Goal: Task Accomplishment & Management: Manage account settings

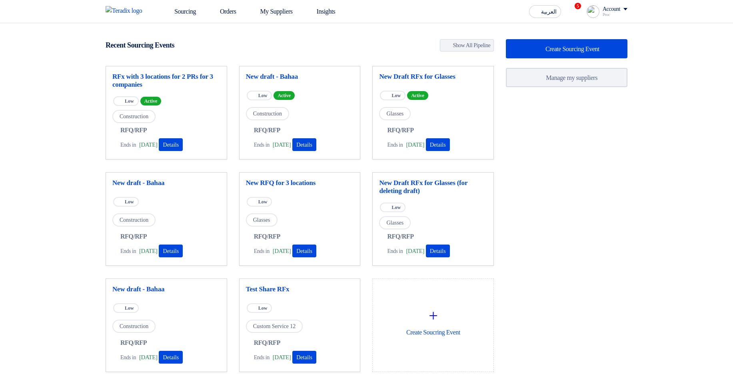
click at [202, 10] on link "Sourcing" at bounding box center [180, 12] width 46 height 18
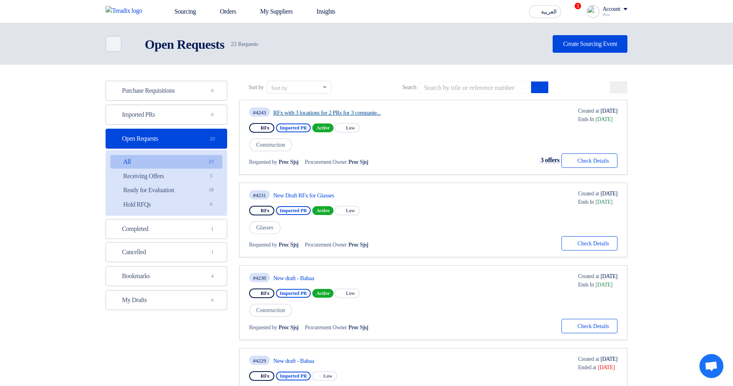
click at [347, 111] on link "RFx with 3 locations for 2 PRs for 3 companie..." at bounding box center [348, 112] width 150 height 7
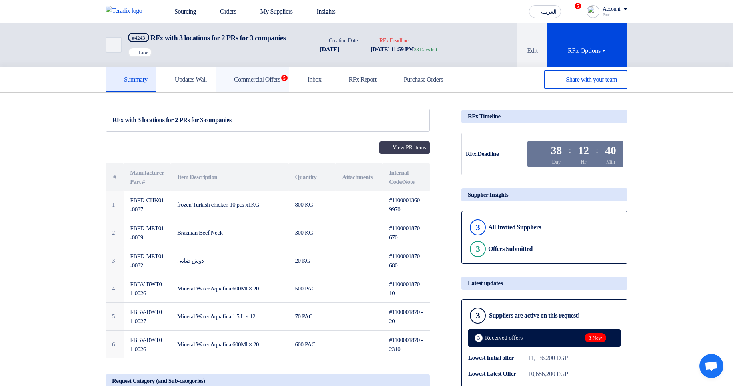
click at [280, 84] on h5 "Commercial Offers 5" at bounding box center [252, 80] width 56 height 8
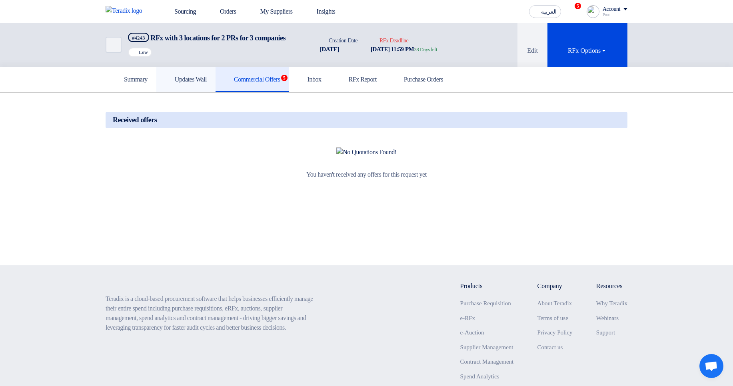
drag, startPoint x: 205, startPoint y: 88, endPoint x: 228, endPoint y: 116, distance: 36.4
click at [204, 84] on h5 "Updates Wall" at bounding box center [186, 80] width 42 height 8
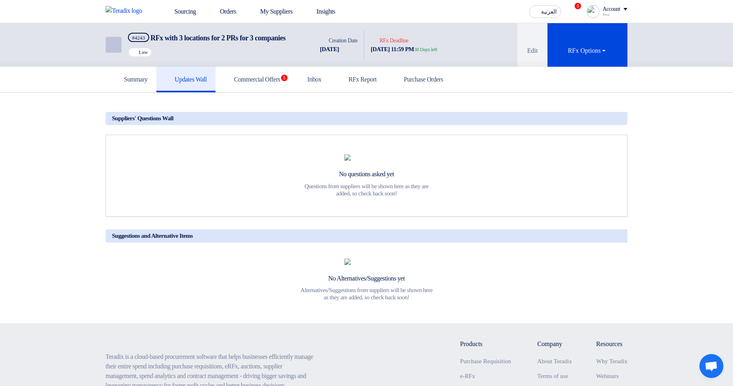
click at [106, 53] on link "Back" at bounding box center [114, 45] width 16 height 16
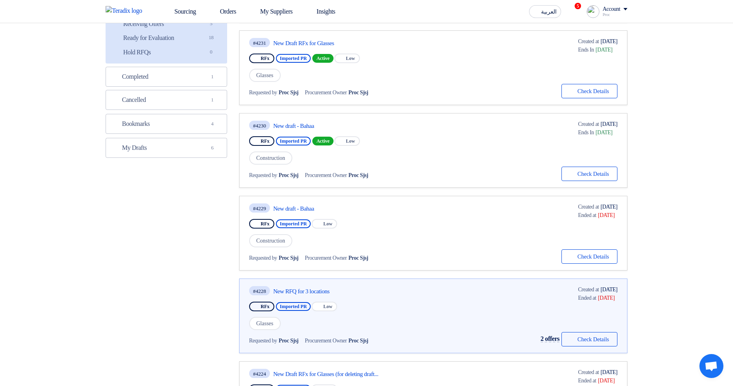
scroll to position [269, 0]
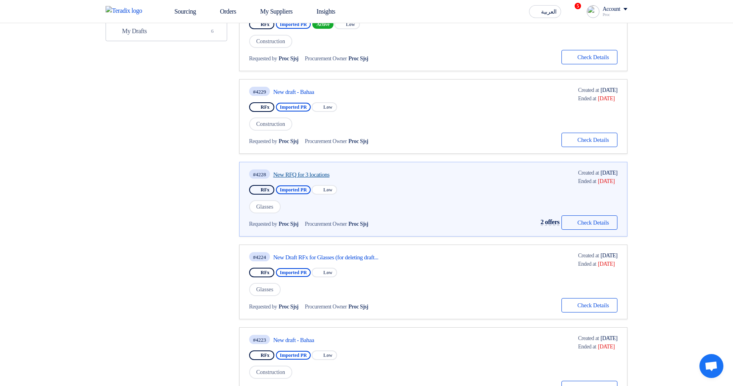
click at [298, 174] on link "New RFQ for 3 locations" at bounding box center [348, 174] width 150 height 7
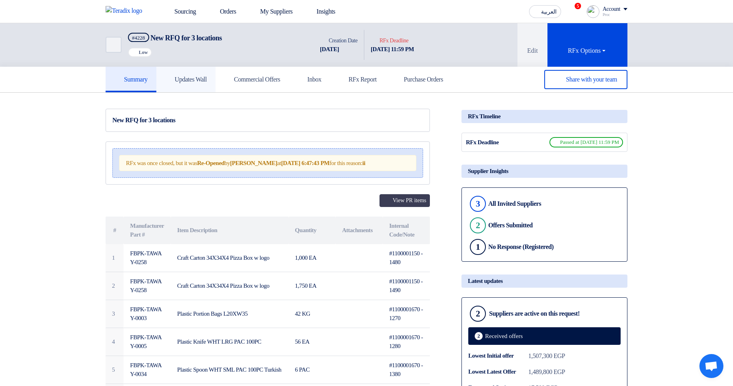
click at [209, 90] on link "Updates Wall" at bounding box center [185, 80] width 59 height 26
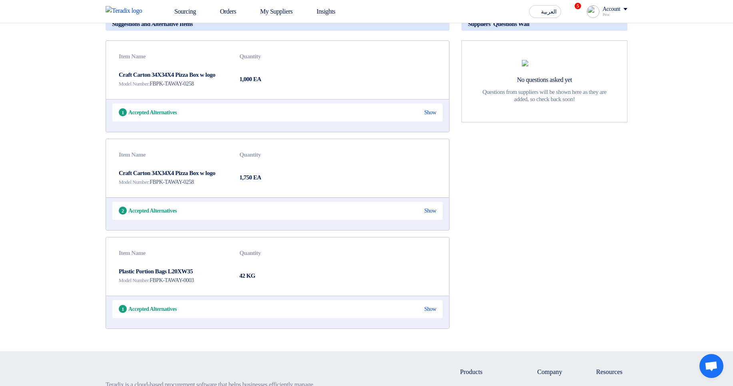
scroll to position [144, 0]
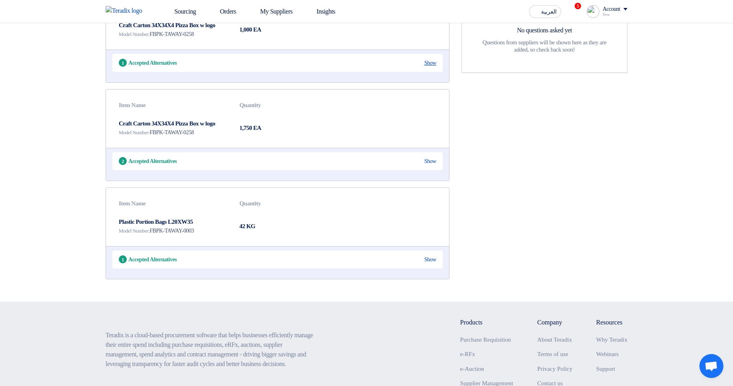
click at [428, 64] on div "Show" at bounding box center [430, 63] width 12 height 8
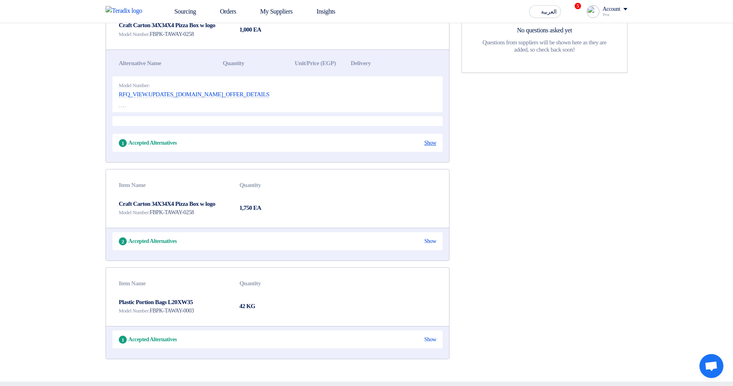
click at [425, 147] on div "Show" at bounding box center [430, 143] width 12 height 8
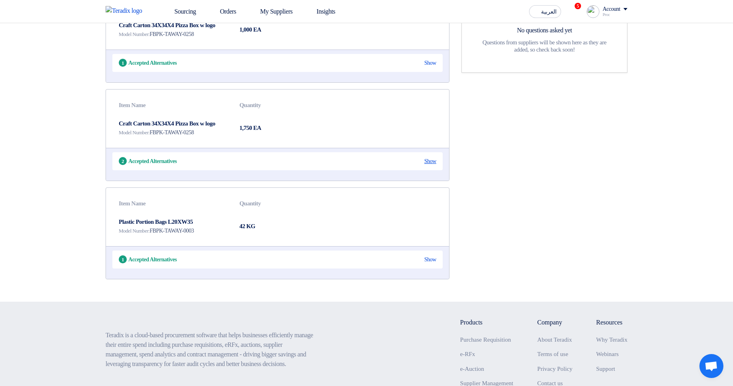
click at [425, 161] on div "Show" at bounding box center [430, 161] width 12 height 8
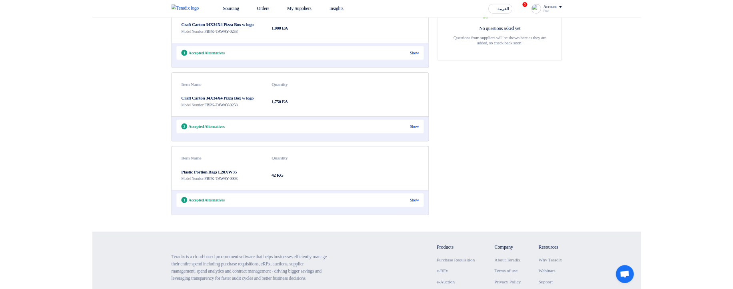
scroll to position [144, 0]
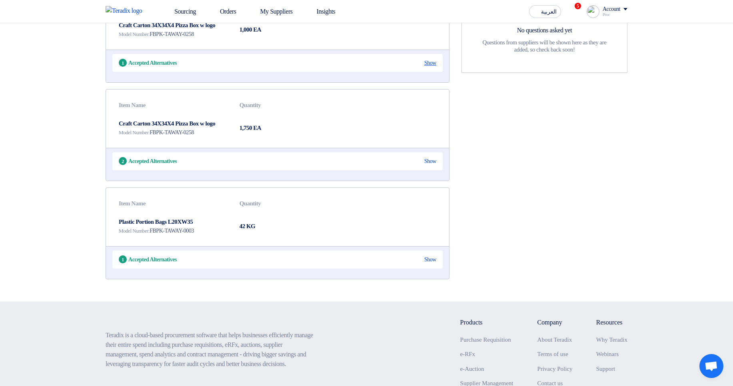
click at [429, 65] on div "Show" at bounding box center [430, 63] width 12 height 8
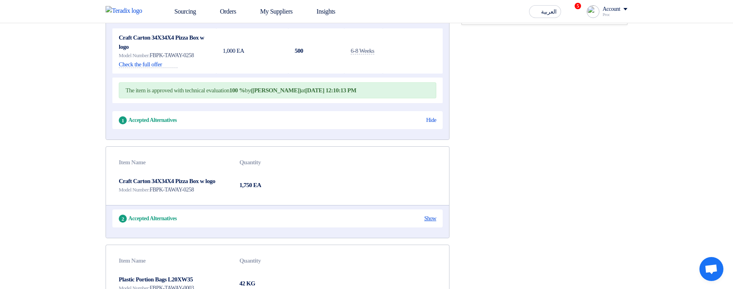
click at [424, 223] on div "Show" at bounding box center [430, 218] width 12 height 8
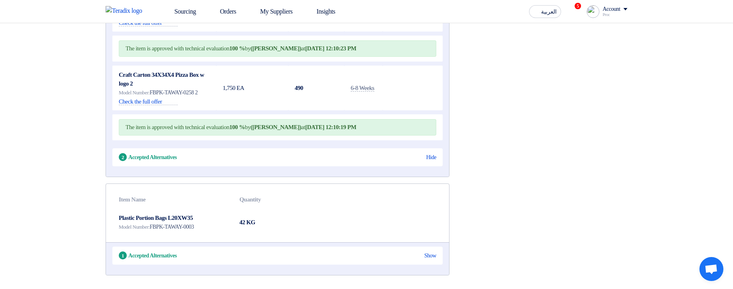
scroll to position [480, 0]
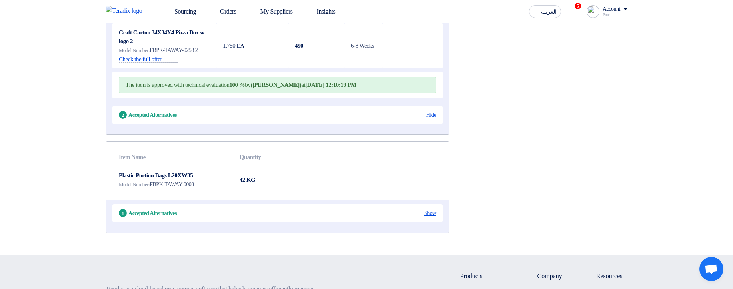
click at [432, 218] on div "Show" at bounding box center [430, 213] width 12 height 8
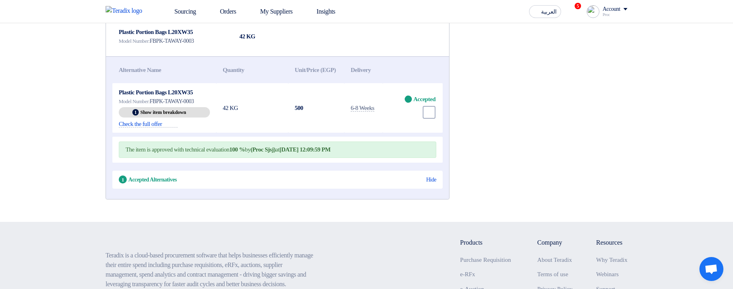
scroll to position [624, 0]
click at [425, 118] on div "Undo" at bounding box center [429, 112] width 13 height 13
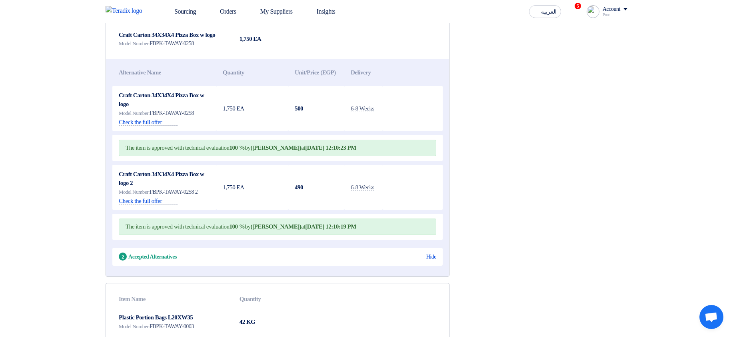
scroll to position [336, 0]
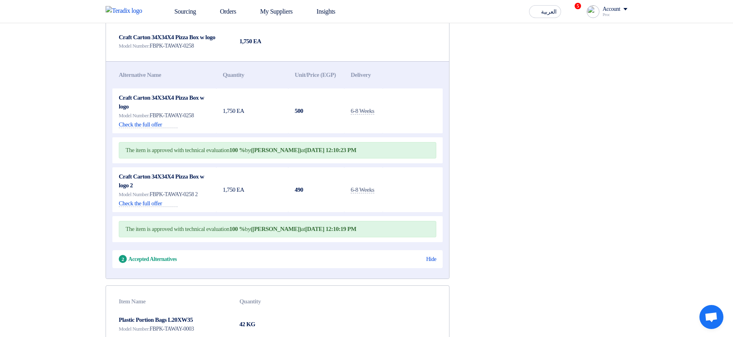
drag, startPoint x: 286, startPoint y: 205, endPoint x: 312, endPoint y: 206, distance: 26.0
click at [312, 206] on tr "Craft Carton 34X34X4 Pizza Box w logo 2 Model Number: FBPK-TAWAY-0258 2 Check t…" at bounding box center [277, 189] width 330 height 45
click at [312, 206] on td "490" at bounding box center [316, 189] width 56 height 45
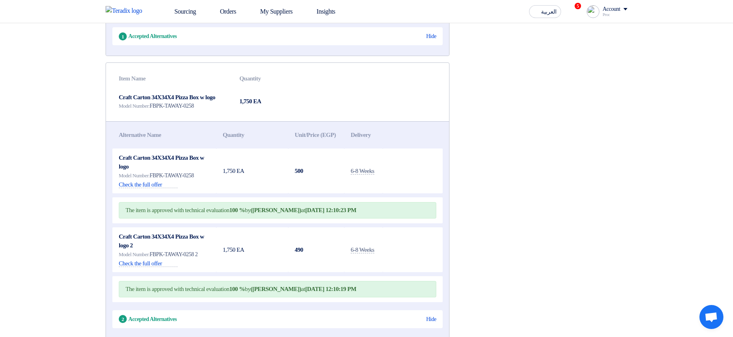
scroll to position [288, 0]
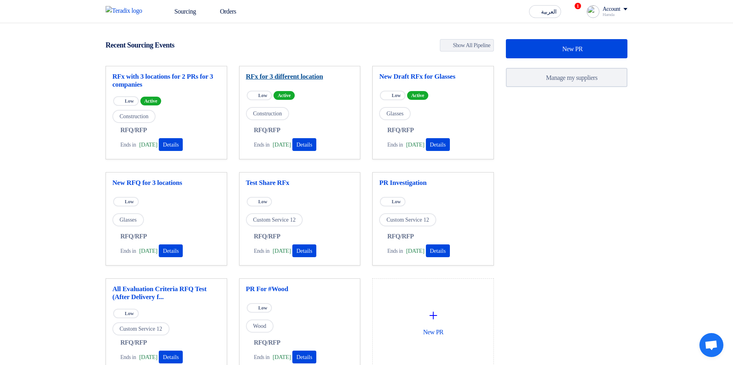
click at [291, 80] on link "RFx for 3 different location" at bounding box center [300, 77] width 108 height 8
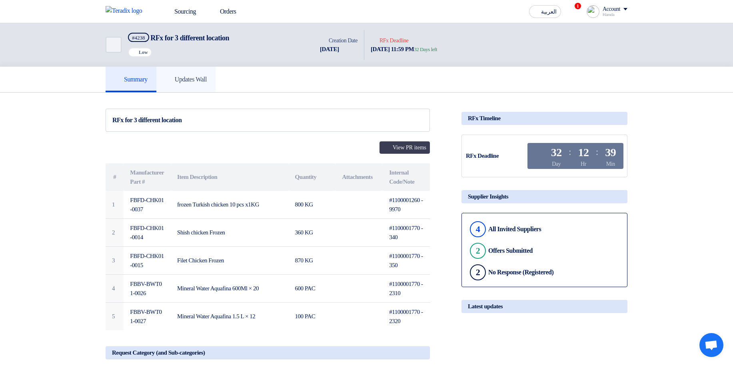
click at [204, 82] on h5 "Updates Wall" at bounding box center [186, 80] width 42 height 8
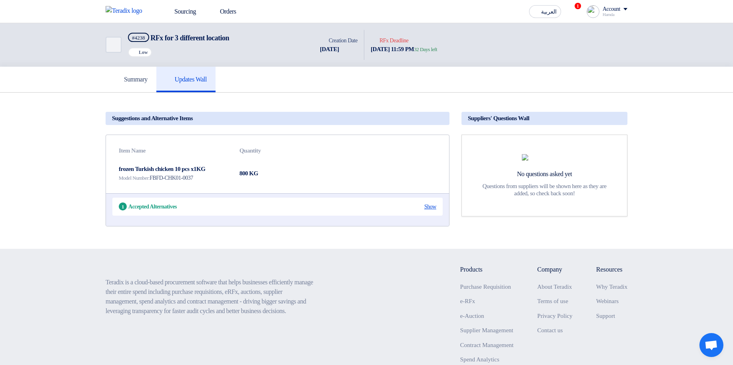
click at [429, 208] on div "Show" at bounding box center [430, 207] width 12 height 8
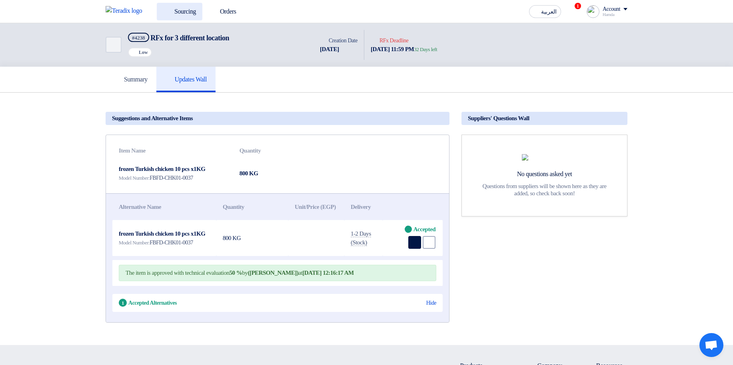
click at [185, 10] on link "Sourcing" at bounding box center [180, 12] width 46 height 18
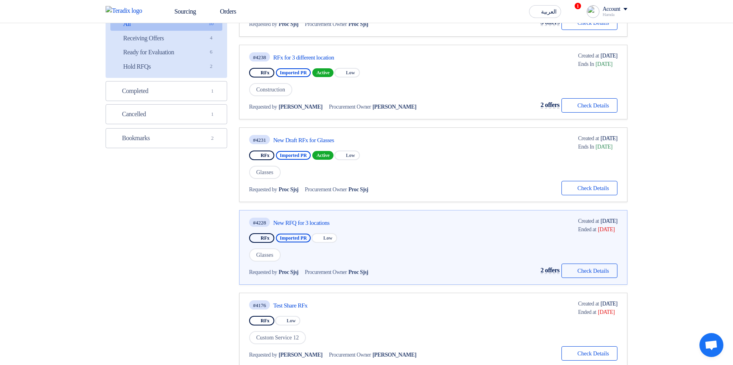
scroll to position [144, 0]
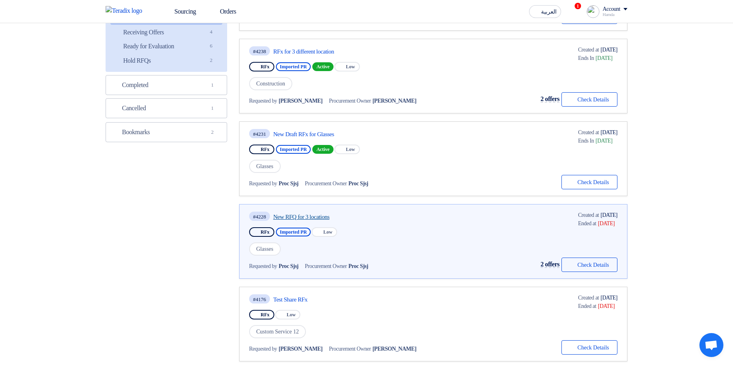
click at [311, 216] on link "New RFQ for 3 locations" at bounding box center [348, 217] width 150 height 7
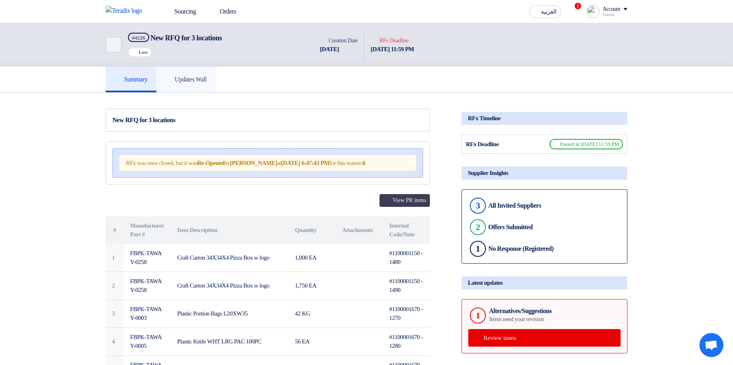
click at [182, 80] on h5 "Updates Wall" at bounding box center [186, 80] width 42 height 8
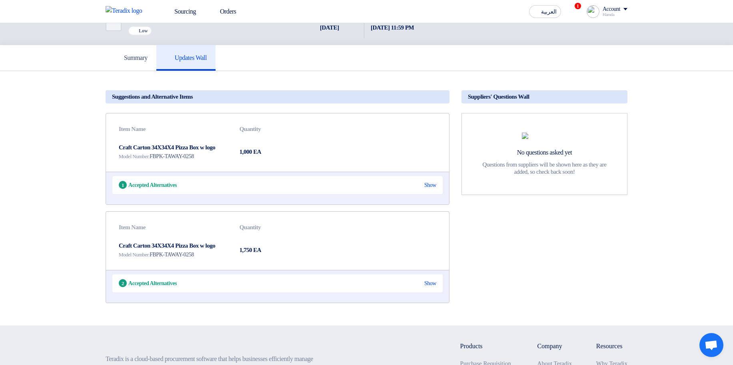
scroll to position [48, 0]
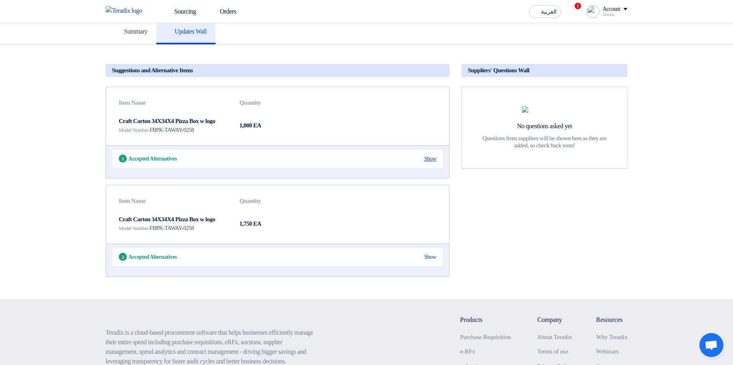
click at [426, 157] on div "Show" at bounding box center [430, 159] width 12 height 8
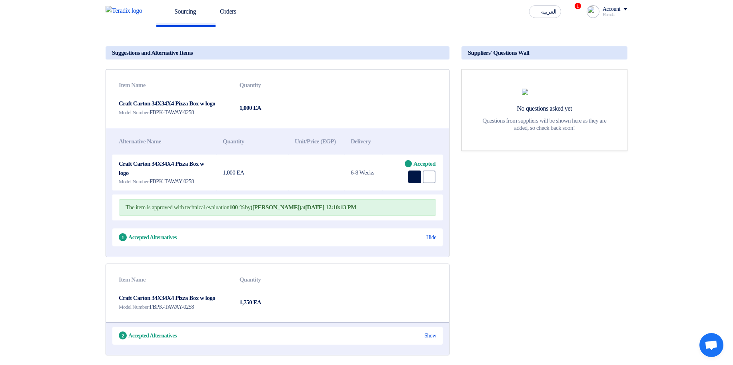
scroll to position [192, 0]
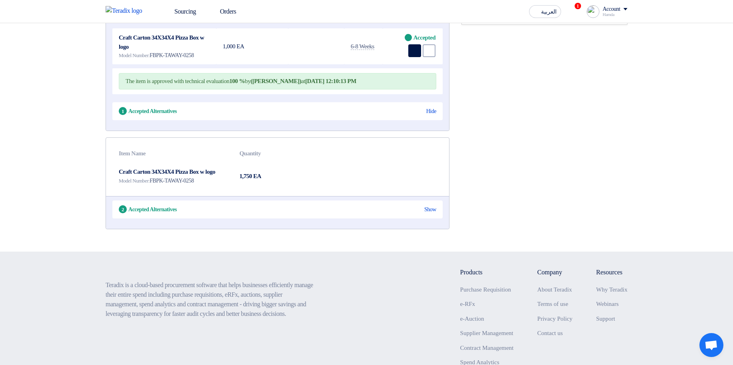
click at [425, 219] on div "2 Accepted Alternatives Show" at bounding box center [277, 210] width 330 height 18
click at [425, 214] on div "Show" at bounding box center [430, 210] width 12 height 8
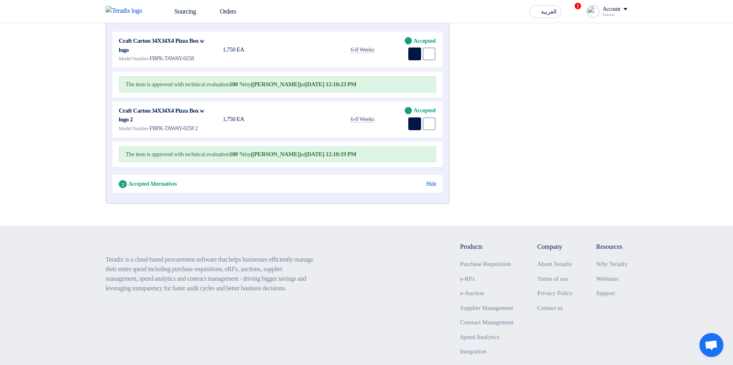
scroll to position [384, 0]
click at [425, 60] on div "Undo" at bounding box center [429, 53] width 13 height 13
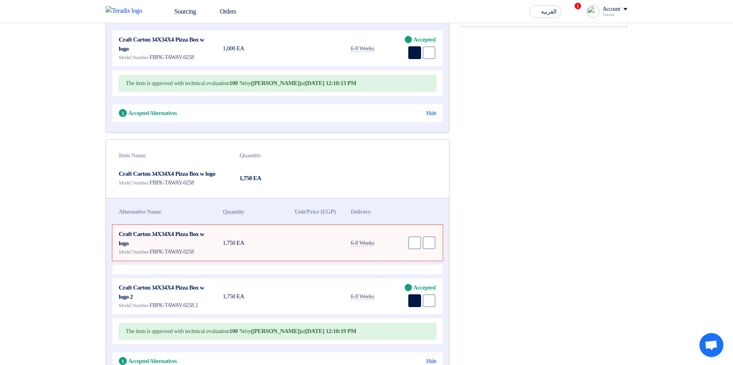
scroll to position [192, 0]
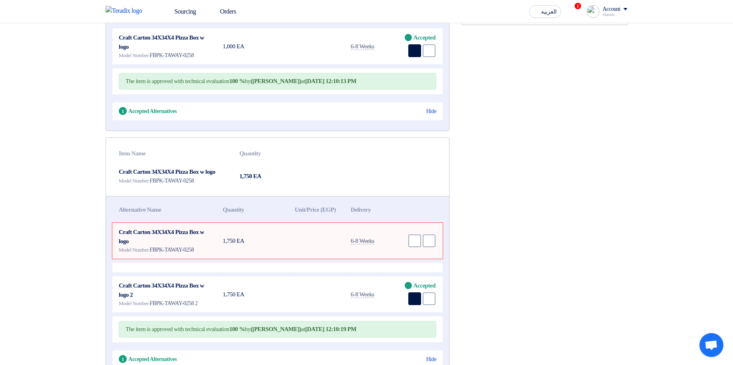
click at [194, 184] on span "FBPK-TAWAY-0258" at bounding box center [172, 181] width 44 height 6
drag, startPoint x: 200, startPoint y: 192, endPoint x: 169, endPoint y: 191, distance: 30.8
click at [169, 184] on span "FBPK-TAWAY-0258" at bounding box center [172, 181] width 44 height 6
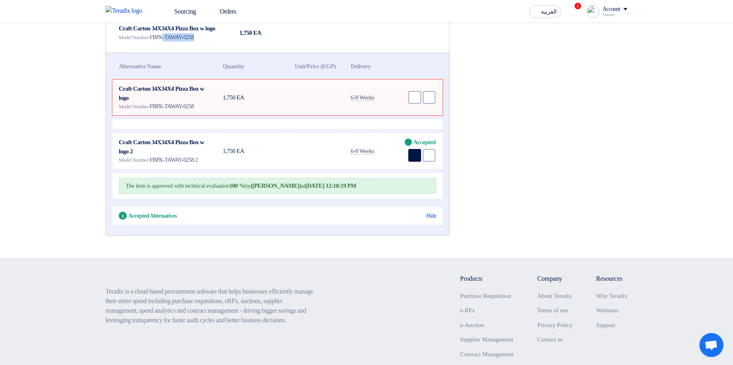
scroll to position [336, 0]
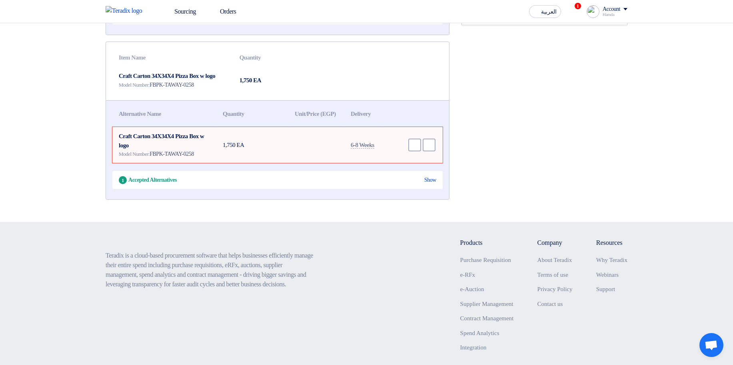
scroll to position [192, 0]
click at [426, 184] on div "Show" at bounding box center [430, 180] width 12 height 8
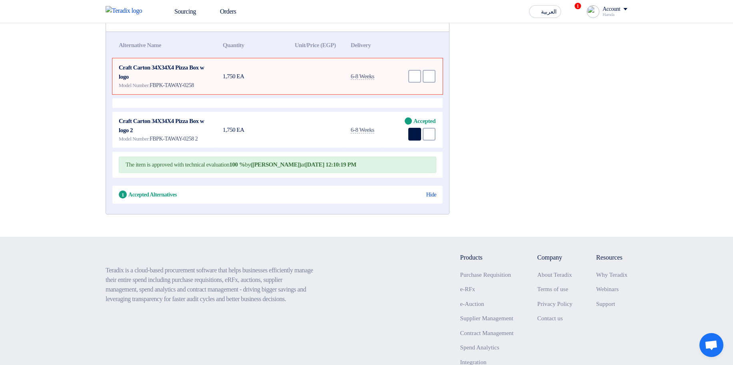
scroll to position [288, 0]
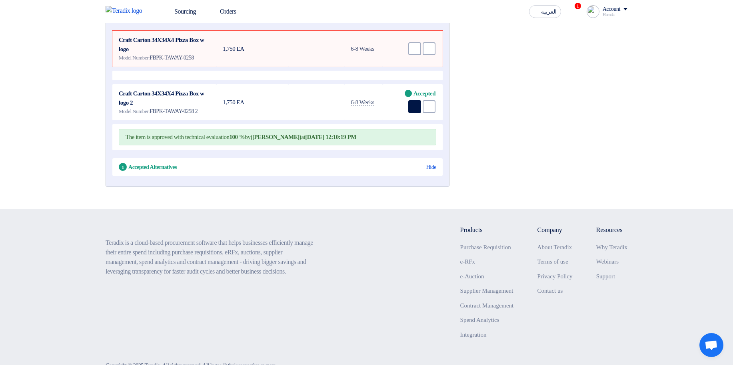
drag, startPoint x: 132, startPoint y: 145, endPoint x: 401, endPoint y: 155, distance: 269.3
click at [401, 146] on div "The item is approved with technical evaluation 100 % by (Hamda Jjjw) at Aug 28,…" at bounding box center [278, 137] width 318 height 16
click at [402, 144] on div "The item is approved with technical evaluation 100 % by (Hamda Jjjw) at Aug 28,…" at bounding box center [278, 137] width 318 height 16
click at [192, 114] on span "FBPK-TAWAY-0258 2" at bounding box center [174, 111] width 48 height 6
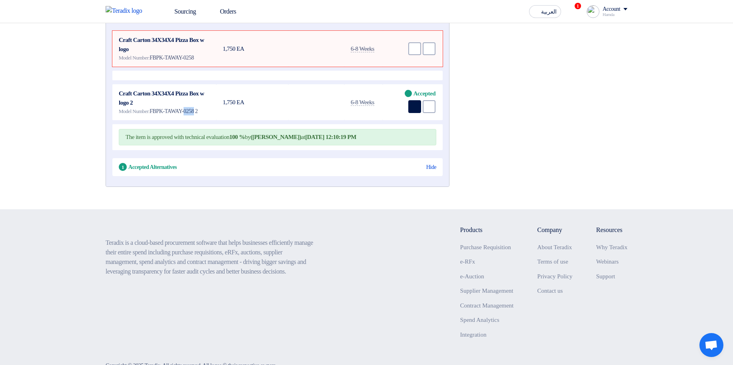
click at [194, 114] on span "FBPK-TAWAY-0258 2" at bounding box center [174, 111] width 48 height 6
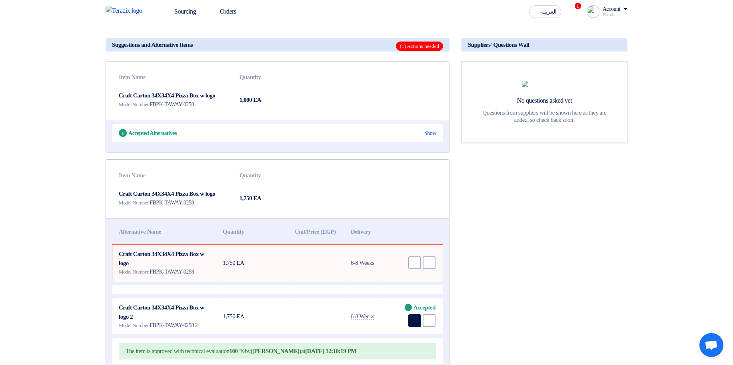
scroll to position [48, 0]
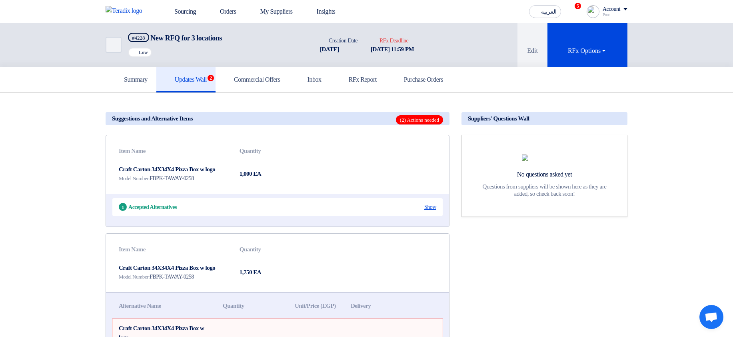
click at [424, 204] on div "Show" at bounding box center [430, 207] width 12 height 8
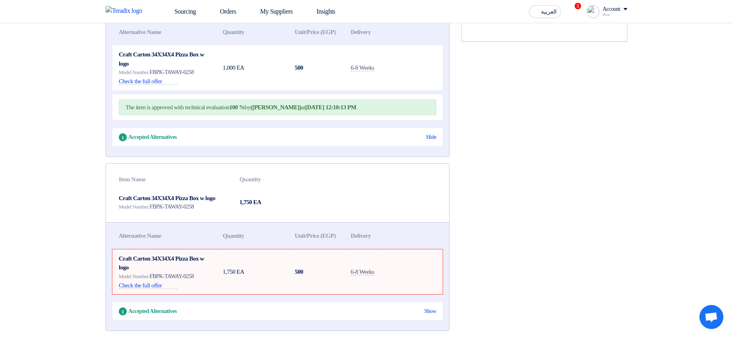
scroll to position [48, 0]
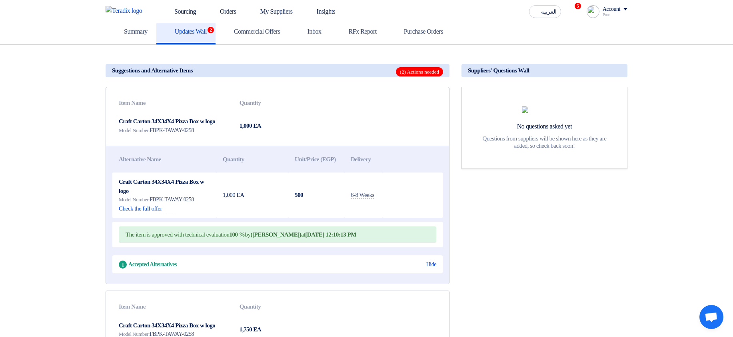
drag, startPoint x: 119, startPoint y: 116, endPoint x: 414, endPoint y: 250, distance: 324.3
click at [414, 246] on div "Item Name Quantity Craft Carton 34X34X4 Pizza Box w logo Model Number: FBPK-TAW…" at bounding box center [278, 186] width 344 height 198
click at [397, 243] on div "The item is approved with technical evaluation 100 % by (Hamda Jjjw) at Aug 28,…" at bounding box center [278, 234] width 318 height 16
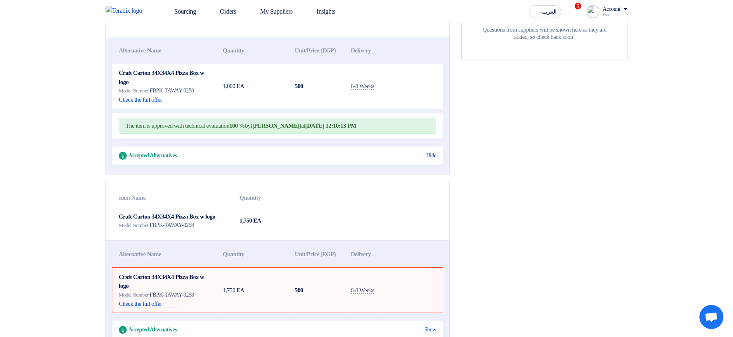
scroll to position [336, 0]
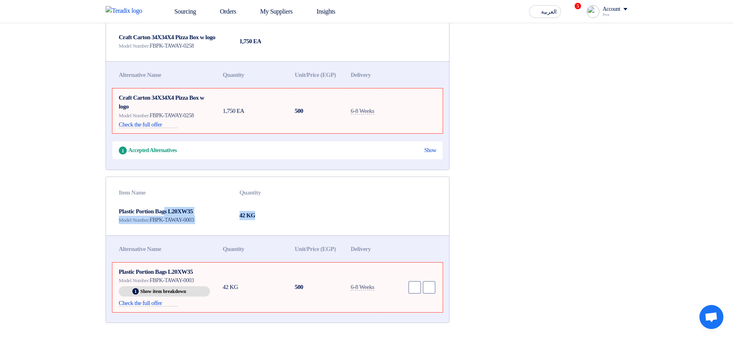
drag, startPoint x: 114, startPoint y: 226, endPoint x: 316, endPoint y: 234, distance: 202.9
click at [316, 229] on tr "Plastic Portion Bags L20XW35 Model Number: FBPK-TAWAY-0003 42 KG" at bounding box center [277, 215] width 330 height 27
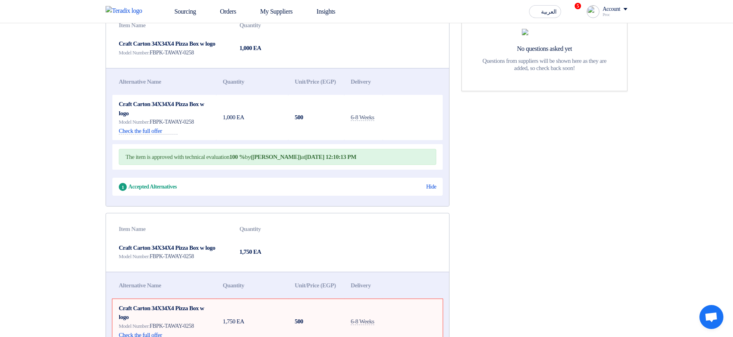
scroll to position [48, 0]
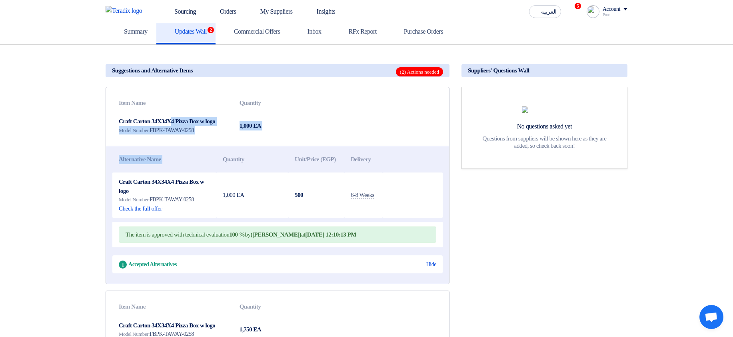
drag, startPoint x: 115, startPoint y: 126, endPoint x: 299, endPoint y: 134, distance: 184.1
click at [286, 149] on div "Item Name Quantity Craft Carton 34X34X4 Pizza Box w logo Model Number: FBPK-TAW…" at bounding box center [278, 186] width 344 height 198
click at [300, 131] on td "1,000 EA" at bounding box center [275, 125] width 84 height 27
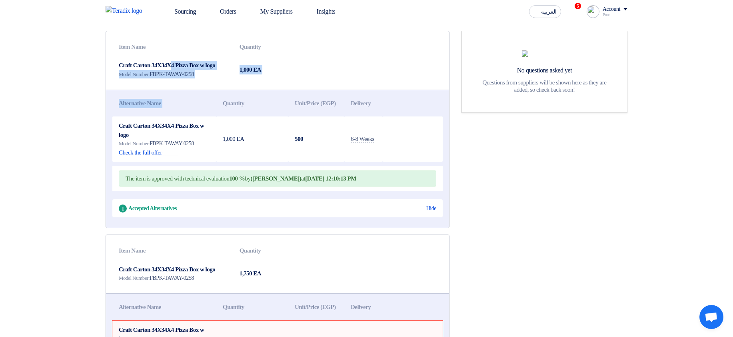
scroll to position [240, 0]
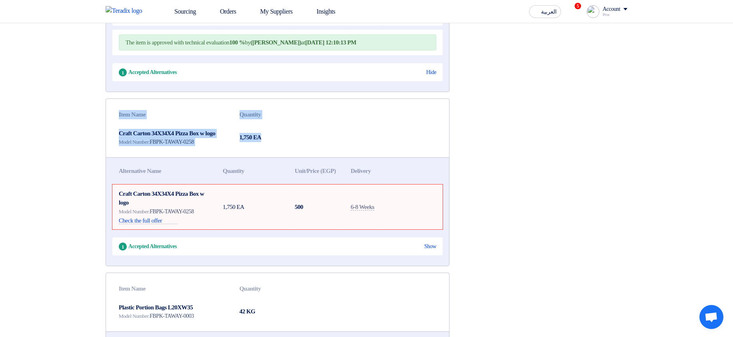
drag, startPoint x: 104, startPoint y: 138, endPoint x: 301, endPoint y: 160, distance: 198.3
click at [301, 160] on div "Suggestions and Alternative Items (2) Actions needed Item Name Quantity Craft C…" at bounding box center [278, 147] width 356 height 556
click at [300, 151] on td "1,750 EA" at bounding box center [275, 137] width 84 height 27
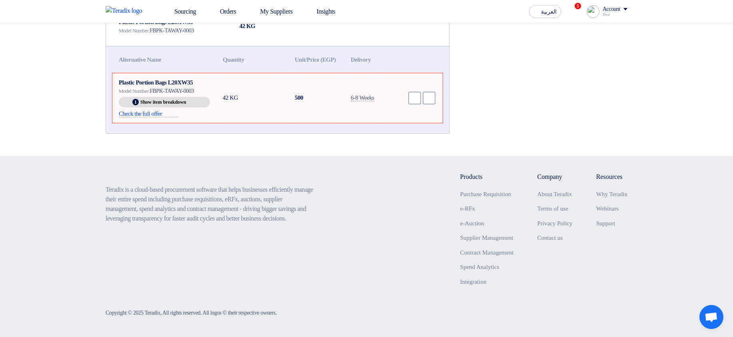
scroll to position [432, 0]
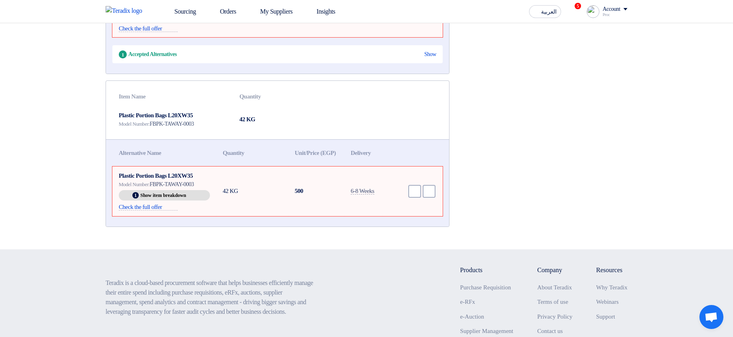
drag, startPoint x: 117, startPoint y: 108, endPoint x: 456, endPoint y: 236, distance: 362.1
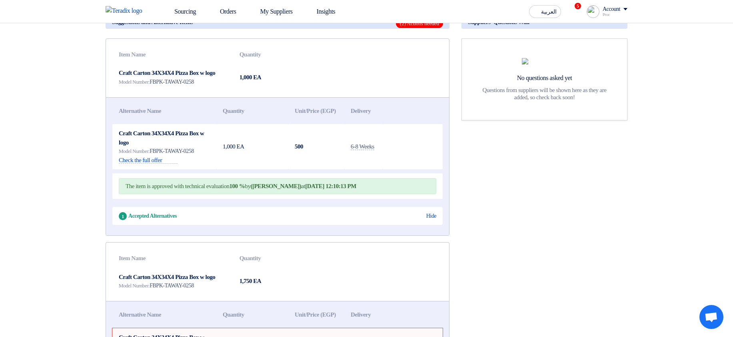
scroll to position [96, 0]
drag, startPoint x: 115, startPoint y: 56, endPoint x: 413, endPoint y: 195, distance: 329.0
click at [423, 202] on div "Item Name Quantity Craft Carton 34X34X4 Pizza Box w logo Model Number: FBPK-TAW…" at bounding box center [278, 138] width 344 height 198
click at [405, 158] on td at bounding box center [413, 146] width 60 height 45
click at [395, 164] on td at bounding box center [413, 146] width 60 height 45
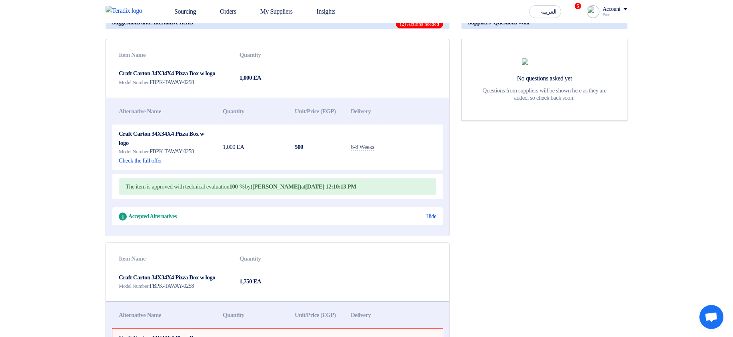
click at [401, 170] on td at bounding box center [413, 146] width 60 height 45
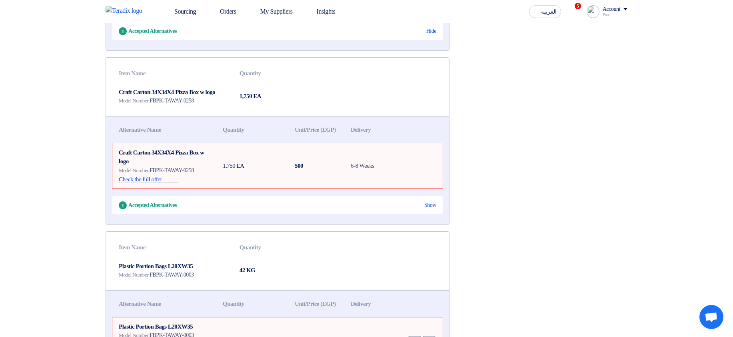
scroll to position [288, 0]
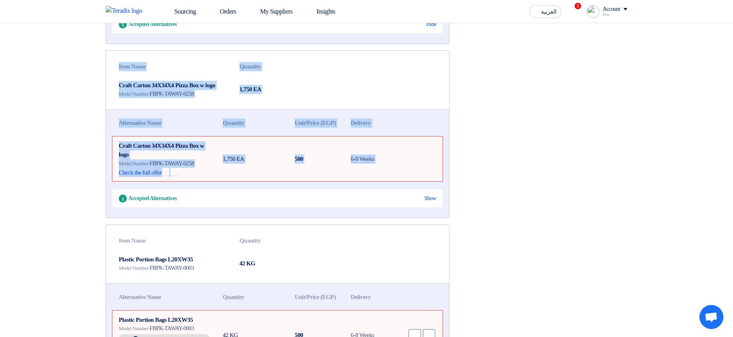
drag, startPoint x: 114, startPoint y: 82, endPoint x: 420, endPoint y: 194, distance: 326.0
click at [420, 194] on div "Item Name Quantity Craft Carton 34X34X4 Pizza Box w logo Model Number: FBPK-TAW…" at bounding box center [278, 134] width 344 height 168
click at [421, 182] on td at bounding box center [413, 158] width 60 height 45
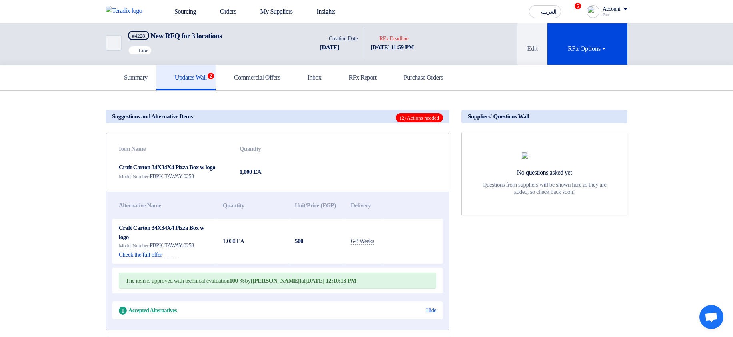
scroll to position [0, 0]
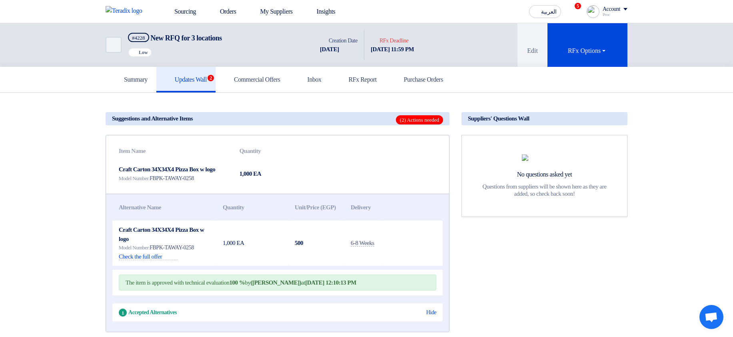
drag, startPoint x: 387, startPoint y: 121, endPoint x: 424, endPoint y: 125, distance: 37.4
click at [425, 119] on h5 "Suggestions and Alternative Items (2) Actions needed" at bounding box center [278, 118] width 344 height 13
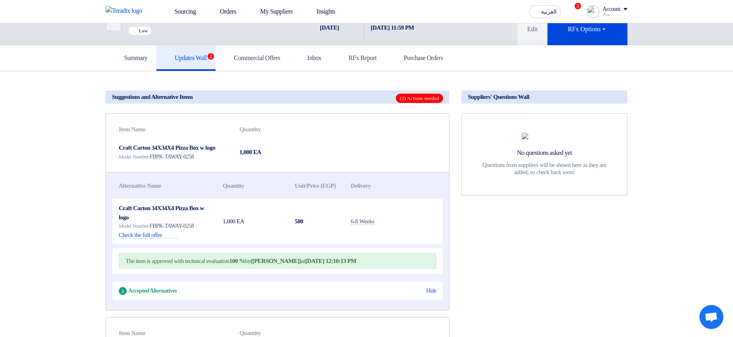
scroll to position [192, 0]
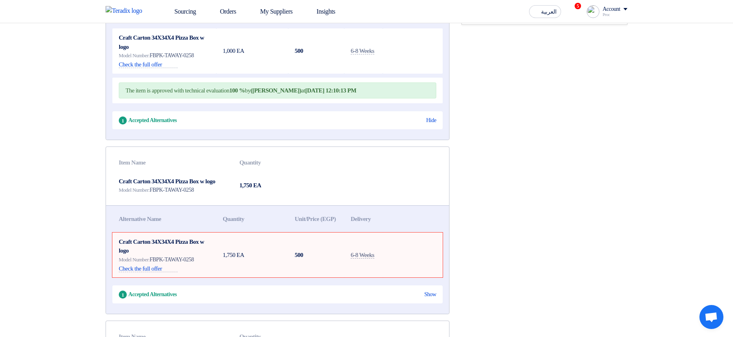
drag, startPoint x: 118, startPoint y: 257, endPoint x: 265, endPoint y: 281, distance: 149.1
click at [265, 278] on tr "Craft Carton 34X34X4 Pizza Box w logo Model Number: FBPK-TAWAY-0258 Check the f…" at bounding box center [277, 254] width 330 height 45
click at [266, 278] on td "1,750 EA" at bounding box center [252, 254] width 72 height 45
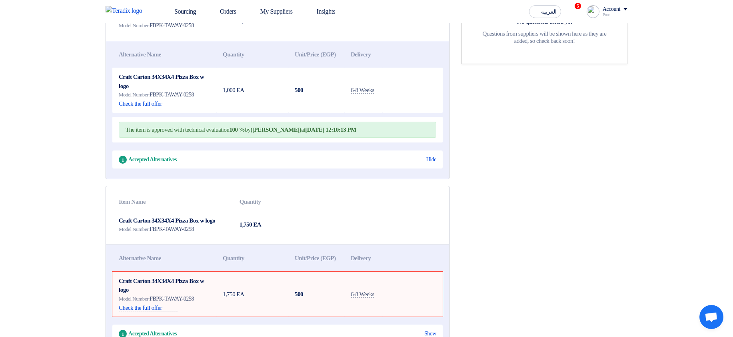
scroll to position [96, 0]
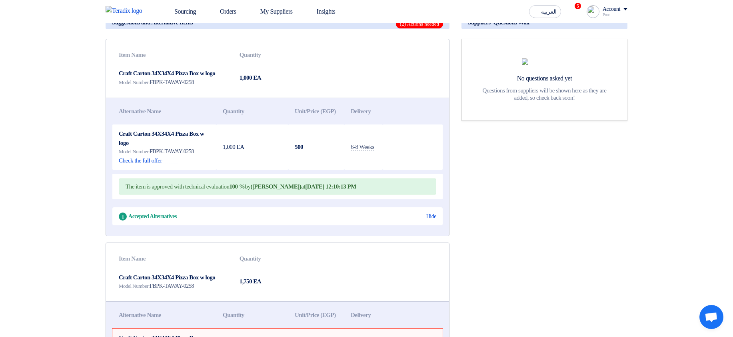
drag, startPoint x: 122, startPoint y: 64, endPoint x: 411, endPoint y: 196, distance: 318.2
click at [413, 196] on div "Item Name Quantity Craft Carton 34X34X4 Pizza Box w logo Model Number: FBPK-TAW…" at bounding box center [278, 138] width 344 height 198
click at [411, 195] on div "The item is approved with technical evaluation 100 % by (Hamda Jjjw) at Aug 28,…" at bounding box center [278, 186] width 318 height 16
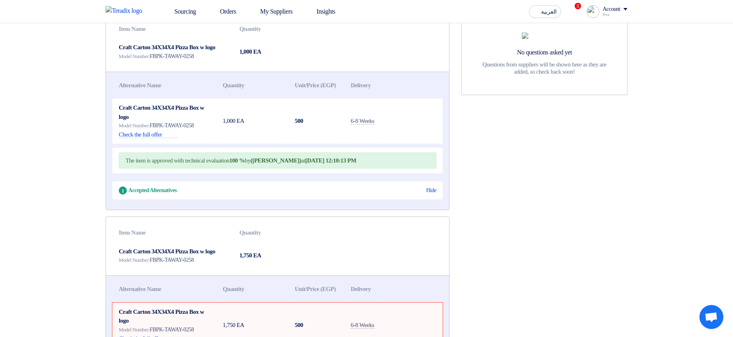
scroll to position [0, 0]
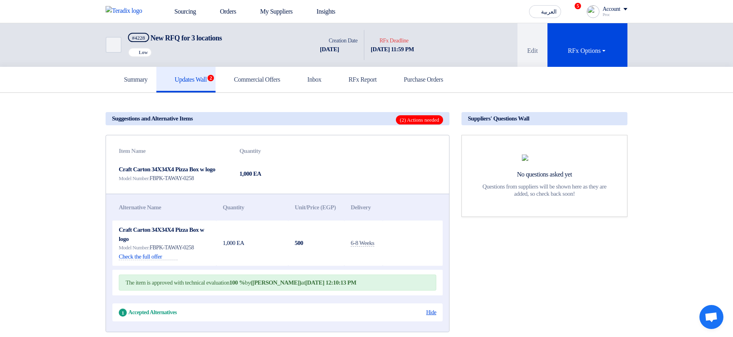
click at [431, 316] on div "Hide" at bounding box center [431, 312] width 10 height 8
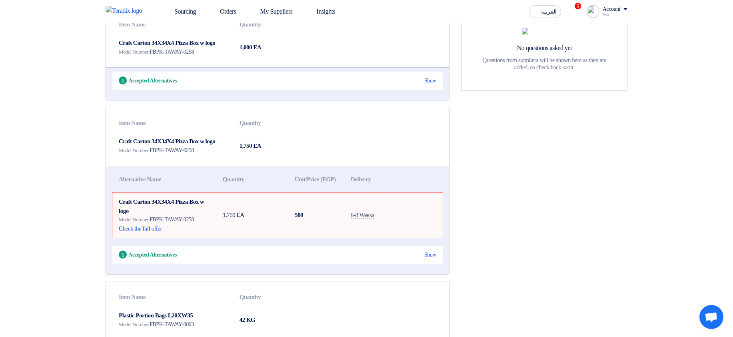
scroll to position [144, 0]
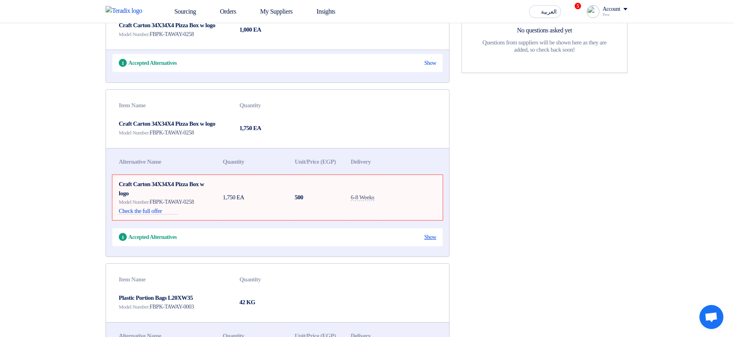
click at [425, 241] on div "Show" at bounding box center [430, 237] width 12 height 8
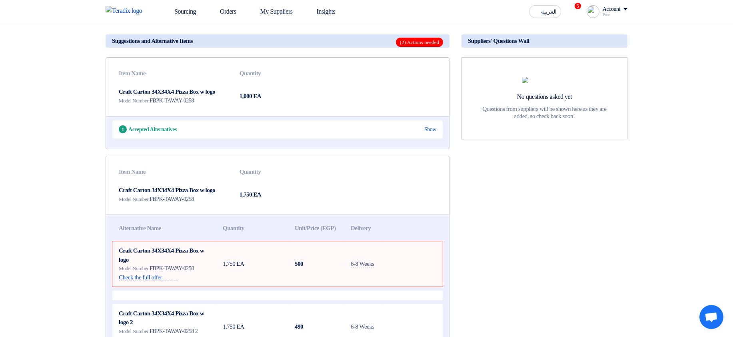
scroll to position [0, 0]
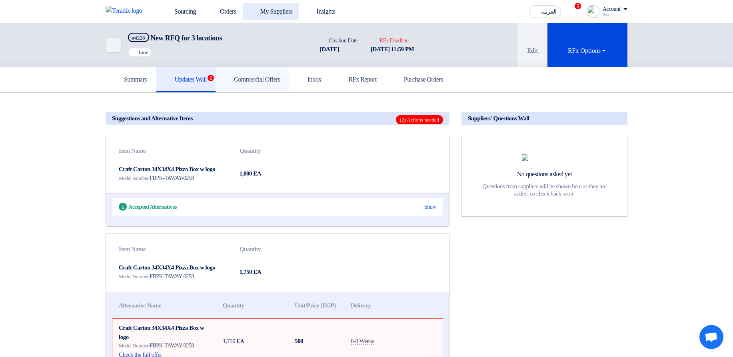
click at [289, 68] on link "Commercial Offers" at bounding box center [253, 80] width 74 height 26
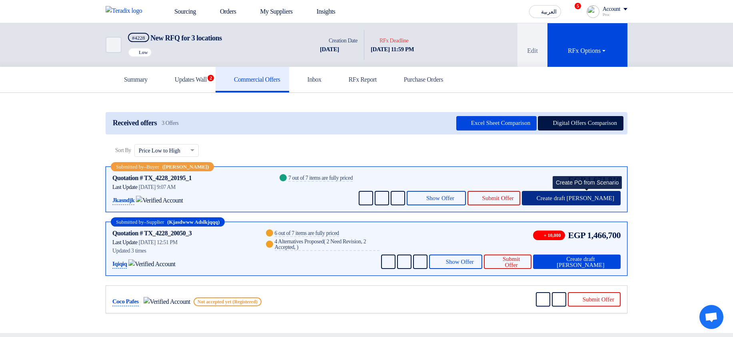
click at [591, 196] on span "Create draft PO" at bounding box center [576, 198] width 78 height 6
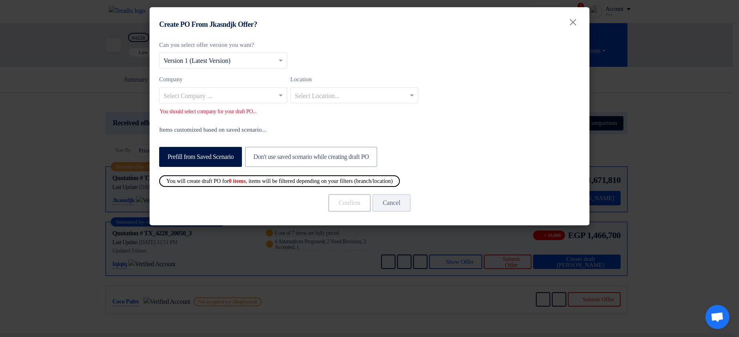
click at [276, 92] on div at bounding box center [223, 94] width 127 height 13
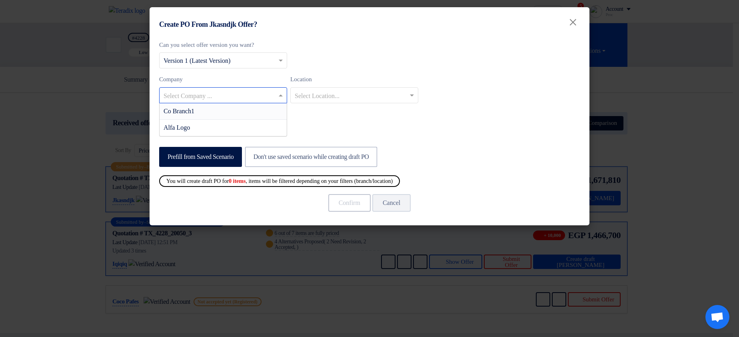
click at [258, 109] on div "Co Branch1" at bounding box center [223, 111] width 127 height 16
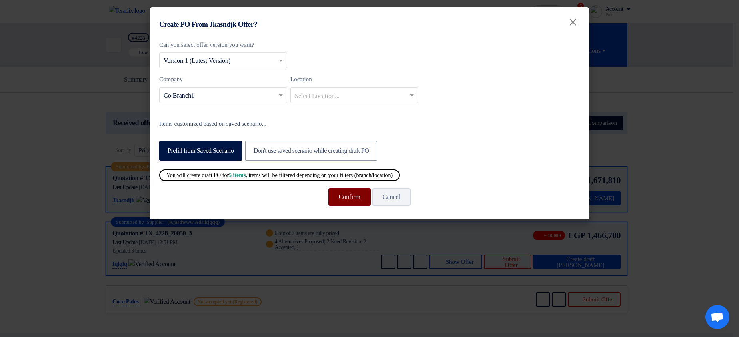
click at [334, 199] on button "Confirm" at bounding box center [349, 197] width 42 height 18
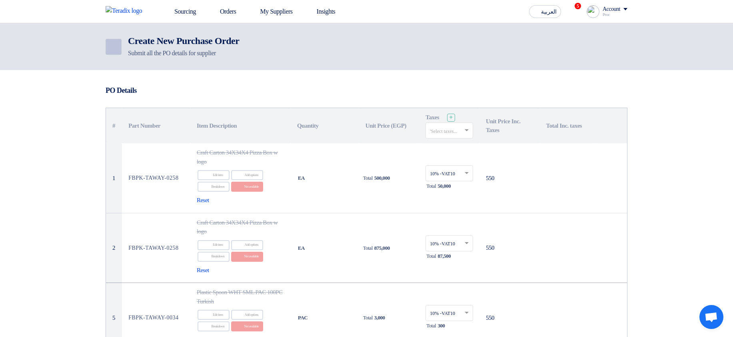
click at [114, 46] on icon "Back" at bounding box center [113, 47] width 10 height 10
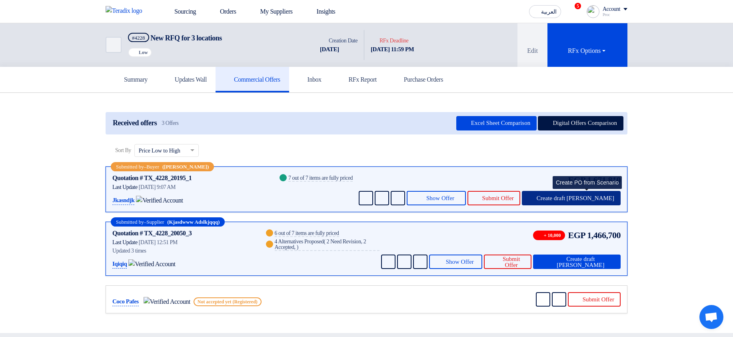
click at [585, 204] on button "Create draft PO" at bounding box center [571, 198] width 99 height 14
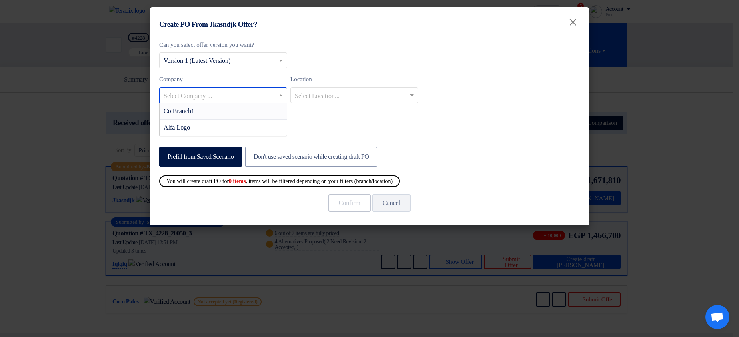
click at [236, 101] on input "text" at bounding box center [219, 95] width 111 height 13
click at [229, 105] on div "Co Branch1" at bounding box center [223, 111] width 127 height 16
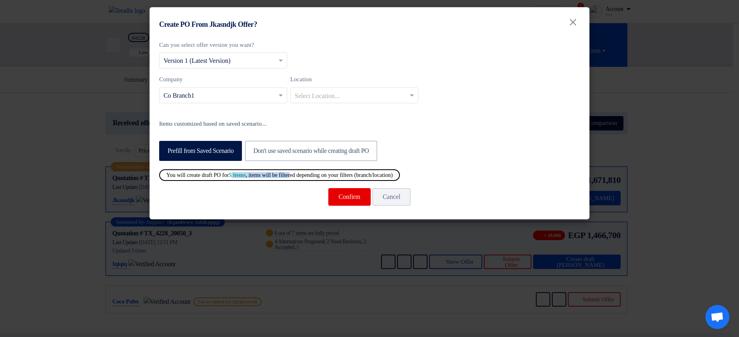
drag, startPoint x: 243, startPoint y: 174, endPoint x: 312, endPoint y: 173, distance: 68.8
click at [311, 173] on div "You will create draft PO for 5 items , items will be filtered depending on your…" at bounding box center [279, 175] width 241 height 12
click at [312, 173] on div "You will create draft PO for 5 items , items will be filtered depending on your…" at bounding box center [279, 175] width 241 height 12
click at [335, 200] on button "Confirm" at bounding box center [349, 197] width 42 height 18
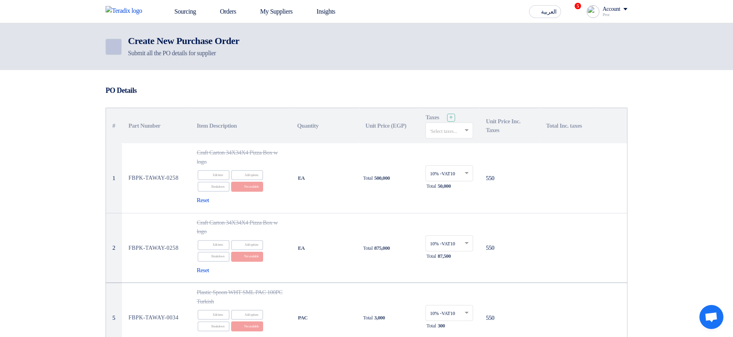
click at [117, 50] on icon "Back" at bounding box center [113, 47] width 10 height 10
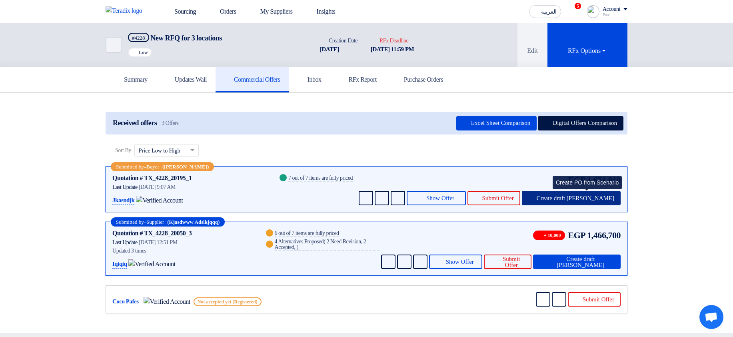
click at [589, 196] on span "Create draft PO" at bounding box center [576, 198] width 78 height 6
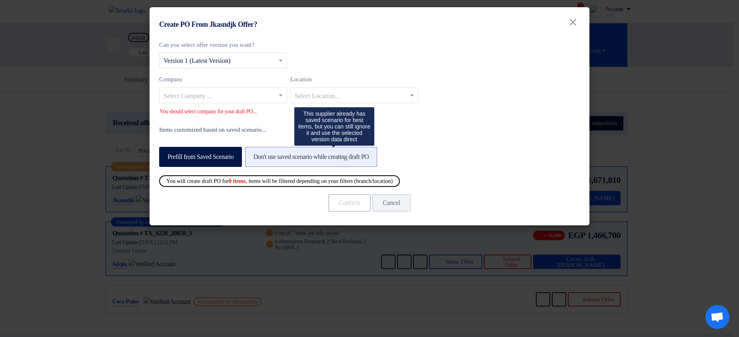
click at [377, 156] on label "Don't use saved scenario while creating draft PO" at bounding box center [311, 157] width 132 height 20
click at [259, 156] on input "Don't use saved scenario while creating draft PO" at bounding box center [256, 156] width 5 height 5
radio input "true"
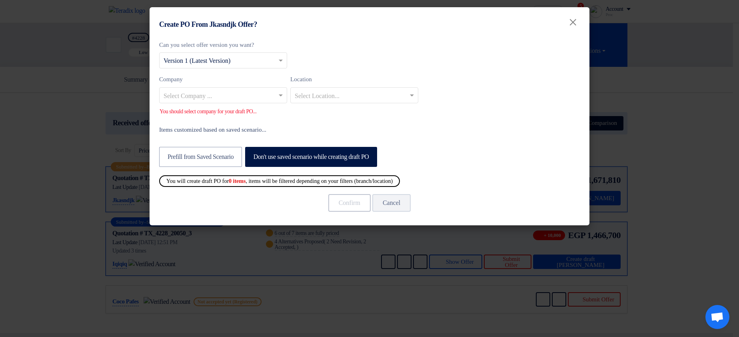
click at [223, 92] on input "text" at bounding box center [219, 95] width 111 height 13
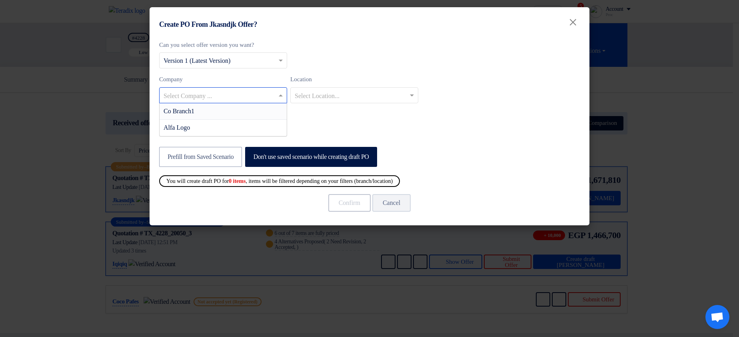
click at [219, 111] on div "Co Branch1" at bounding box center [223, 111] width 127 height 16
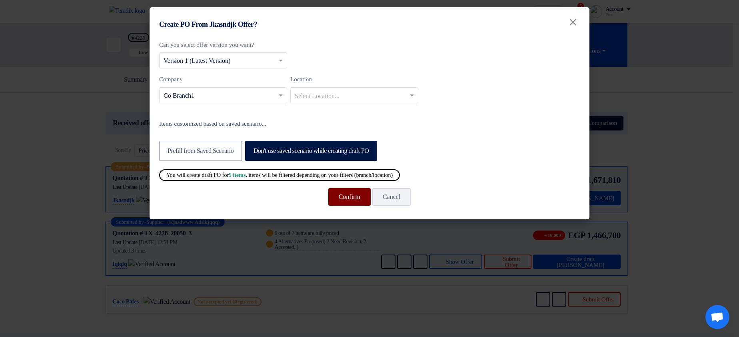
click at [344, 195] on button "Confirm" at bounding box center [349, 197] width 42 height 18
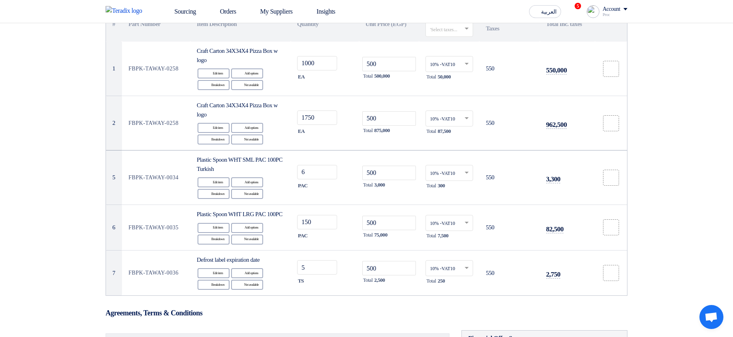
scroll to position [96, 0]
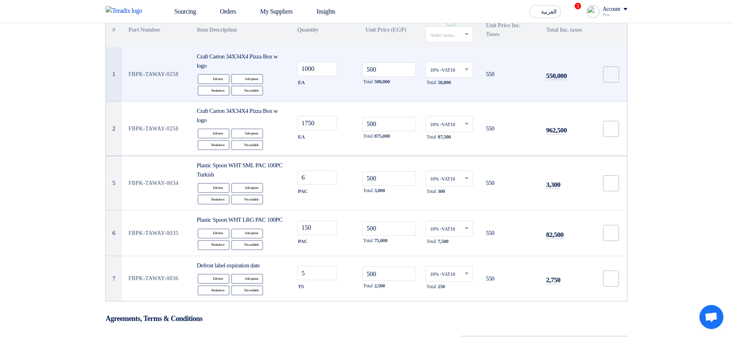
drag, startPoint x: 124, startPoint y: 78, endPoint x: 185, endPoint y: 74, distance: 60.9
click at [185, 74] on td "FBPK-TAWAY-0258" at bounding box center [156, 74] width 68 height 54
click at [133, 62] on td "FBPK-TAWAY-0258" at bounding box center [156, 74] width 68 height 54
drag, startPoint x: 132, startPoint y: 71, endPoint x: 183, endPoint y: 72, distance: 50.8
click at [186, 72] on td "FBPK-TAWAY-0258" at bounding box center [156, 74] width 68 height 54
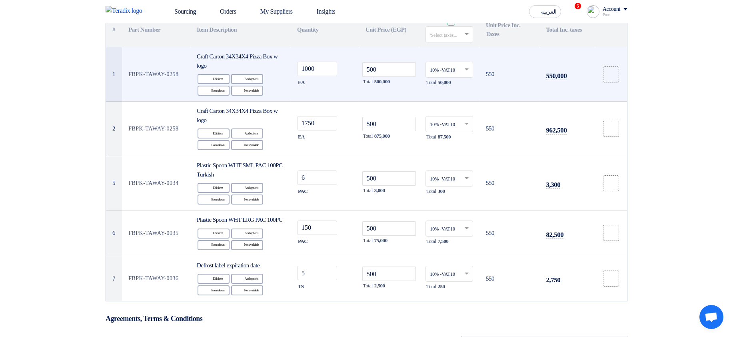
click at [182, 73] on td "FBPK-TAWAY-0258" at bounding box center [156, 74] width 68 height 54
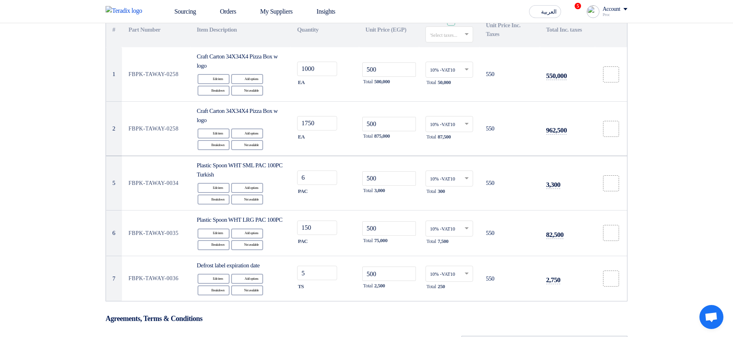
drag, startPoint x: 126, startPoint y: 32, endPoint x: 167, endPoint y: 29, distance: 40.5
click at [167, 29] on th "Part Number" at bounding box center [156, 29] width 68 height 35
click at [191, 39] on th "Item Description" at bounding box center [240, 29] width 100 height 35
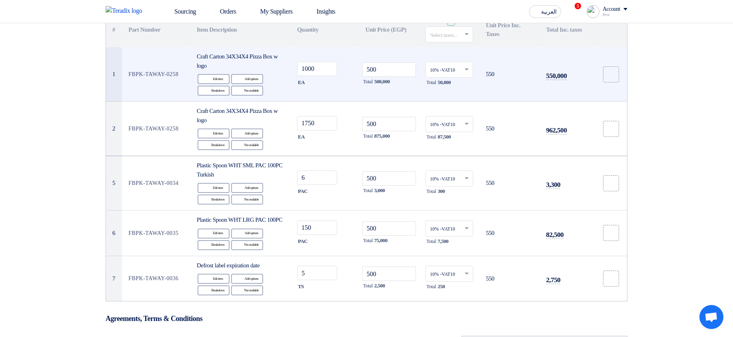
drag, startPoint x: 195, startPoint y: 54, endPoint x: 278, endPoint y: 98, distance: 93.6
click at [278, 97] on td "Craft Carton 34X34X4 Pizza Box w logo Edit Edit item Alternative Add options Br…" at bounding box center [240, 74] width 100 height 54
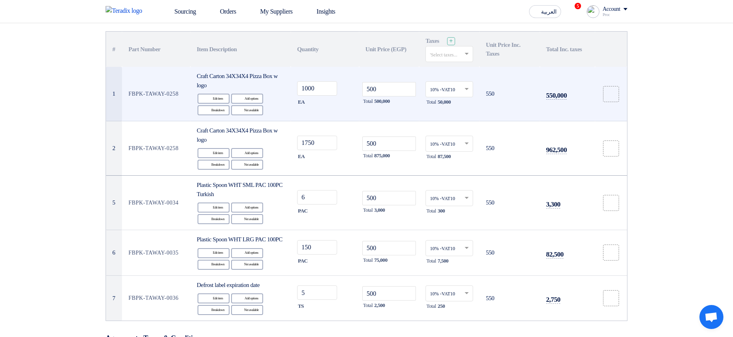
scroll to position [48, 0]
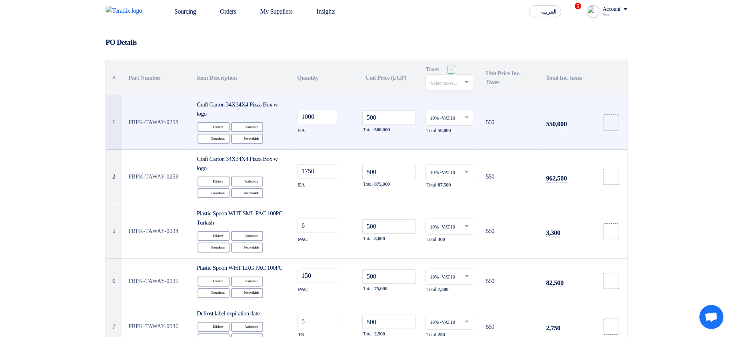
drag, startPoint x: 493, startPoint y: 120, endPoint x: 582, endPoint y: 121, distance: 88.4
click at [582, 121] on tr "1 FBPK-TAWAY-0258 Craft Carton 34X34X4 Pizza Box w logo Edit Edit item Alternat…" at bounding box center [366, 122] width 521 height 54
click at [575, 122] on td "550,000" at bounding box center [567, 122] width 55 height 54
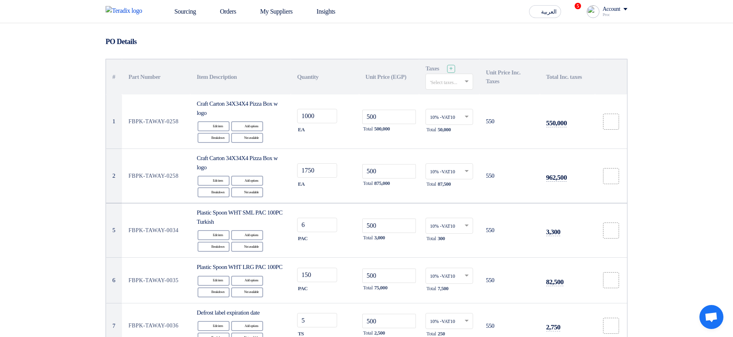
scroll to position [96, 0]
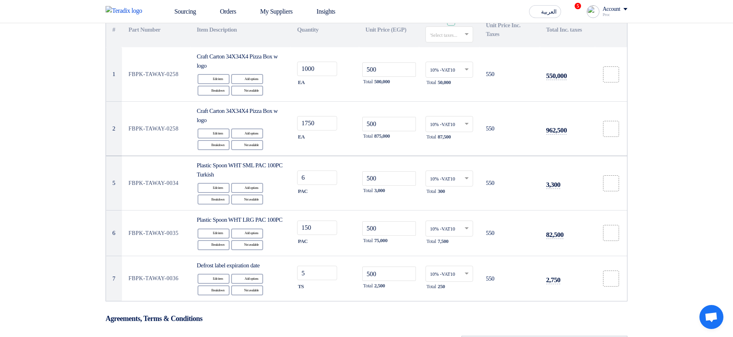
drag, startPoint x: 111, startPoint y: 28, endPoint x: 679, endPoint y: 29, distance: 567.8
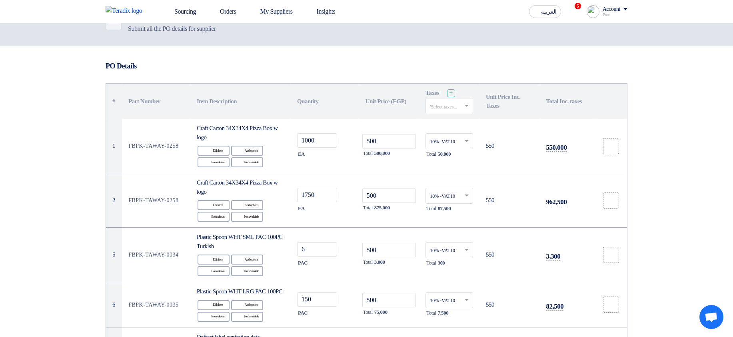
scroll to position [48, 0]
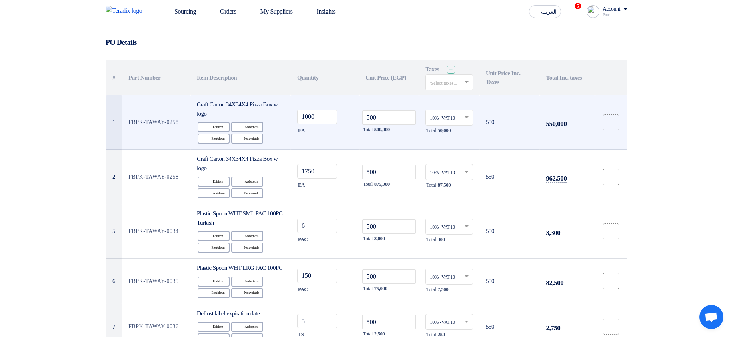
drag, startPoint x: 129, startPoint y: 124, endPoint x: 180, endPoint y: 124, distance: 50.8
click at [179, 124] on td "FBPK-TAWAY-0258" at bounding box center [156, 122] width 68 height 54
click at [181, 124] on td "FBPK-TAWAY-0258" at bounding box center [156, 122] width 68 height 54
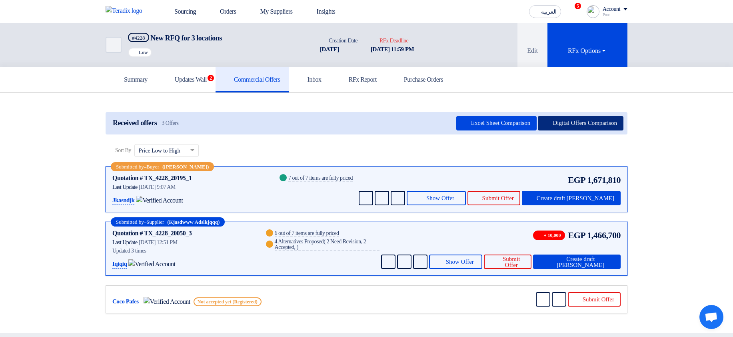
click at [585, 121] on button "Digital Offers Comparison" at bounding box center [581, 123] width 86 height 14
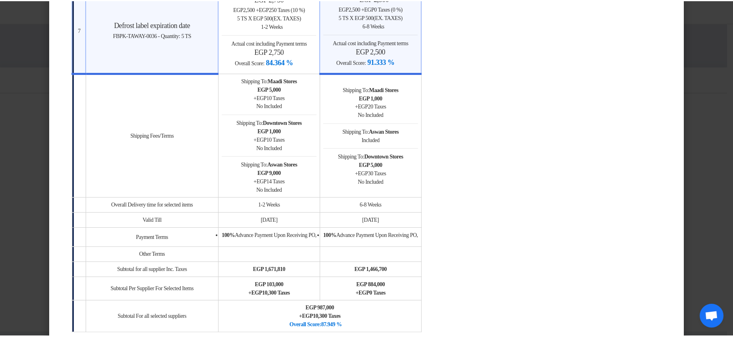
scroll to position [1008, 0]
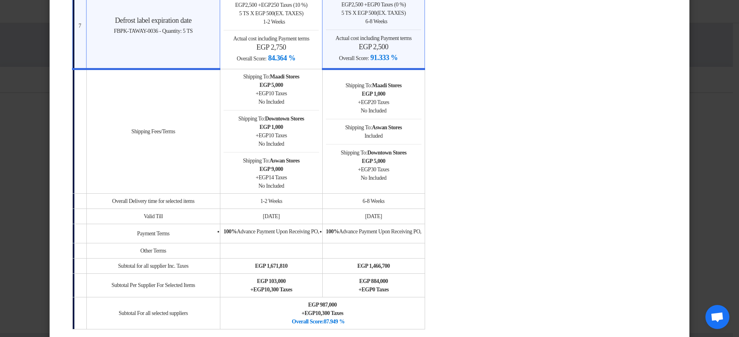
click at [725, 120] on modal-container "× Offers Comparison Table Bahaa Custom Criteria × Overall × Export as PDF Magic…" at bounding box center [369, 168] width 739 height 337
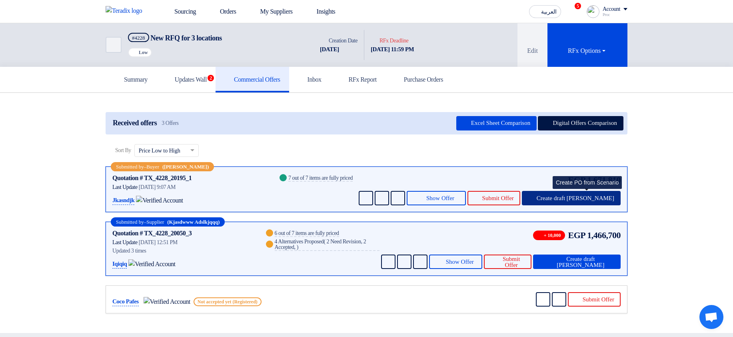
click at [589, 197] on span "Create draft PO" at bounding box center [576, 198] width 78 height 6
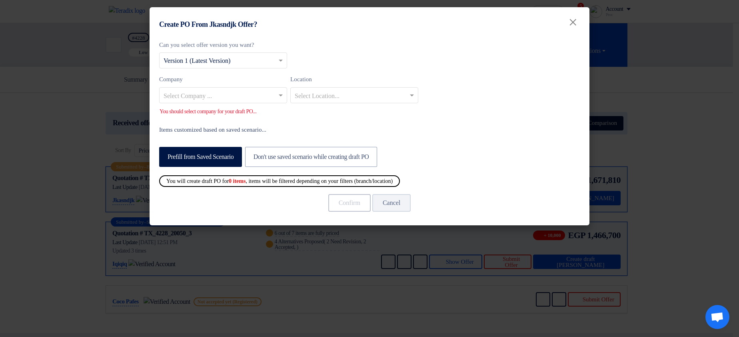
click at [230, 95] on input "text" at bounding box center [219, 95] width 111 height 13
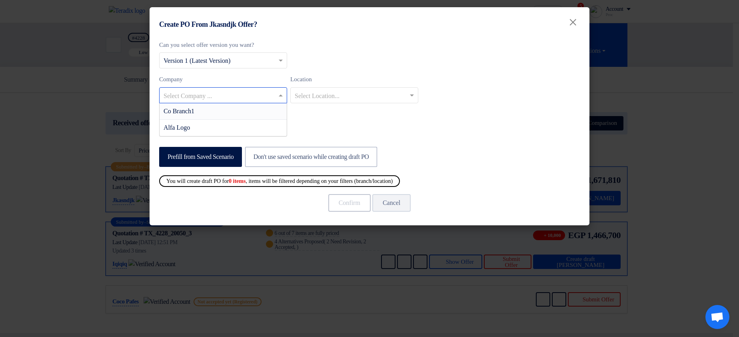
click at [230, 106] on div "Co Branch1" at bounding box center [223, 111] width 127 height 16
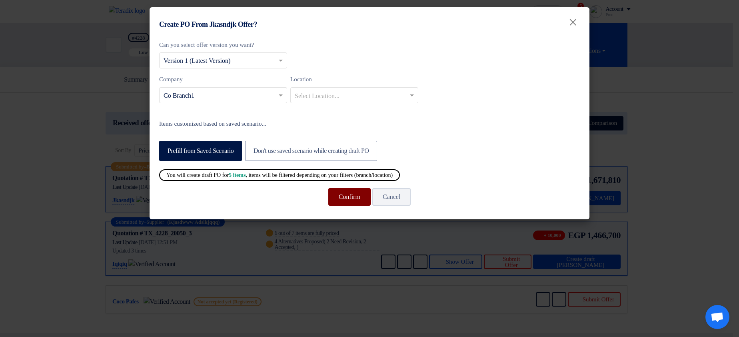
click at [354, 198] on button "Confirm" at bounding box center [349, 197] width 42 height 18
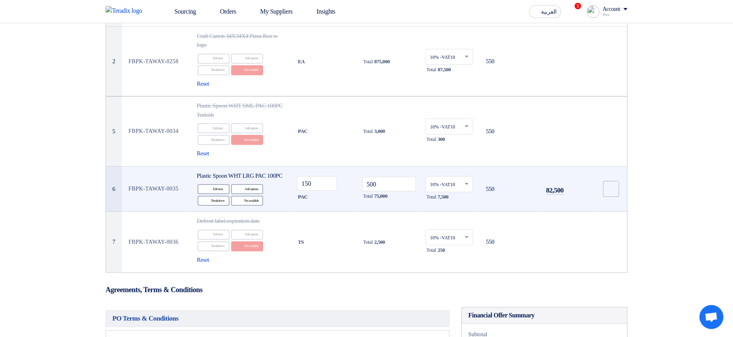
scroll to position [192, 0]
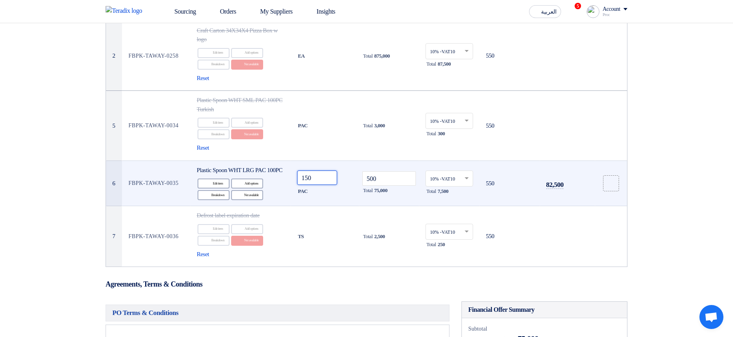
drag, startPoint x: 317, startPoint y: 187, endPoint x: 294, endPoint y: 182, distance: 23.4
click at [294, 182] on td "150 PAC" at bounding box center [325, 183] width 68 height 46
click at [328, 181] on input "150" at bounding box center [317, 177] width 40 height 14
drag, startPoint x: 326, startPoint y: 182, endPoint x: 282, endPoint y: 182, distance: 44.0
click at [282, 182] on tr "6 FBPK-TAWAY-0035 Plastic Spoon WHT LRG PAC 100PC Edit Edit item Alternative Ad…" at bounding box center [366, 183] width 521 height 46
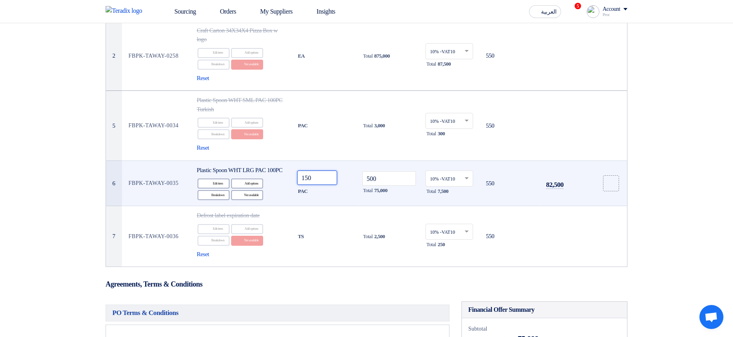
click at [328, 181] on input "150" at bounding box center [317, 177] width 40 height 14
drag, startPoint x: 318, startPoint y: 181, endPoint x: 284, endPoint y: 179, distance: 33.3
click at [284, 179] on tr "6 FBPK-TAWAY-0035 Plastic Spoon WHT LRG PAC 100PC Edit Edit item Alternative Ad…" at bounding box center [366, 183] width 521 height 46
click at [356, 162] on td "150 PAC" at bounding box center [325, 183] width 68 height 46
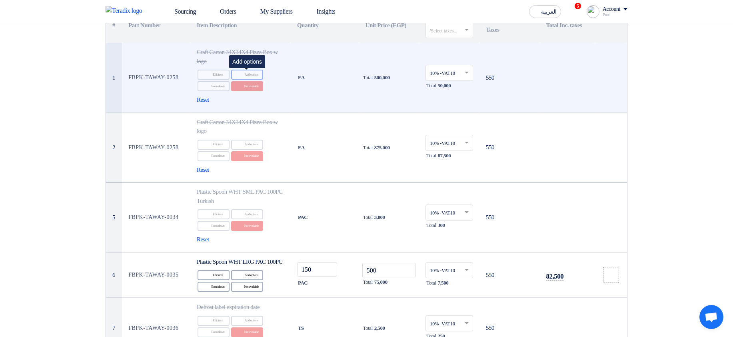
scroll to position [0, 0]
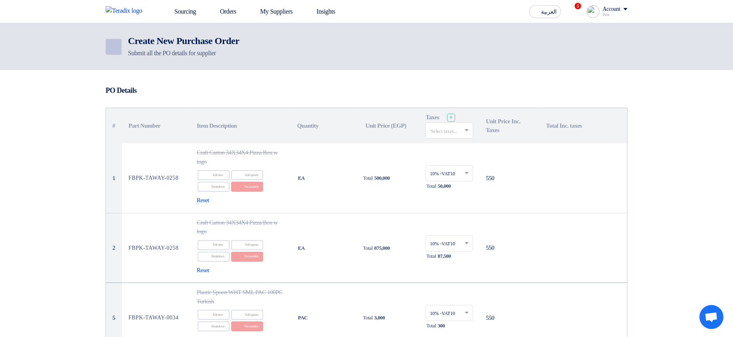
click at [110, 48] on icon "Back" at bounding box center [113, 47] width 10 height 10
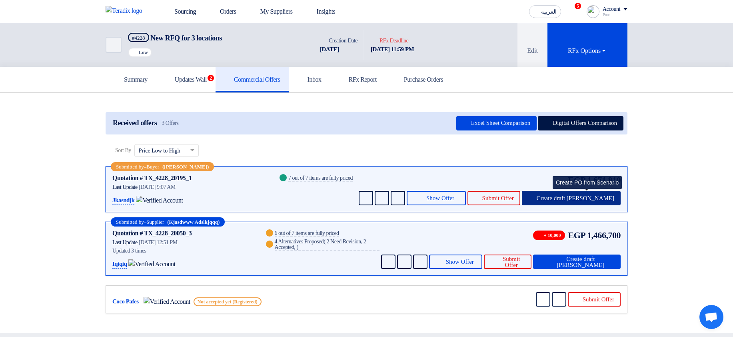
click at [595, 196] on span "Create draft PO" at bounding box center [576, 198] width 78 height 6
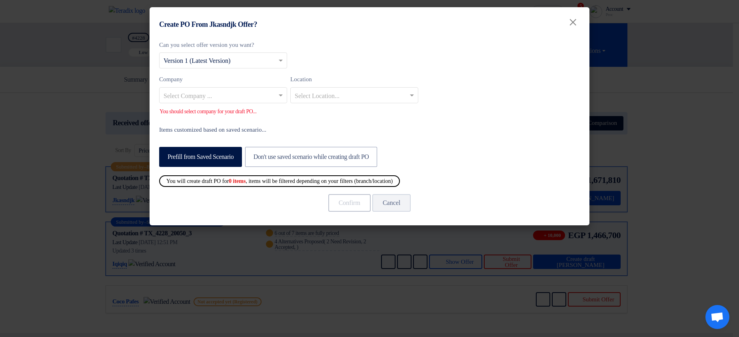
click at [233, 100] on input "text" at bounding box center [219, 95] width 111 height 13
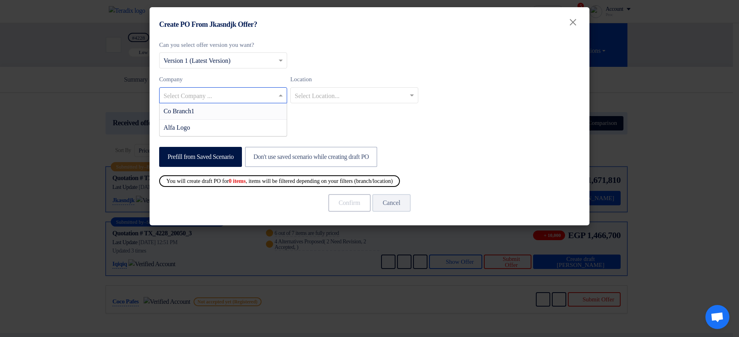
click at [243, 112] on div "Co Branch1" at bounding box center [223, 111] width 127 height 16
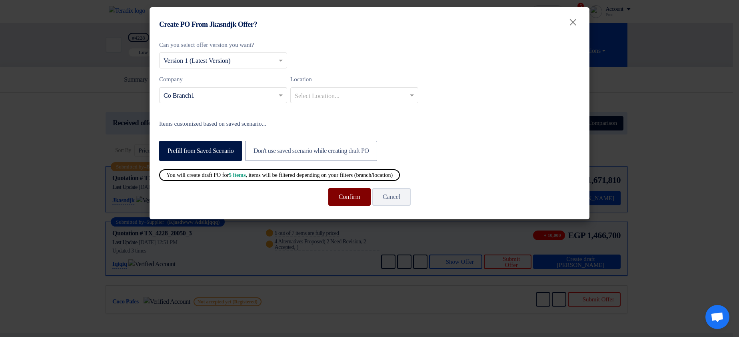
click at [337, 199] on button "Confirm" at bounding box center [349, 197] width 42 height 18
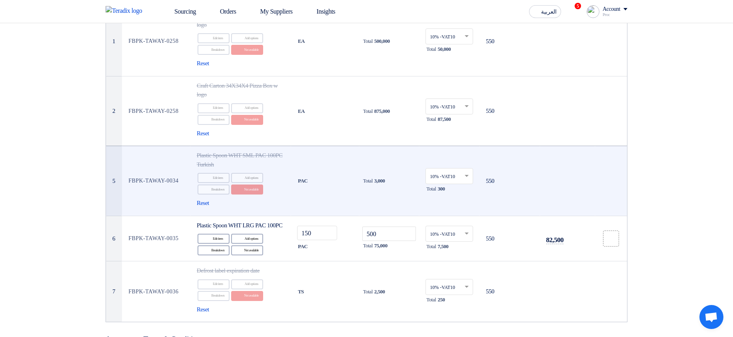
scroll to position [144, 0]
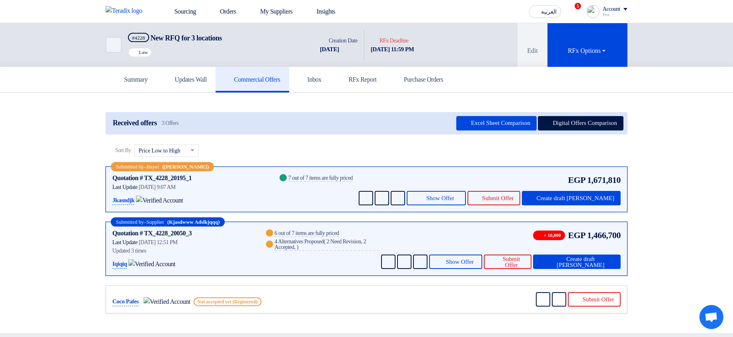
click at [601, 184] on span "1,671,810" at bounding box center [604, 179] width 34 height 13
click at [595, 196] on span "Create draft PO" at bounding box center [576, 198] width 78 height 6
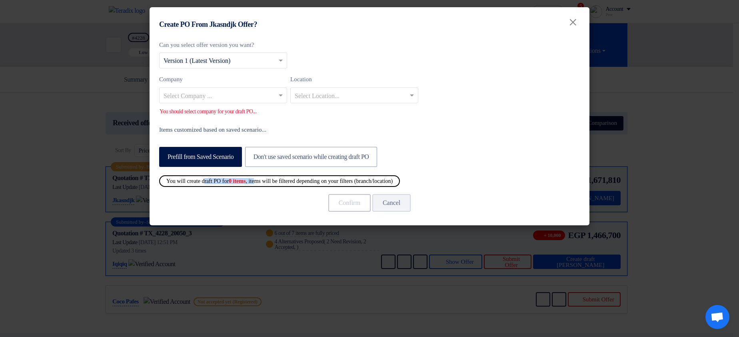
drag, startPoint x: 191, startPoint y: 178, endPoint x: 272, endPoint y: 179, distance: 80.8
click at [272, 179] on div "You will create draft PO for 0 items , items will be filtered depending on your…" at bounding box center [279, 181] width 241 height 12
click at [633, 110] on modal-container "Create PO From Jkasndjk Offer? × Can you select offer version you want? Select …" at bounding box center [369, 168] width 739 height 337
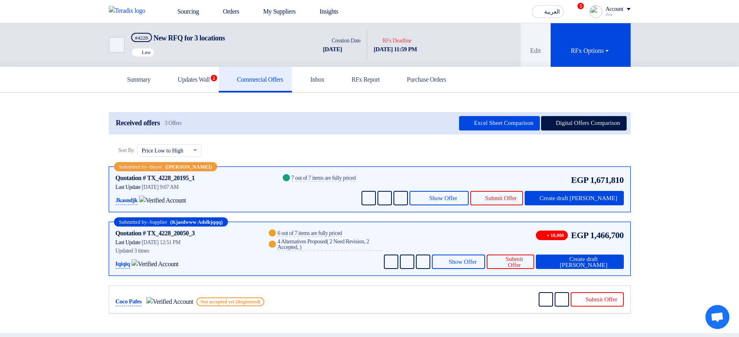
click at [178, 11] on div "Create PO From Jkasndjk Offer? ×" at bounding box center [370, 1] width 440 height 29
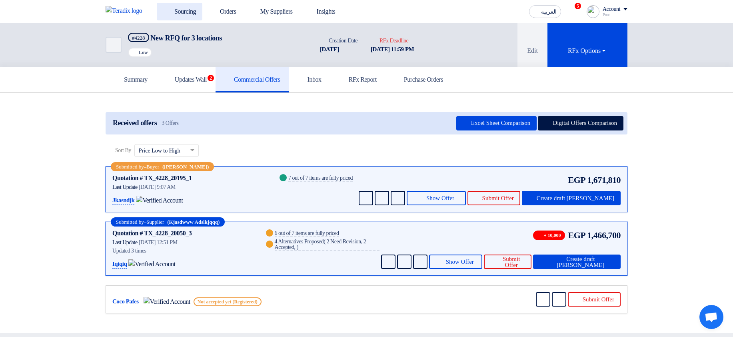
click at [170, 7] on icon at bounding box center [167, 11] width 8 height 8
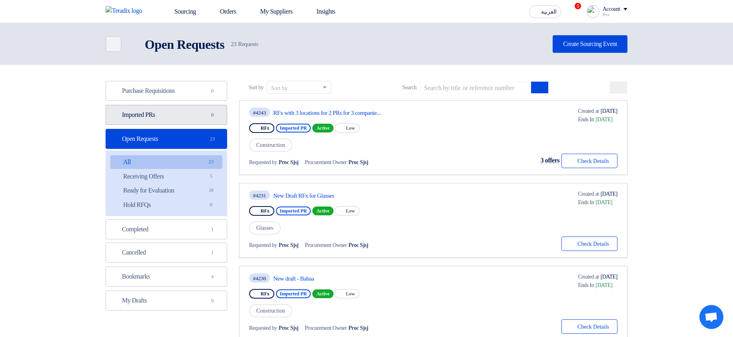
click at [202, 116] on link "Imported PRs Imported PRs 0" at bounding box center [167, 115] width 122 height 20
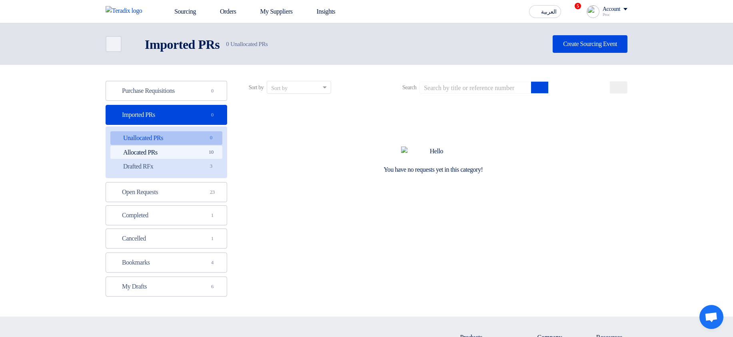
click at [192, 151] on link "Allocated PRs Allocated PRs 10" at bounding box center [166, 153] width 112 height 14
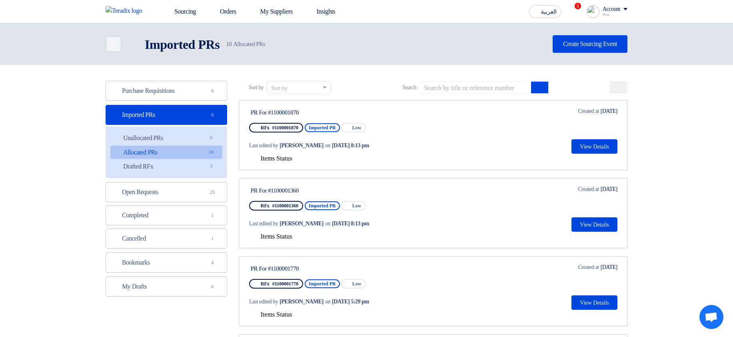
click at [291, 156] on span "Items Status" at bounding box center [277, 158] width 32 height 7
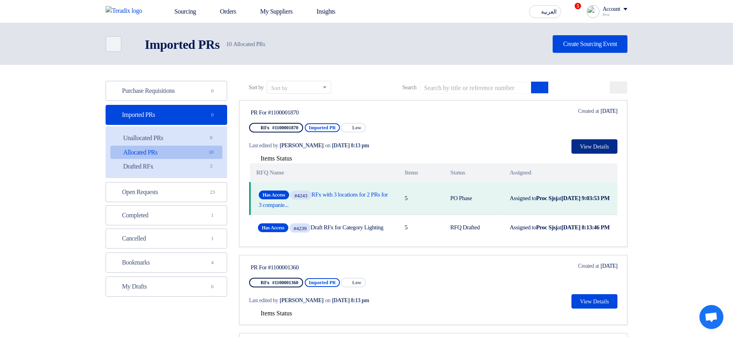
click at [605, 150] on button "View Details" at bounding box center [594, 146] width 46 height 14
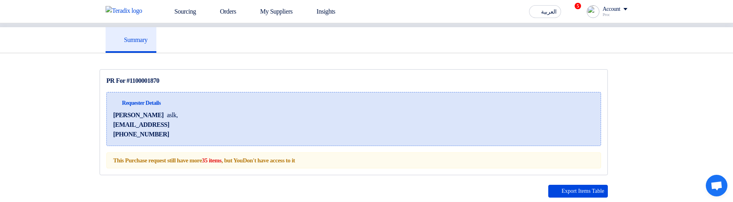
scroll to position [144, 0]
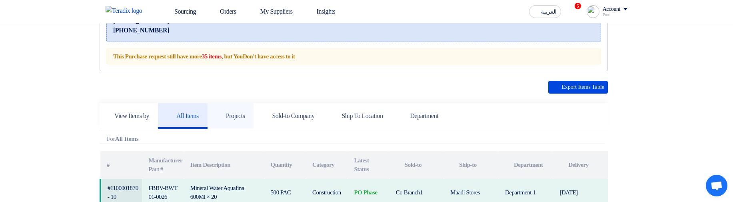
click at [245, 114] on h5 "Projects" at bounding box center [230, 116] width 29 height 8
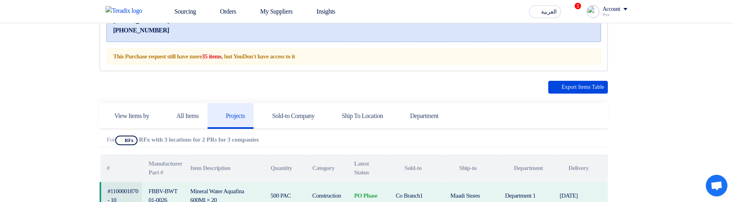
drag, startPoint x: 152, startPoint y: 138, endPoint x: 252, endPoint y: 137, distance: 100.4
click at [252, 137] on b "RFx with 3 locations for 2 PRs for 3 companies" at bounding box center [199, 139] width 120 height 6
click at [254, 136] on div "Attachments For Show Projects RFx RFx with 3 locations for 2 PRs for 3 companie…" at bounding box center [352, 142] width 505 height 12
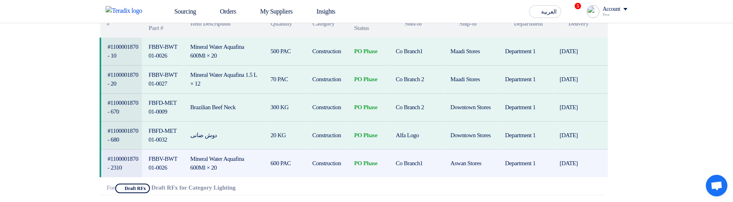
scroll to position [240, 0]
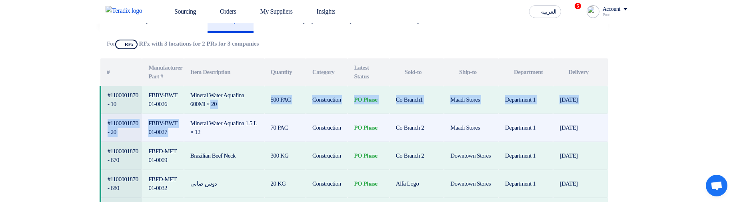
drag, startPoint x: 194, startPoint y: 92, endPoint x: 229, endPoint y: 118, distance: 43.2
click at [229, 118] on tbody "#1100001870 - 10 FBBV-BWT01-0026 Mineral Water Aquafina 600Ml × 20 500 PAC Cons…" at bounding box center [353, 156] width 507 height 140
click at [229, 118] on td "Mineral Water Aquafina 1.5 L × 12" at bounding box center [224, 128] width 80 height 28
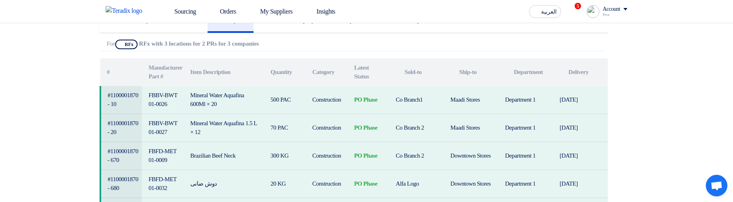
click at [261, 40] on use at bounding box center [261, 40] width 0 height 0
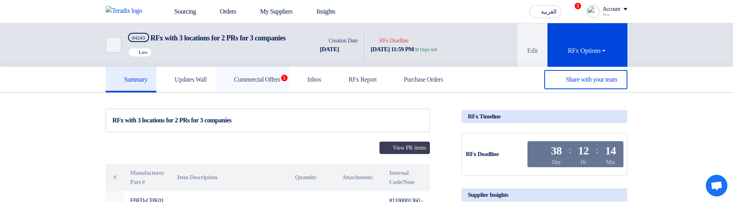
click at [254, 84] on link "Commercial Offers 5" at bounding box center [253, 80] width 74 height 26
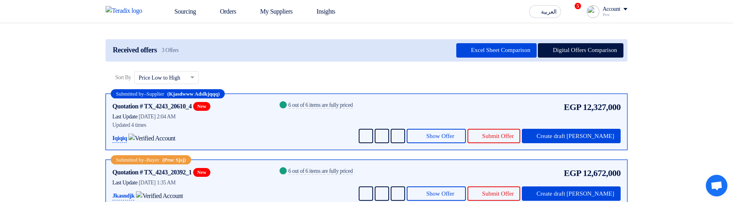
scroll to position [48, 0]
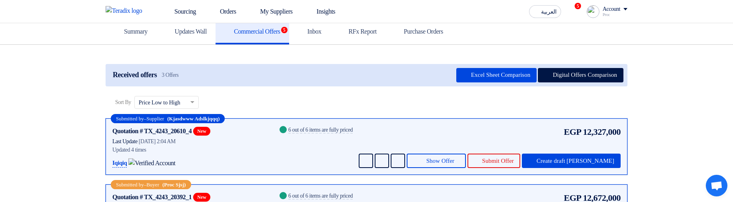
click at [471, 160] on div "EGP 12,327,000 Send Message Send Message" at bounding box center [489, 146] width 264 height 43
click at [466, 164] on button "Show Offer" at bounding box center [436, 161] width 59 height 14
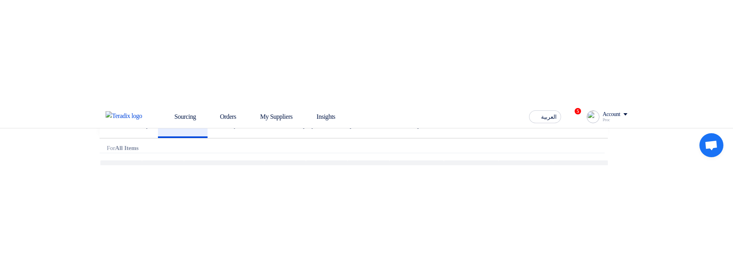
scroll to position [96, 0]
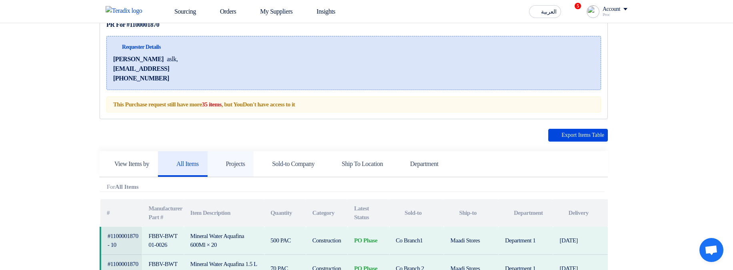
click at [280, 171] on link "Sold-to Company" at bounding box center [289, 164] width 70 height 26
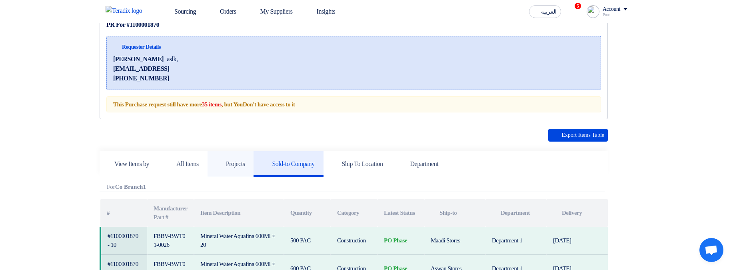
click at [236, 164] on h5 "Projects" at bounding box center [230, 164] width 29 height 8
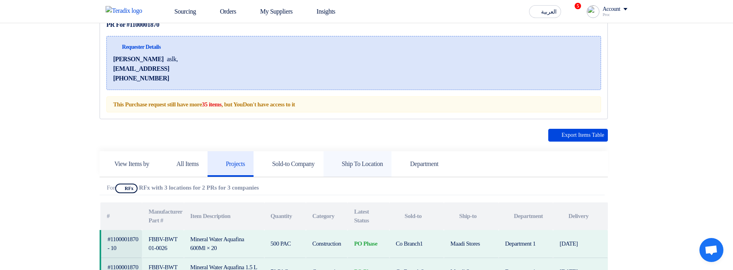
click at [382, 164] on h5 "Ship To Location" at bounding box center [357, 164] width 51 height 8
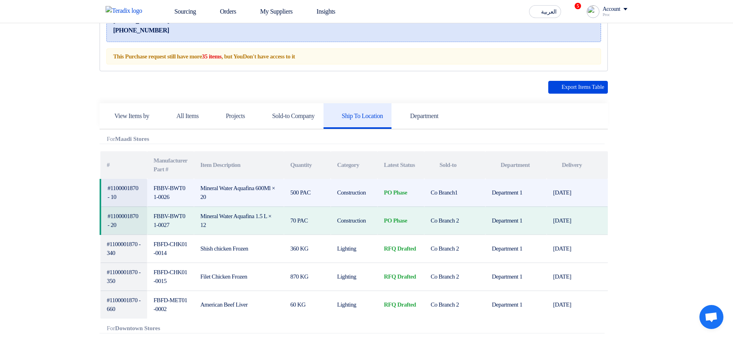
scroll to position [192, 0]
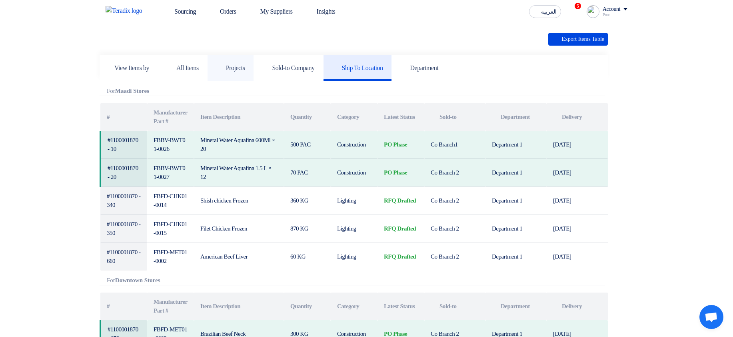
click at [245, 69] on h5 "Projects" at bounding box center [230, 68] width 29 height 8
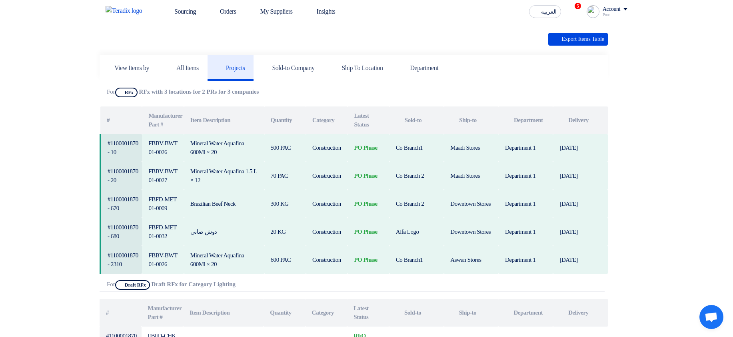
drag, startPoint x: 147, startPoint y: 90, endPoint x: 293, endPoint y: 89, distance: 146.0
click at [219, 89] on b "RFx with 3 locations for 2 PRs for 3 companies" at bounding box center [199, 91] width 120 height 6
drag, startPoint x: 288, startPoint y: 91, endPoint x: 342, endPoint y: 90, distance: 54.0
click at [342, 90] on div "Attachments For Show Projects RFx RFx with 3 locations for 2 PRs for 3 companie…" at bounding box center [352, 94] width 505 height 12
drag, startPoint x: 293, startPoint y: 94, endPoint x: 338, endPoint y: 92, distance: 45.7
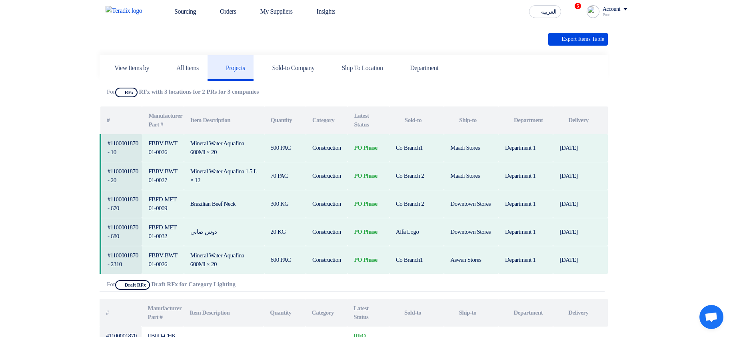
click at [342, 92] on div "Attachments For Show Projects RFx RFx with 3 locations for 2 PRs for 3 companie…" at bounding box center [352, 94] width 505 height 12
click at [297, 93] on div "Attachments For Show Projects RFx RFx with 3 locations for 2 PRs for 3 companie…" at bounding box center [352, 94] width 505 height 12
drag, startPoint x: 295, startPoint y: 92, endPoint x: 341, endPoint y: 90, distance: 45.6
click at [341, 90] on div "Attachments For Show Projects RFx RFx with 3 locations for 2 PRs for 3 companie…" at bounding box center [352, 94] width 505 height 12
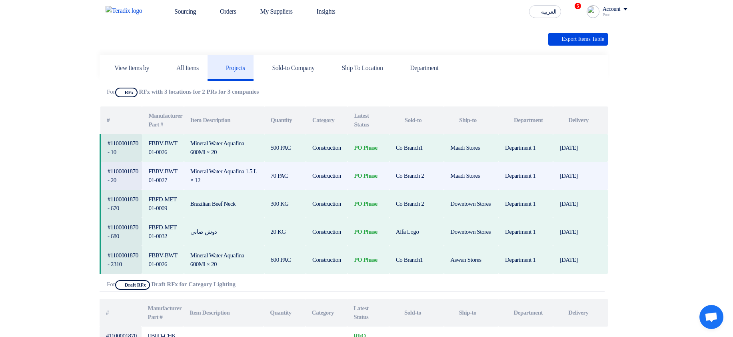
click at [422, 165] on td "Co Branch 2" at bounding box center [416, 176] width 55 height 28
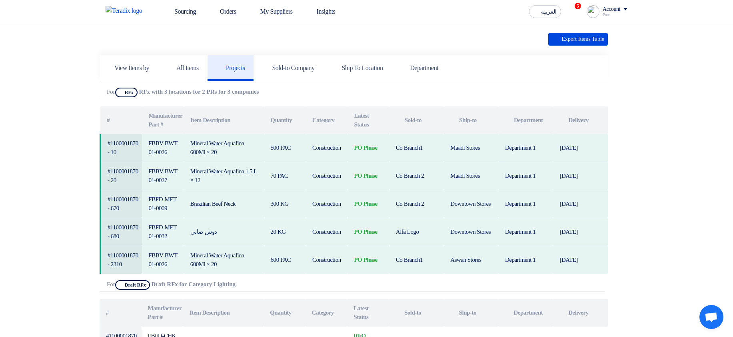
click at [632, 162] on div "PR For #1100001870 Requester Details Hamda Jjjw aslk, jhawejhqwh@asdlkh.asd +20…" at bounding box center [367, 191] width 534 height 549
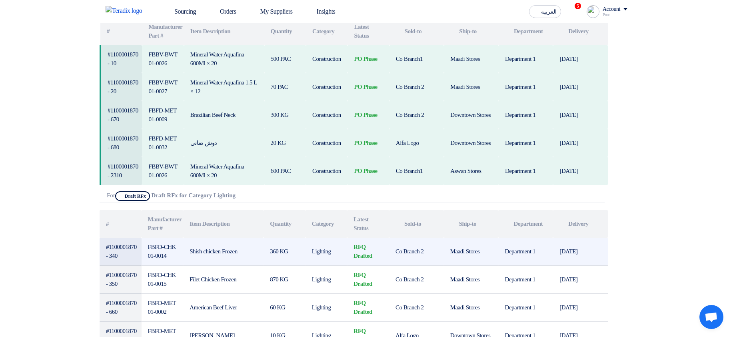
scroll to position [240, 0]
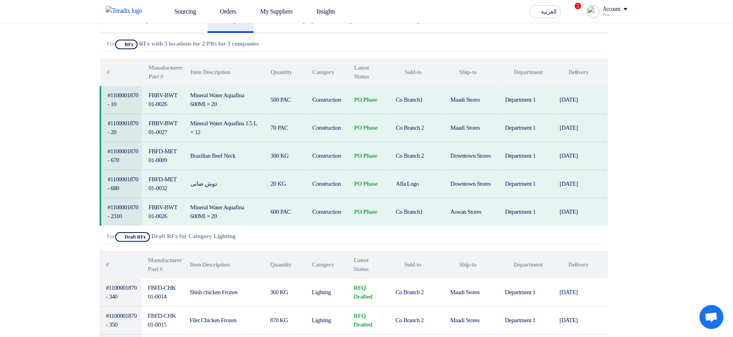
click at [708, 126] on section "PR For #1100001870 Requester Details Hamda Jjjw aslk, jhawejhqwh@asdlkh.asd +20…" at bounding box center [366, 154] width 733 height 603
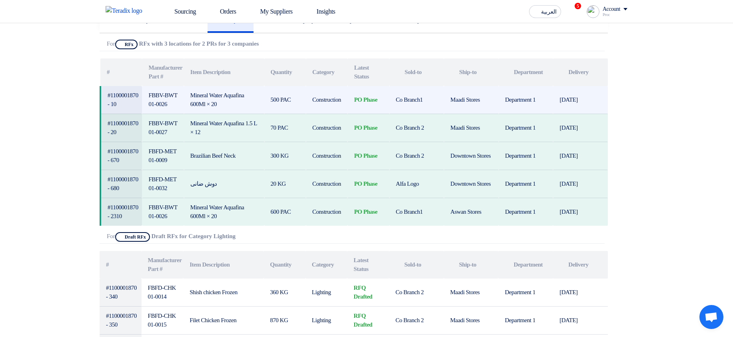
drag, startPoint x: 354, startPoint y: 96, endPoint x: 381, endPoint y: 97, distance: 27.6
click at [381, 97] on td "PO Phase" at bounding box center [369, 100] width 42 height 28
click at [356, 98] on td "PO Phase" at bounding box center [369, 100] width 42 height 28
drag, startPoint x: 356, startPoint y: 98, endPoint x: 384, endPoint y: 103, distance: 28.5
click at [384, 103] on td "PO Phase" at bounding box center [369, 100] width 42 height 28
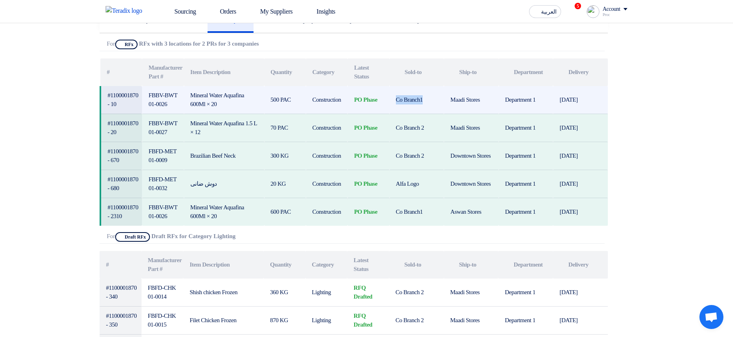
drag, startPoint x: 398, startPoint y: 101, endPoint x: 429, endPoint y: 101, distance: 30.8
click at [429, 101] on td "Co Branch1" at bounding box center [416, 100] width 55 height 28
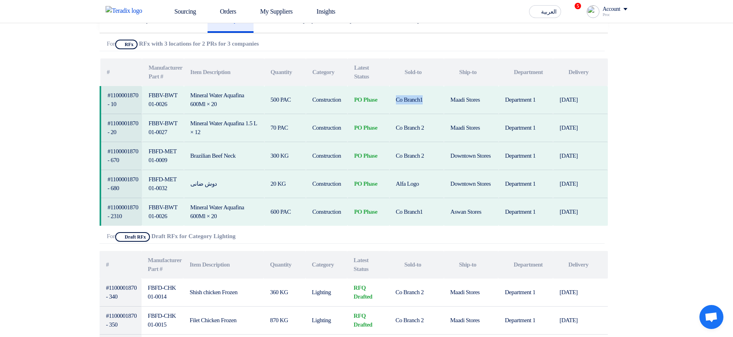
click at [579, 4] on app-header-notification-menu "5 you have new offer for 'RFx with 3 locations for 2 PRs for 3 companies' with …" at bounding box center [575, 12] width 22 height 16
click at [603, 9] on div "Account" at bounding box center [612, 9] width 18 height 7
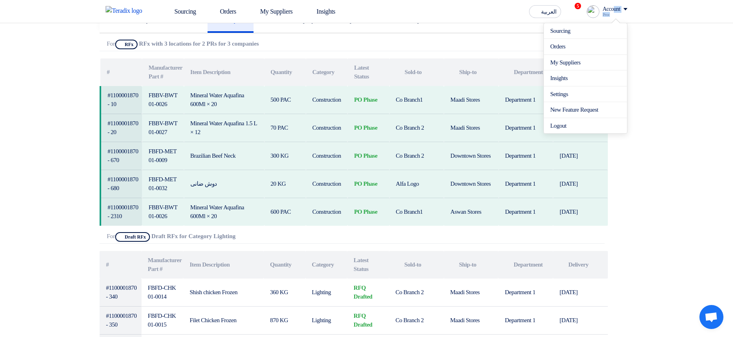
drag, startPoint x: 613, startPoint y: 8, endPoint x: 639, endPoint y: 13, distance: 26.1
click at [639, 13] on nav "Sourcing Orders My Suppliers Insights العربية ع 5 you have new offer for 'RFx w…" at bounding box center [366, 11] width 733 height 23
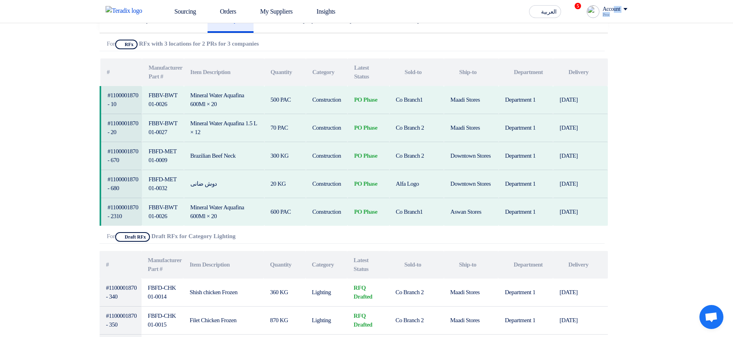
click at [636, 13] on nav "Sourcing Orders My Suppliers Insights العربية ع 5 you have new offer for 'RFx w…" at bounding box center [366, 11] width 733 height 23
click at [616, 12] on div "Account" at bounding box center [612, 9] width 18 height 7
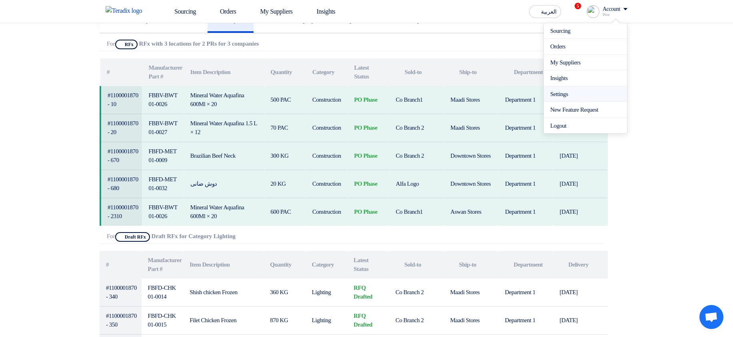
click at [571, 96] on link "Settings" at bounding box center [585, 94] width 70 height 9
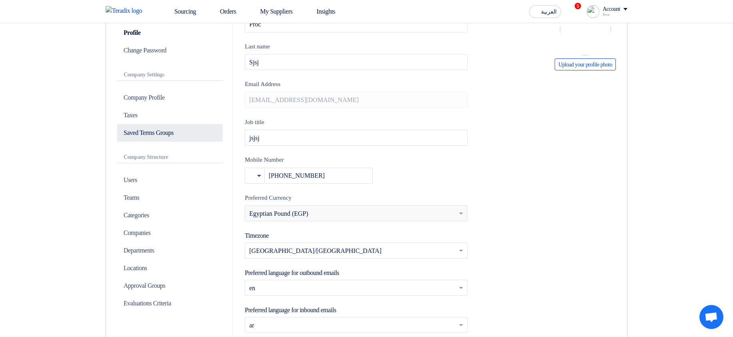
scroll to position [96, 0]
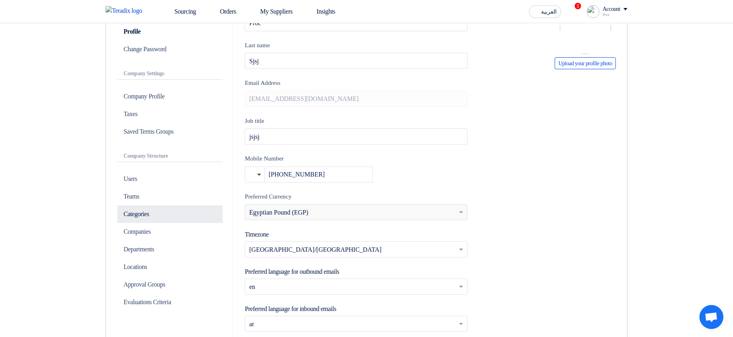
click at [152, 212] on p "Categories" at bounding box center [170, 214] width 106 height 18
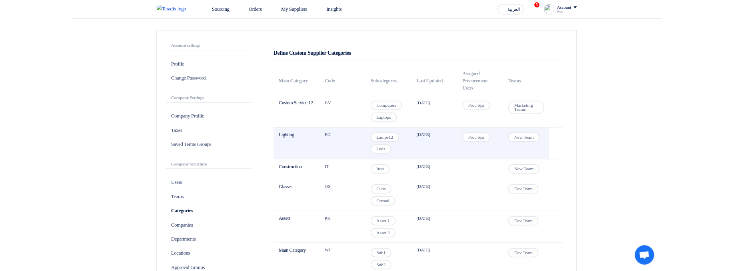
scroll to position [96, 0]
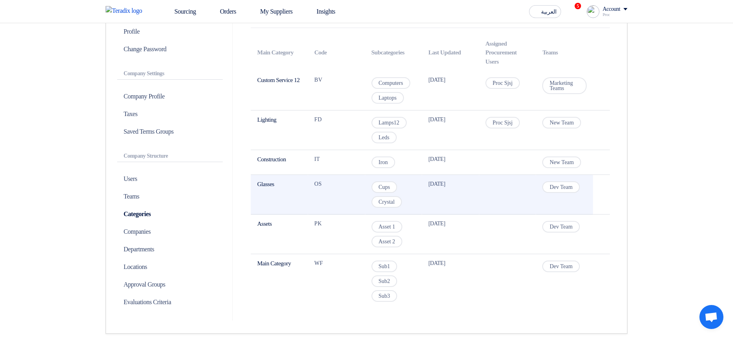
click at [381, 189] on span "Cups" at bounding box center [384, 187] width 26 height 12
click at [385, 206] on span "Crystal" at bounding box center [386, 202] width 30 height 12
click at [386, 190] on span "Cups" at bounding box center [384, 187] width 26 height 12
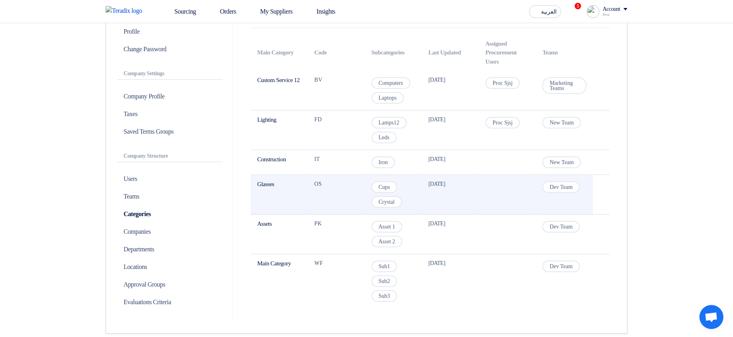
click at [386, 189] on span "Cups" at bounding box center [384, 187] width 26 height 12
click at [391, 207] on span "Crystal" at bounding box center [386, 202] width 30 height 12
click at [391, 202] on span "Crystal" at bounding box center [386, 202] width 30 height 12
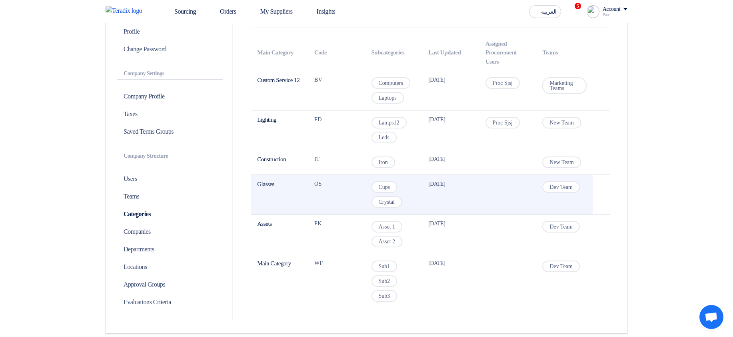
click at [391, 202] on span "Crystal" at bounding box center [386, 202] width 30 height 12
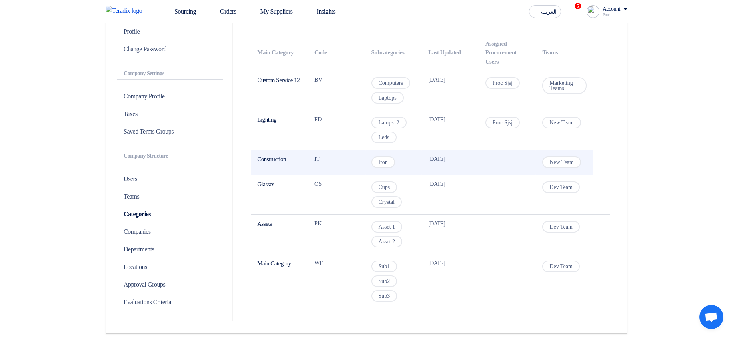
click at [384, 166] on span "Iron" at bounding box center [383, 162] width 24 height 12
click at [385, 163] on span "Iron" at bounding box center [383, 162] width 24 height 12
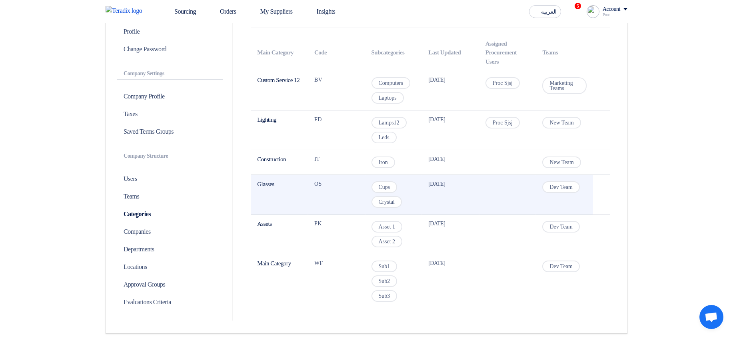
click at [422, 200] on td "[DATE]" at bounding box center [450, 195] width 57 height 40
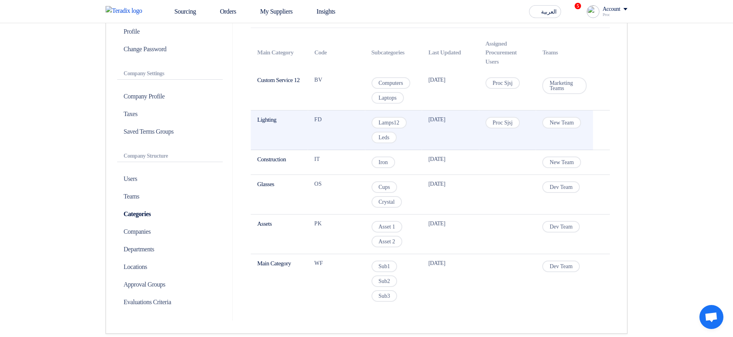
click at [387, 121] on span "Lamps12" at bounding box center [388, 123] width 35 height 12
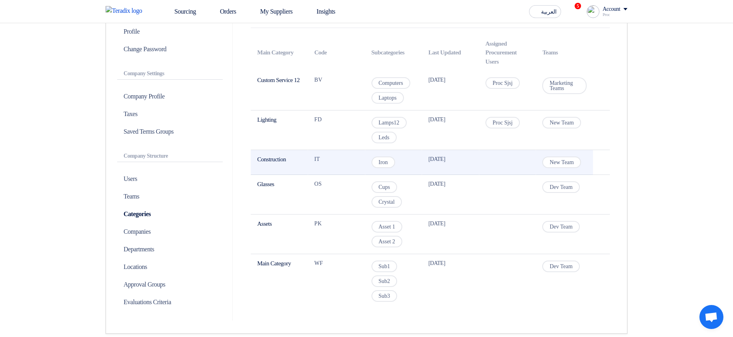
click at [418, 153] on td "Iron" at bounding box center [393, 162] width 57 height 25
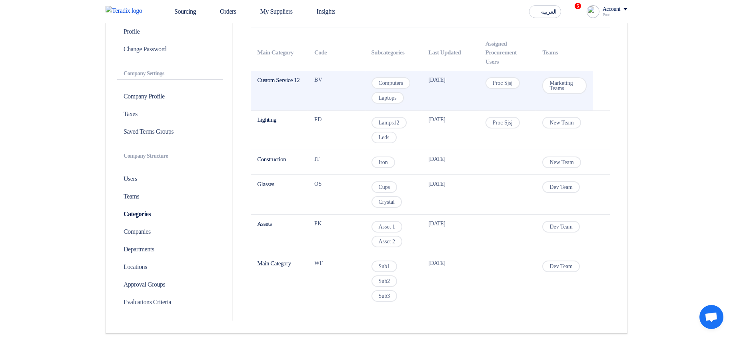
click at [393, 84] on span "Computers" at bounding box center [390, 83] width 39 height 12
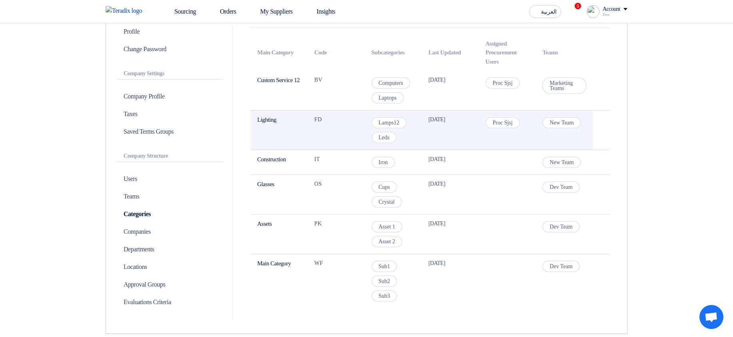
click at [478, 129] on td "[DATE]" at bounding box center [450, 130] width 57 height 40
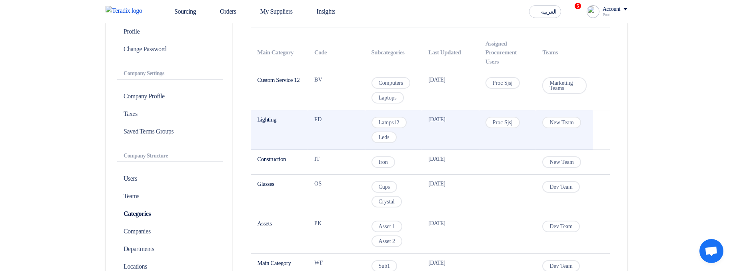
click at [514, 89] on td "Proc Sjsj" at bounding box center [507, 91] width 57 height 40
click at [551, 127] on tbody "Custom Service 12 BV Computers Laptops 11 Jul 2025 Proc Sjsj Marketing Teams Li…" at bounding box center [430, 189] width 359 height 237
click at [551, 127] on span "New Team" at bounding box center [561, 123] width 39 height 12
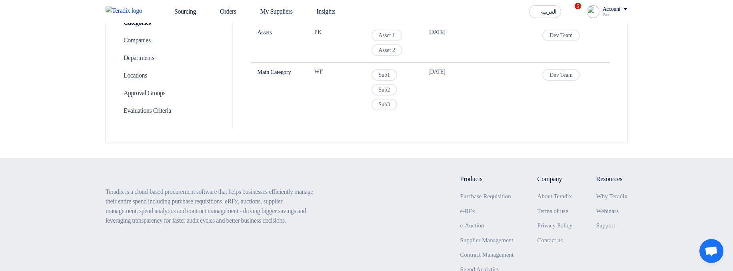
scroll to position [288, 0]
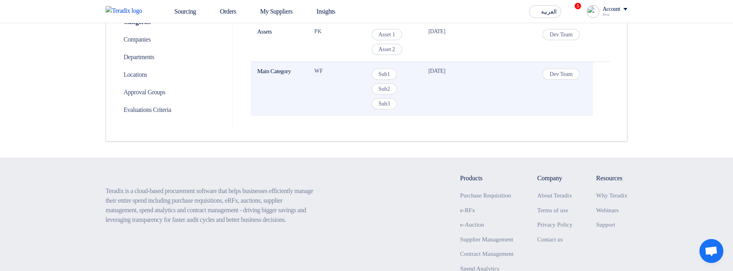
drag, startPoint x: 553, startPoint y: 88, endPoint x: 564, endPoint y: 63, distance: 27.6
click at [561, 63] on td "Dev Team" at bounding box center [564, 89] width 57 height 54
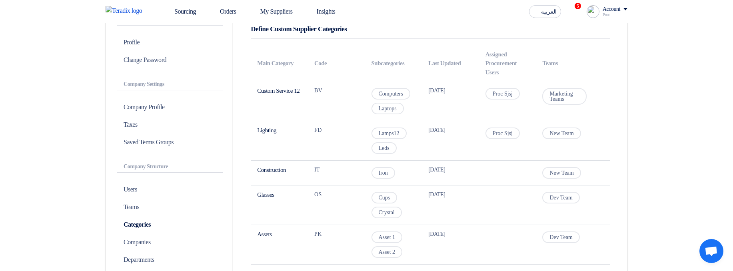
scroll to position [48, 0]
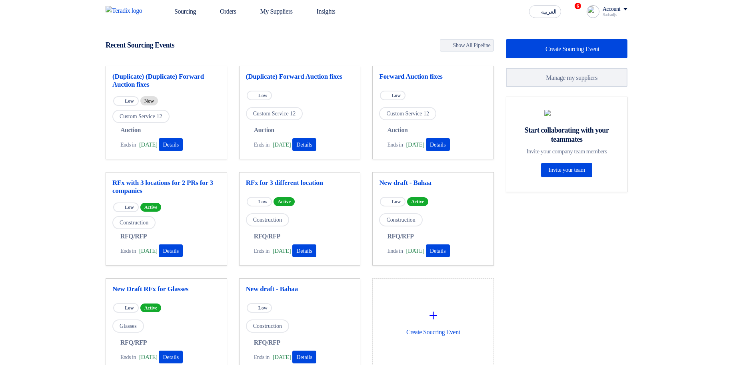
click at [628, 6] on div "Sourcing Orders My Suppliers Insights العربية ع 6 Congratulations! "(Duplicate)…" at bounding box center [367, 11] width 534 height 23
click at [621, 10] on div "Account" at bounding box center [615, 9] width 25 height 7
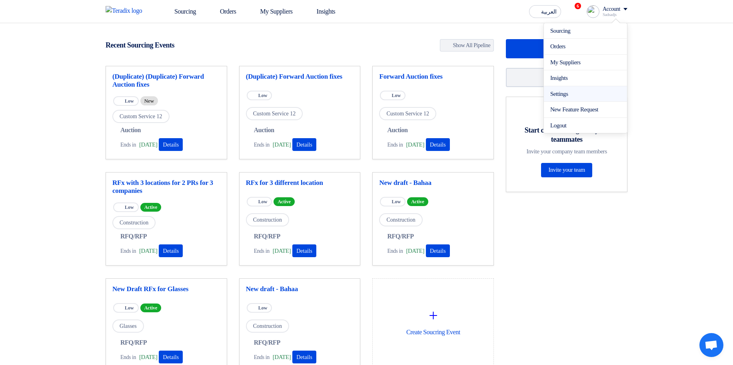
click at [568, 93] on link "Settings" at bounding box center [585, 94] width 70 height 9
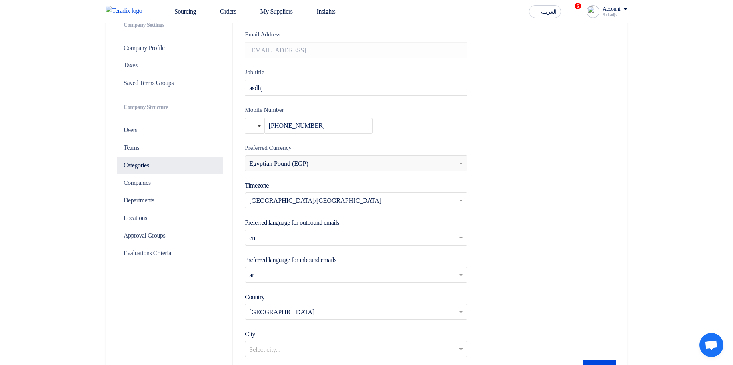
scroll to position [144, 0]
click at [150, 162] on p "Categories" at bounding box center [170, 166] width 106 height 18
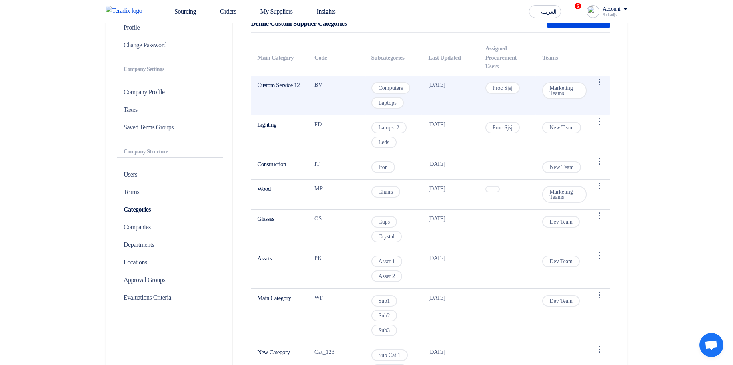
scroll to position [48, 0]
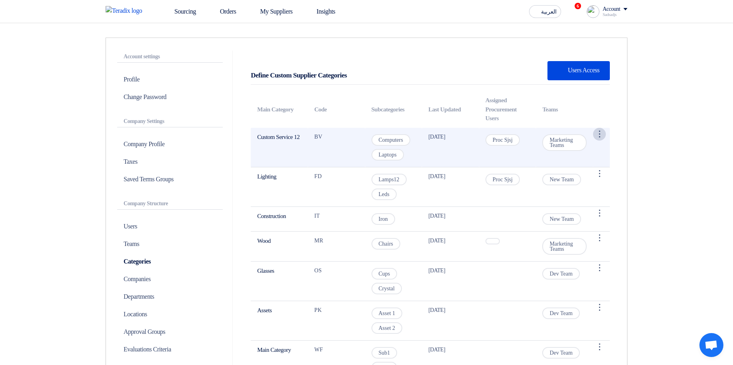
click at [604, 132] on div "⋮" at bounding box center [599, 134] width 13 height 13
click at [571, 148] on link "Edit Category" at bounding box center [582, 150] width 45 height 12
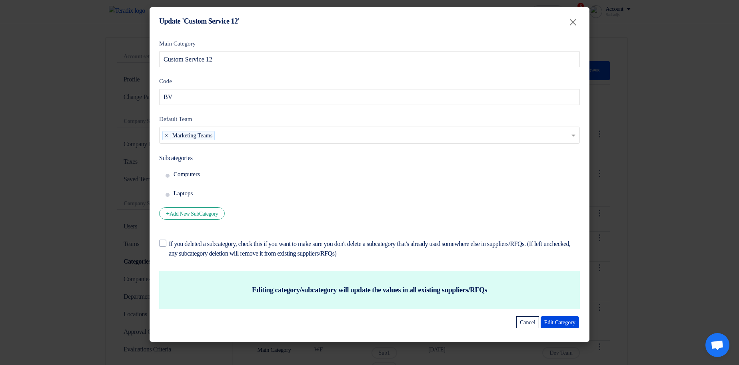
click at [240, 138] on input "text" at bounding box center [394, 136] width 353 height 13
click at [435, 134] on input "text" at bounding box center [394, 136] width 353 height 13
click at [353, 140] on input "text" at bounding box center [394, 136] width 353 height 13
click at [568, 131] on input "text" at bounding box center [394, 136] width 353 height 13
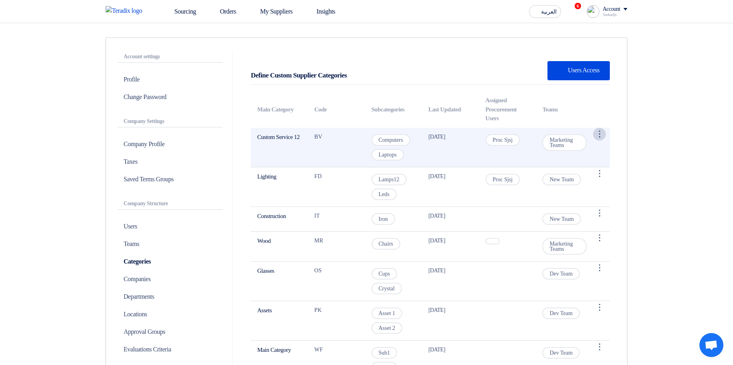
click at [599, 138] on div "⋮" at bounding box center [599, 134] width 13 height 13
click at [597, 148] on link "Edit Category" at bounding box center [582, 150] width 45 height 12
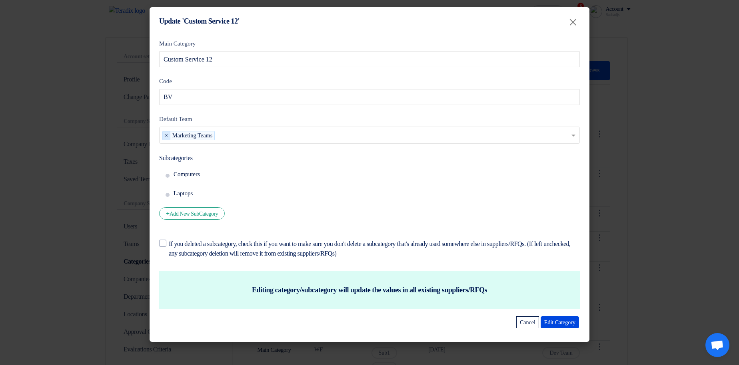
click at [165, 134] on span "×" at bounding box center [167, 136] width 8 height 9
click at [474, 138] on input "text" at bounding box center [371, 136] width 414 height 13
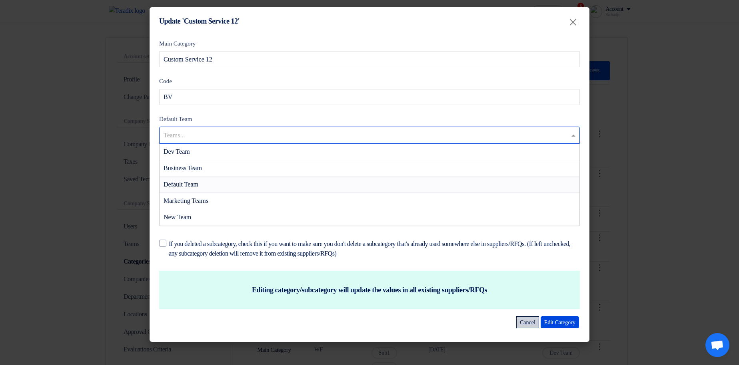
click at [516, 322] on button "Cancel" at bounding box center [527, 323] width 23 height 12
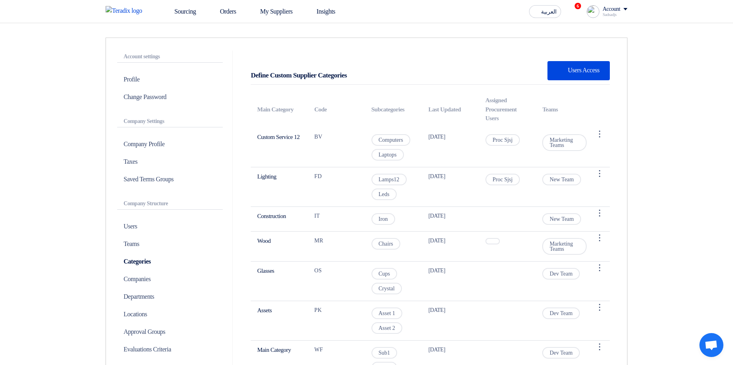
click at [628, 165] on div "Account settings Profile Change Password Company Settings Company Profile Taxes…" at bounding box center [367, 255] width 534 height 435
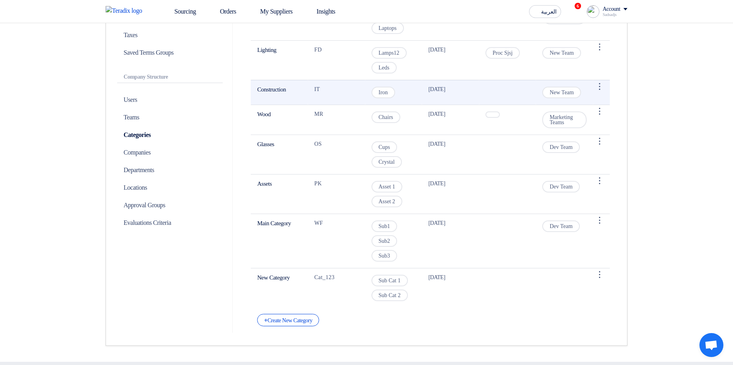
scroll to position [192, 0]
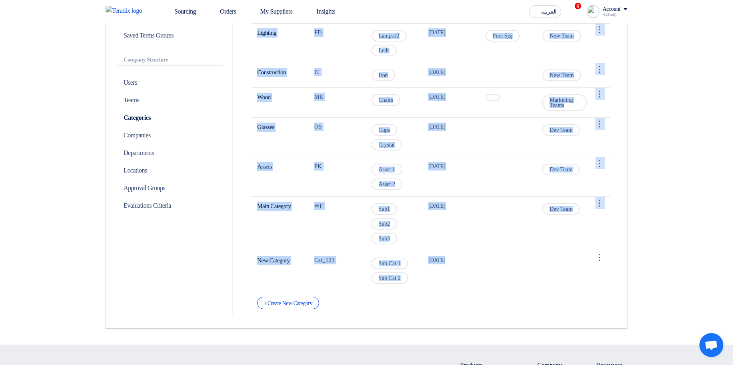
drag, startPoint x: 535, startPoint y: 263, endPoint x: 250, endPoint y: 246, distance: 285.2
click at [250, 246] on div "Define Custom Supplier Categories New Supplier Users Access Main Category Code …" at bounding box center [430, 111] width 371 height 396
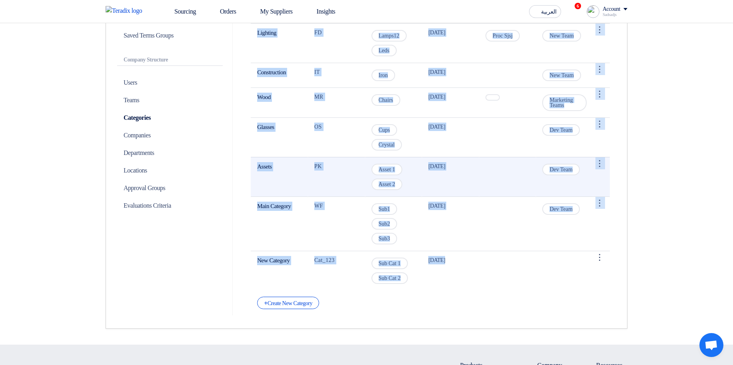
click at [476, 191] on td "[DATE]" at bounding box center [450, 177] width 57 height 40
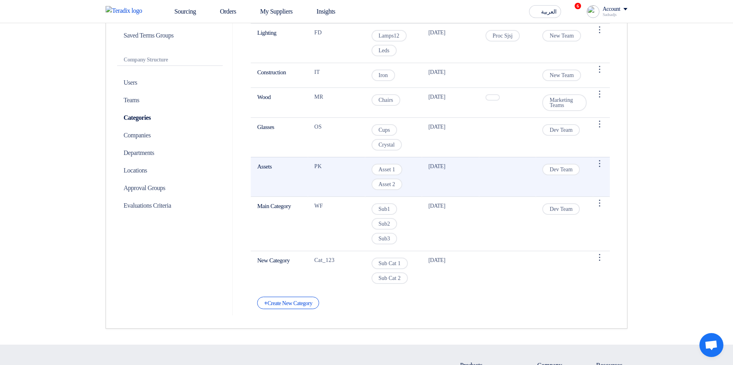
scroll to position [0, 0]
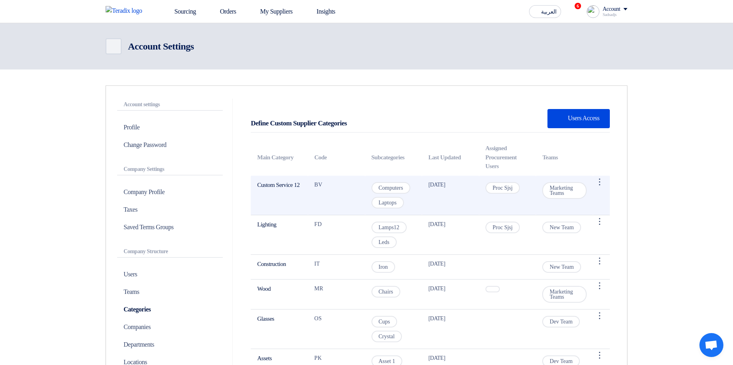
click at [400, 185] on span "Computers" at bounding box center [390, 188] width 39 height 12
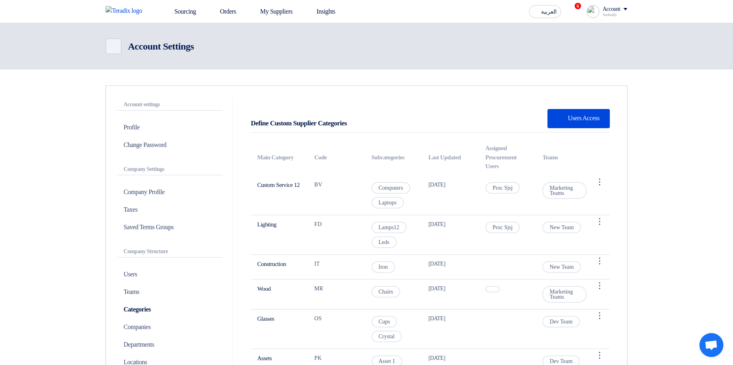
click at [487, 32] on header "Back Account Settings" at bounding box center [366, 46] width 733 height 46
drag, startPoint x: 244, startPoint y: 123, endPoint x: 387, endPoint y: 119, distance: 142.8
click at [375, 122] on div "Define Custom Supplier Categories New Supplier Users Access Main Category Code …" at bounding box center [430, 303] width 383 height 409
click at [394, 118] on div "Define Custom Supplier Categories New Supplier Users Access" at bounding box center [430, 119] width 359 height 28
drag, startPoint x: 289, startPoint y: 126, endPoint x: 238, endPoint y: 126, distance: 51.2
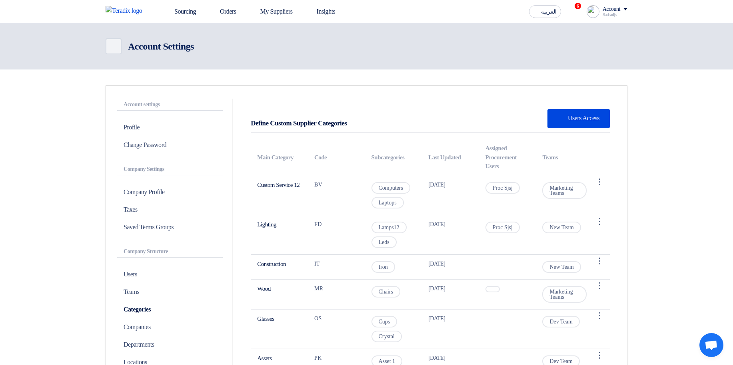
click at [238, 126] on div "Account settings Profile Change Password Company Settings Company Profile Taxes…" at bounding box center [366, 303] width 511 height 409
click at [306, 120] on div "Define Custom Supplier Categories" at bounding box center [299, 123] width 96 height 10
click at [263, 123] on div "Define Custom Supplier Categories" at bounding box center [299, 123] width 96 height 10
drag, startPoint x: 263, startPoint y: 123, endPoint x: 356, endPoint y: 124, distance: 92.8
click at [347, 124] on div "Define Custom Supplier Categories" at bounding box center [299, 123] width 96 height 10
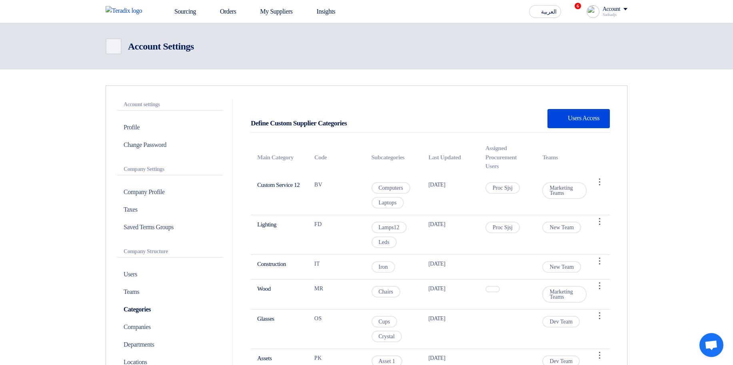
click at [395, 120] on div "Define Custom Supplier Categories New Supplier Users Access" at bounding box center [430, 119] width 359 height 28
drag, startPoint x: 279, startPoint y: 108, endPoint x: 244, endPoint y: 107, distance: 34.8
click at [244, 107] on div "Define Custom Supplier Categories New Supplier Users Access Main Category Code …" at bounding box center [430, 303] width 383 height 409
click at [347, 121] on div "Define Custom Supplier Categories" at bounding box center [299, 123] width 96 height 10
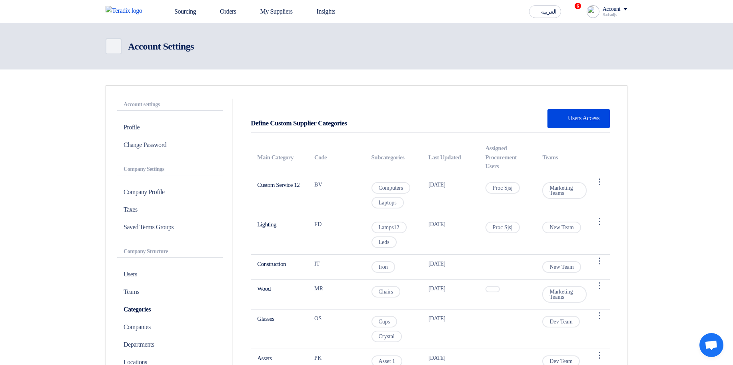
click at [347, 121] on div "Define Custom Supplier Categories" at bounding box center [299, 123] width 96 height 10
click at [365, 120] on div "Define Custom Supplier Categories New Supplier Users Access" at bounding box center [430, 119] width 359 height 28
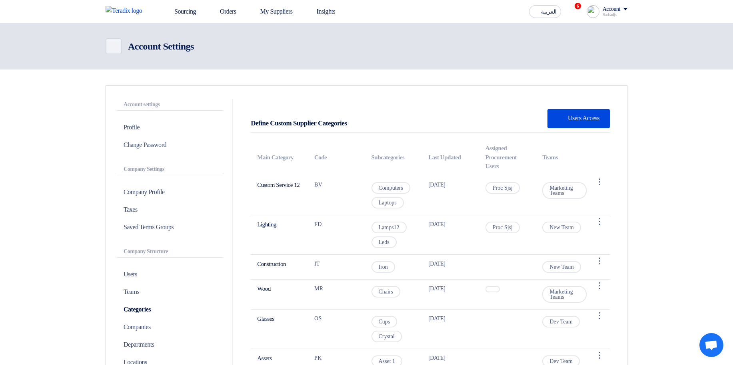
click at [340, 122] on div "Define Custom Supplier Categories" at bounding box center [299, 123] width 96 height 10
click at [340, 123] on div "Define Custom Supplier Categories" at bounding box center [299, 123] width 96 height 10
click at [387, 131] on div "Define Custom Supplier Categories New Supplier Users Access" at bounding box center [430, 119] width 359 height 28
click at [186, 13] on link "Sourcing" at bounding box center [180, 12] width 46 height 18
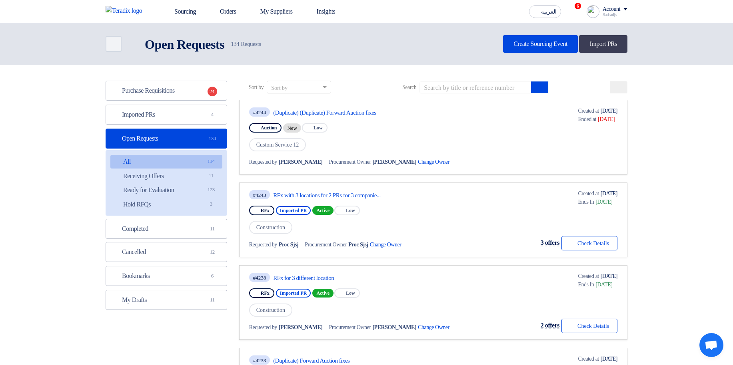
drag, startPoint x: 294, startPoint y: 126, endPoint x: 371, endPoint y: 123, distance: 77.6
click at [369, 123] on div "Auction New Priority Low" at bounding box center [357, 128] width 217 height 13
click at [397, 119] on div "#4244 (Duplicate) (Duplicate) Forward Auction fixes Auction New Priority Low Cu…" at bounding box center [357, 137] width 217 height 61
drag, startPoint x: 336, startPoint y: 126, endPoint x: 245, endPoint y: 131, distance: 90.9
click at [245, 131] on link "#4244 (Duplicate) (Duplicate) Forward Auction fixes Auction New Priority Low Cu…" at bounding box center [433, 137] width 388 height 75
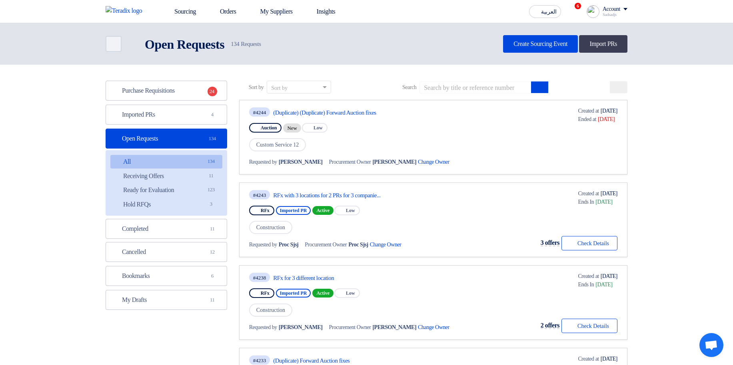
click at [254, 128] on icon at bounding box center [256, 128] width 6 height 6
drag, startPoint x: 254, startPoint y: 128, endPoint x: 365, endPoint y: 132, distance: 111.7
click at [364, 132] on div "Auction New Priority Low" at bounding box center [357, 128] width 217 height 13
click at [369, 132] on div "Auction New Priority Low" at bounding box center [357, 128] width 217 height 13
click at [210, 116] on span "4" at bounding box center [213, 115] width 10 height 8
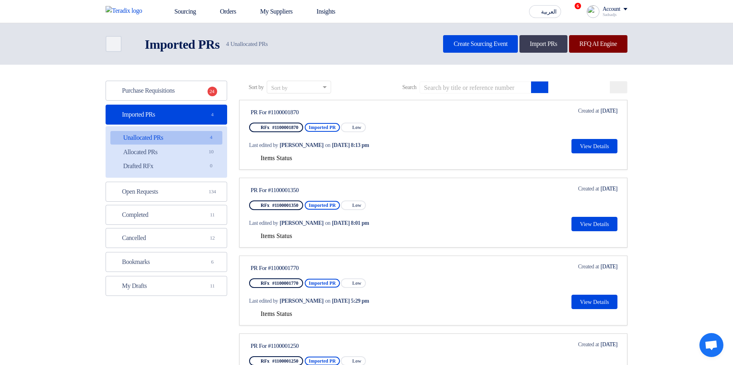
click at [603, 48] on link "RFQ AI Engine" at bounding box center [598, 44] width 58 height 18
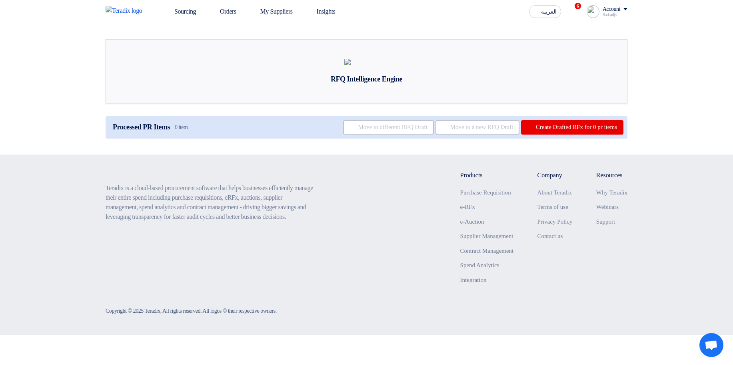
scroll to position [1, 0]
click at [173, 14] on link "Sourcing" at bounding box center [180, 12] width 46 height 18
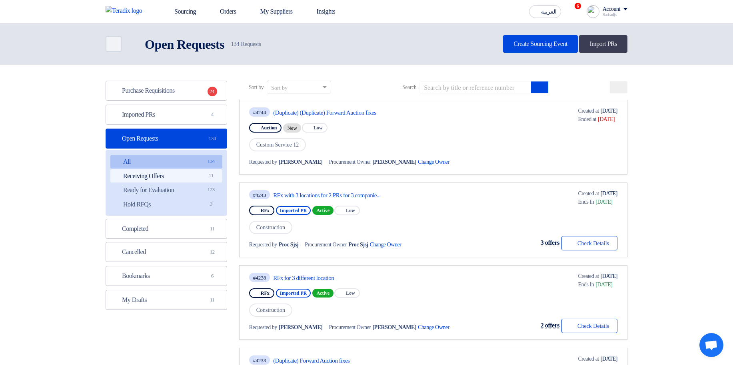
click at [200, 170] on link "Receiving Offers Receiving Offers 11" at bounding box center [166, 177] width 112 height 14
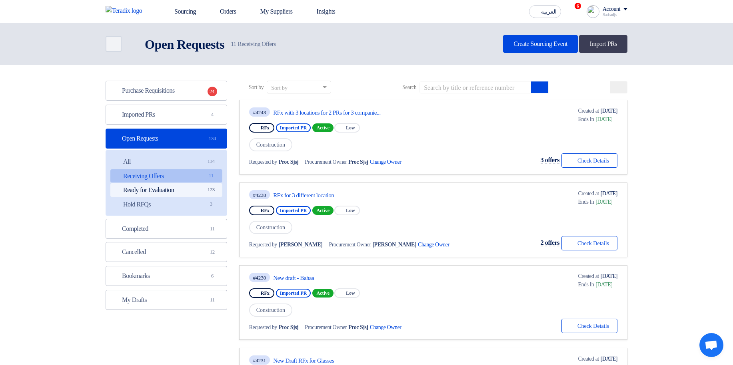
click at [203, 188] on link "Ready for Evaluation Ready for Evaluation 123" at bounding box center [166, 191] width 112 height 14
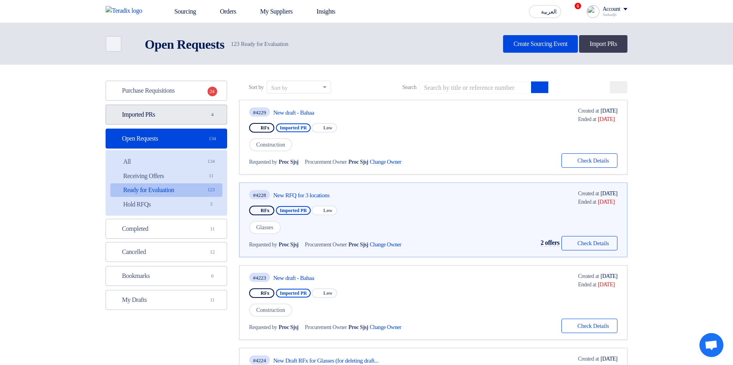
click at [208, 119] on link "Imported PRs Imported PRs 4" at bounding box center [167, 115] width 122 height 20
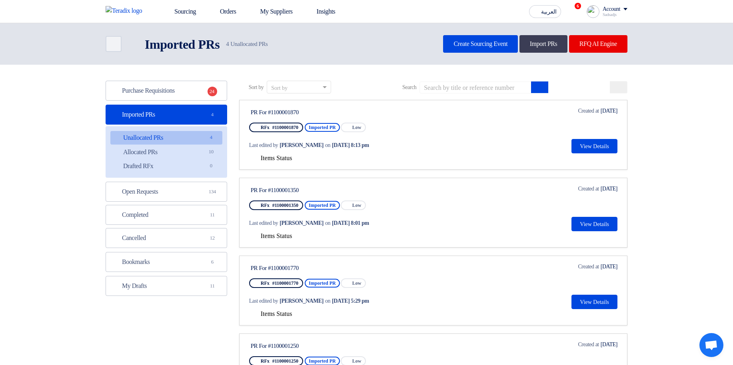
click at [267, 159] on span "Items Status" at bounding box center [277, 158] width 32 height 7
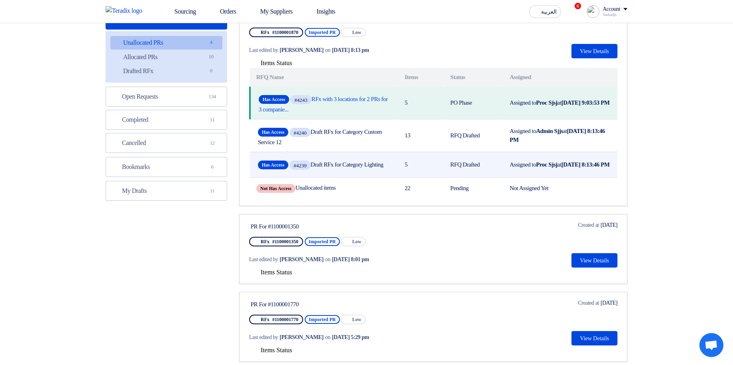
scroll to position [96, 0]
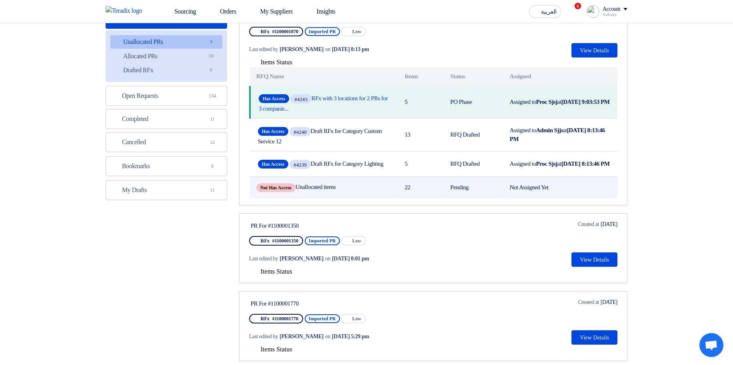
click at [439, 195] on td "22" at bounding box center [421, 188] width 46 height 22
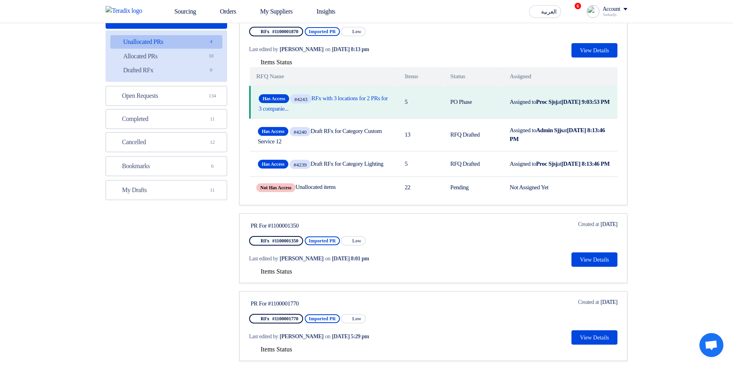
drag, startPoint x: 454, startPoint y: 198, endPoint x: 456, endPoint y: 83, distance: 114.4
click at [456, 83] on table "RFQ Name Items Status Assigned Has Access #4243 RFx with 3 locations for 2 PRs …" at bounding box center [433, 133] width 368 height 132
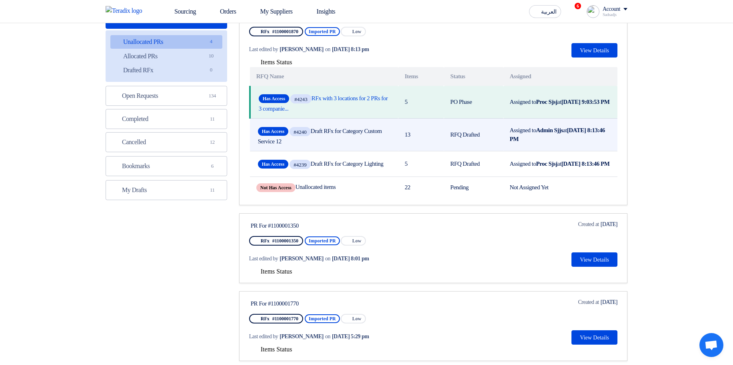
click at [581, 139] on td "Assigned to Admin Sjjs at [DATE] 8:13:46 PM" at bounding box center [560, 134] width 114 height 33
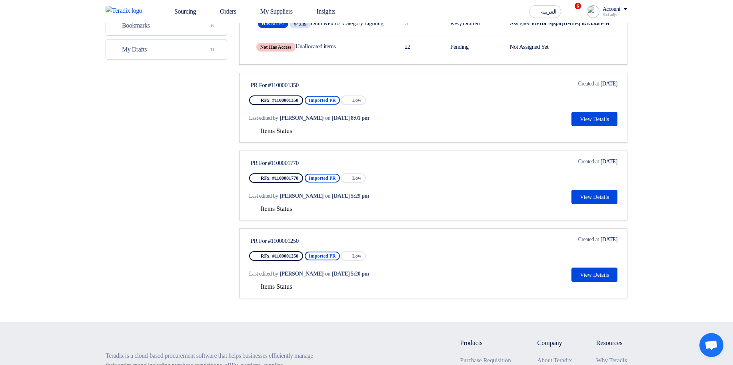
scroll to position [240, 0]
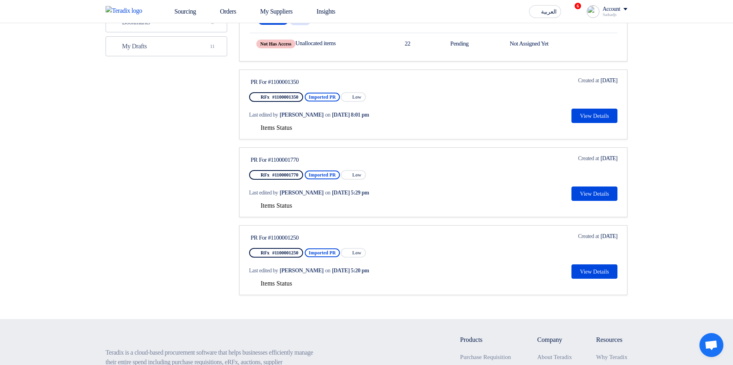
click at [274, 131] on span "Items Status" at bounding box center [277, 127] width 32 height 7
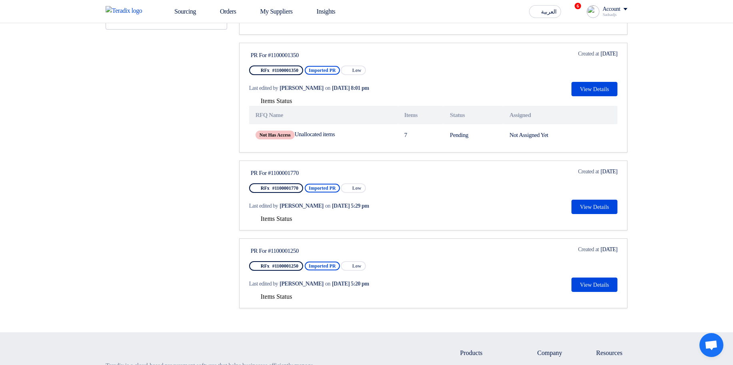
scroll to position [288, 0]
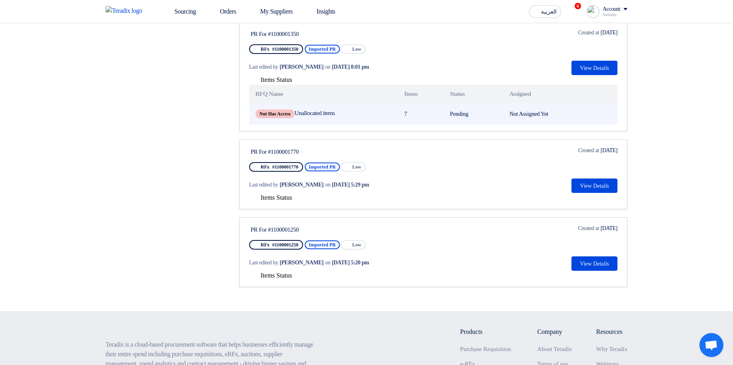
drag, startPoint x: 419, startPoint y: 134, endPoint x: 584, endPoint y: 119, distance: 165.4
click at [584, 119] on link "PR For #1100001350 RFx #1100001350 Imported PR Priority Low Last edited by [PER…" at bounding box center [433, 77] width 388 height 110
click at [584, 119] on td "Not Assigned Yet" at bounding box center [560, 114] width 114 height 22
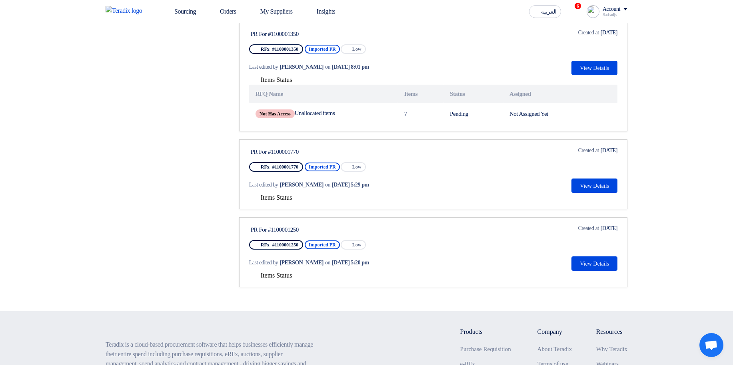
drag, startPoint x: 577, startPoint y: 123, endPoint x: 234, endPoint y: 116, distance: 342.8
click at [234, 116] on div "Sort by Sort by Search Category Owner Type" at bounding box center [433, 44] width 400 height 503
click at [247, 115] on link "PR For #1100001350 RFx #1100001350 Imported PR Priority Low Last edited by [PER…" at bounding box center [433, 77] width 388 height 110
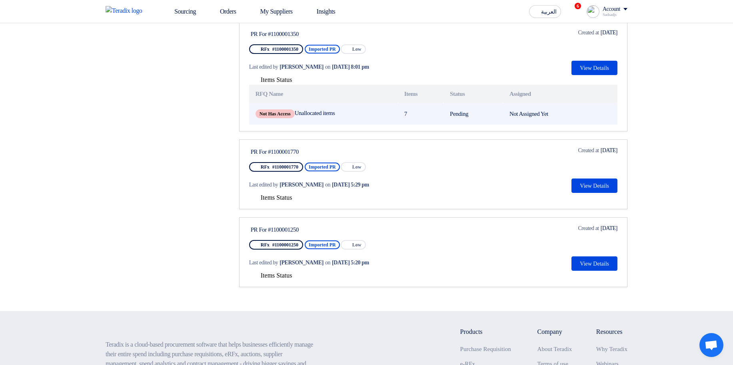
drag, startPoint x: 245, startPoint y: 117, endPoint x: 579, endPoint y: 125, distance: 334.0
click at [575, 124] on link "PR For #1100001350 RFx #1100001350 Imported PR Priority Low Last edited by [PER…" at bounding box center [433, 77] width 388 height 110
click at [583, 125] on td "Not Assigned Yet" at bounding box center [560, 114] width 114 height 22
drag, startPoint x: 580, startPoint y: 126, endPoint x: 259, endPoint y: 123, distance: 321.5
click at [259, 123] on tr "Not Has Access Unallocated items 7 Pending Not Assigned Yet" at bounding box center [433, 114] width 368 height 22
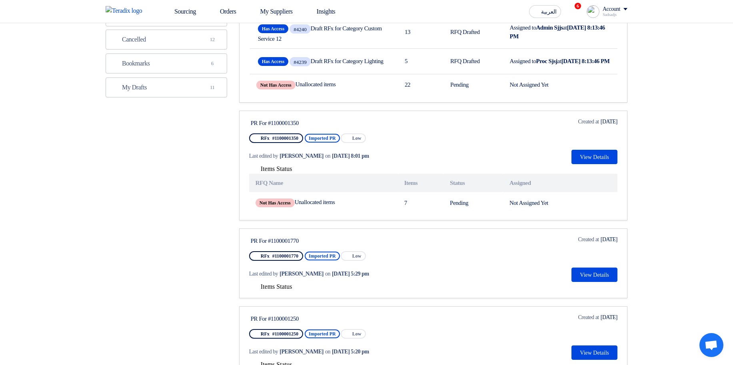
scroll to position [192, 0]
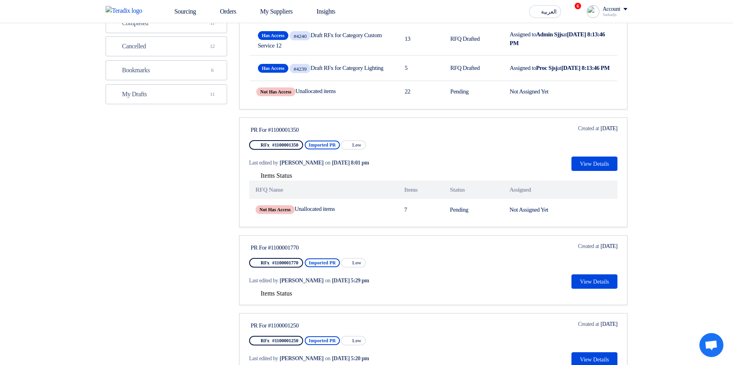
click at [356, 150] on div "Priority Low" at bounding box center [354, 145] width 26 height 10
click at [271, 179] on span "Items Status" at bounding box center [277, 175] width 32 height 7
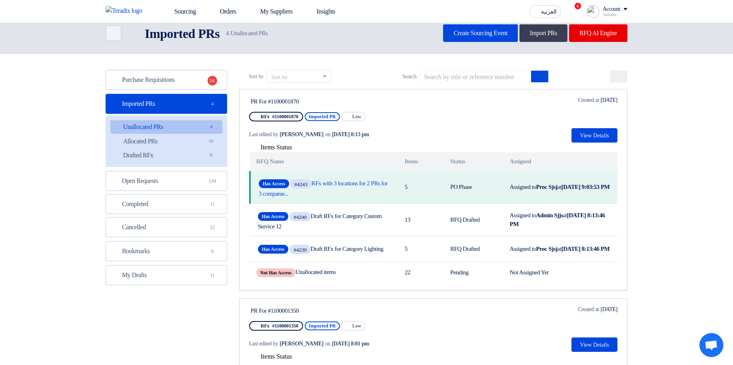
scroll to position [0, 0]
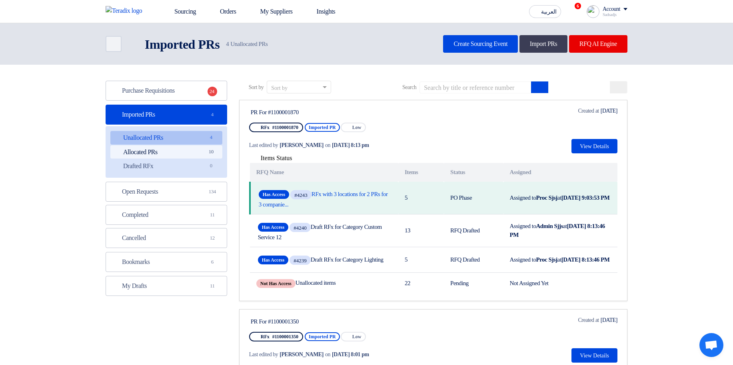
click at [195, 152] on link "Allocated PRs Allocated PRs 10" at bounding box center [166, 153] width 112 height 14
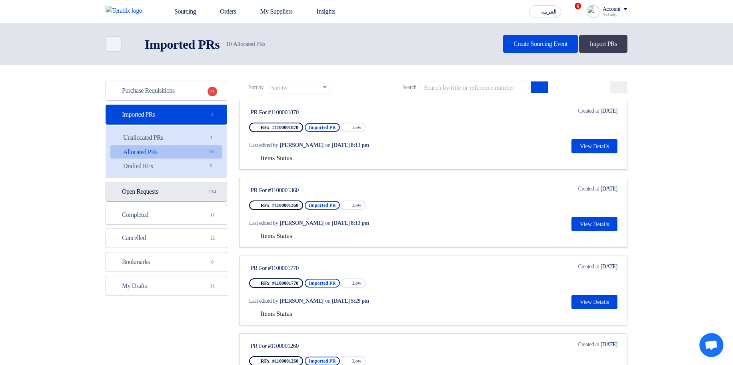
click at [197, 184] on link "Open Requests Open Requests 134" at bounding box center [167, 192] width 122 height 20
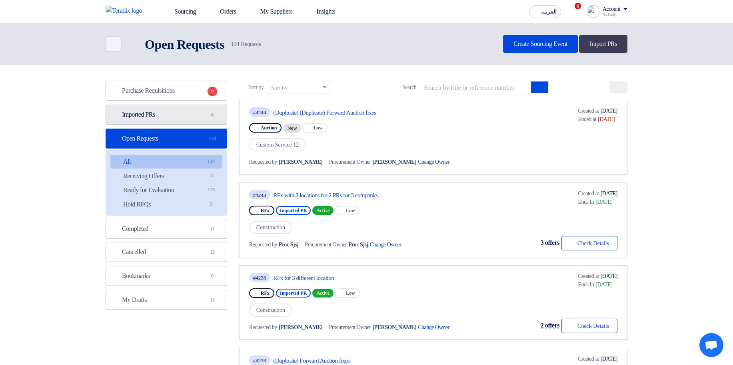
click at [200, 116] on link "Imported PRs Imported PRs 4" at bounding box center [167, 115] width 122 height 20
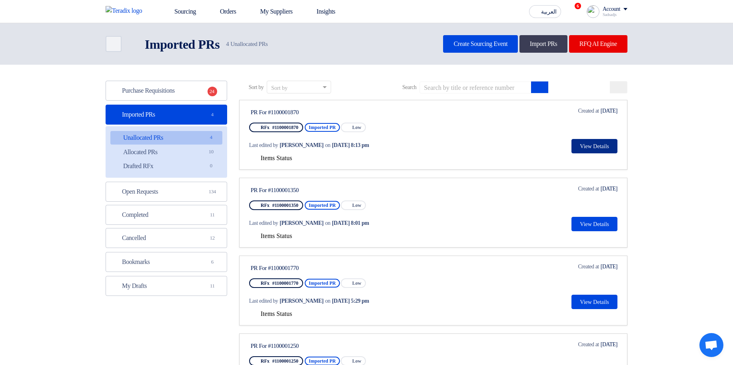
click at [593, 147] on button "View Details" at bounding box center [594, 146] width 46 height 14
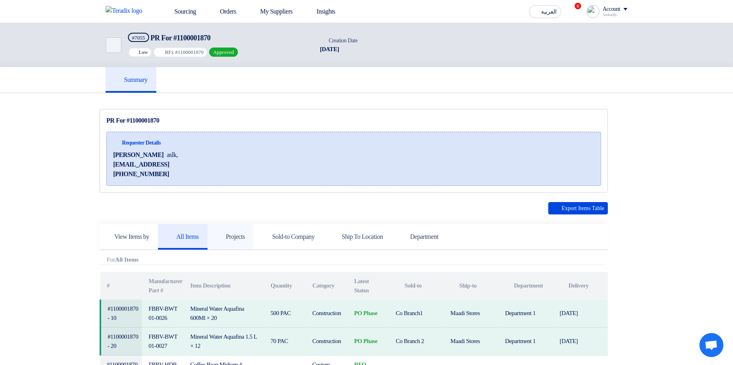
click at [254, 226] on link "Projects" at bounding box center [231, 237] width 46 height 26
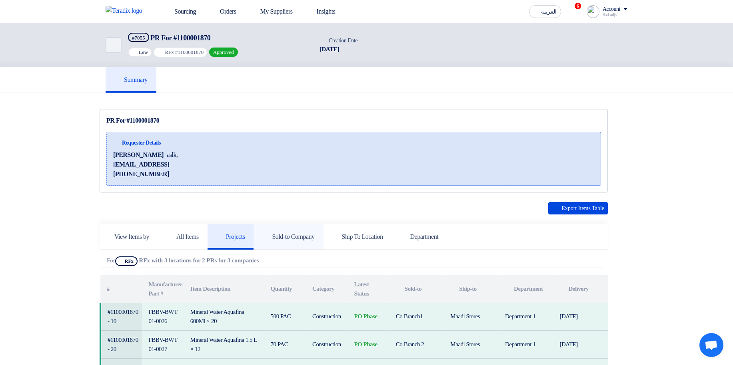
click at [299, 225] on link "Sold-to Company" at bounding box center [289, 237] width 70 height 26
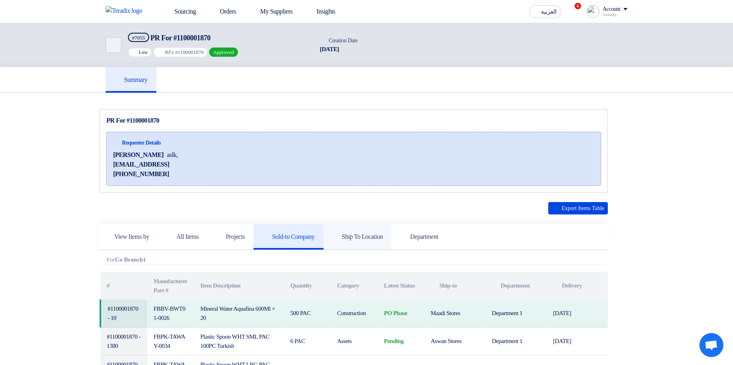
click at [384, 232] on link "Ship To Location" at bounding box center [358, 237] width 68 height 26
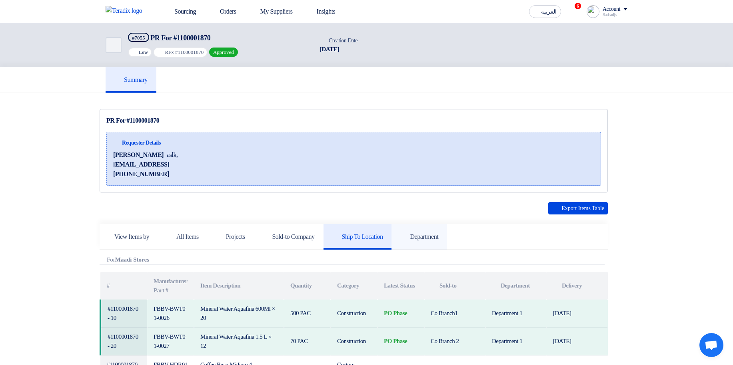
click at [447, 234] on link "Department" at bounding box center [419, 237] width 56 height 26
click at [383, 234] on h5 "Ship To Location" at bounding box center [357, 237] width 51 height 8
click at [316, 230] on link "Sold-to Company" at bounding box center [289, 237] width 70 height 26
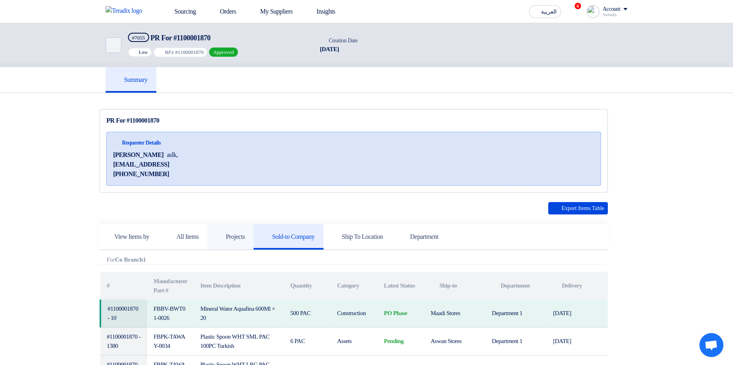
click at [246, 231] on link "Projects" at bounding box center [231, 237] width 46 height 26
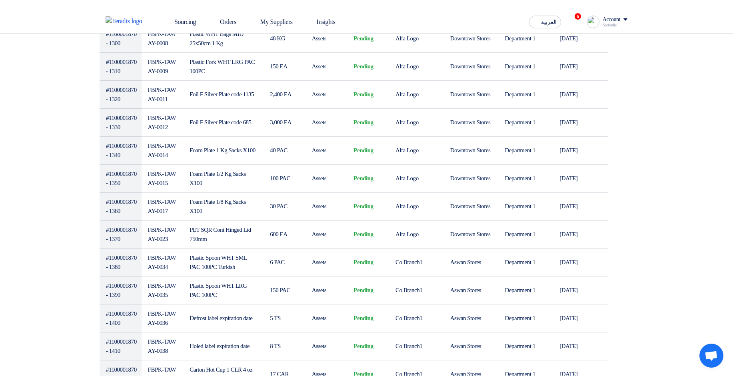
scroll to position [1200, 0]
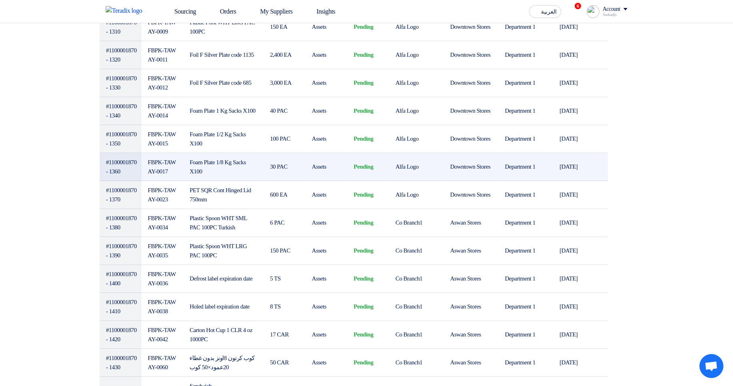
drag, startPoint x: 241, startPoint y: 50, endPoint x: 314, endPoint y: 190, distance: 157.0
click at [302, 186] on tbody "#1100001870 - 1270 FBPK-TAWAY-0003 Plastic Portion Bags L20XW35 42 KG Assets Pe…" at bounding box center [354, 213] width 508 height 625
click at [316, 181] on td "Assets" at bounding box center [327, 167] width 42 height 28
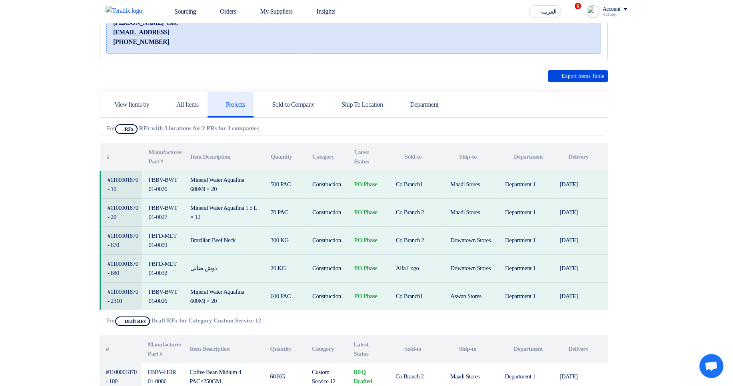
scroll to position [0, 0]
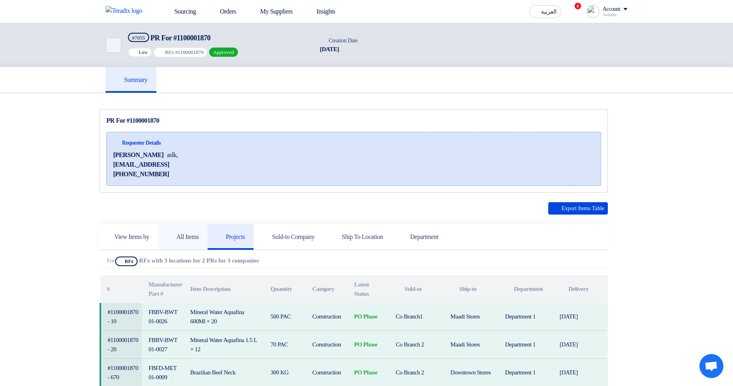
click at [202, 230] on link "All Items" at bounding box center [183, 237] width 50 height 26
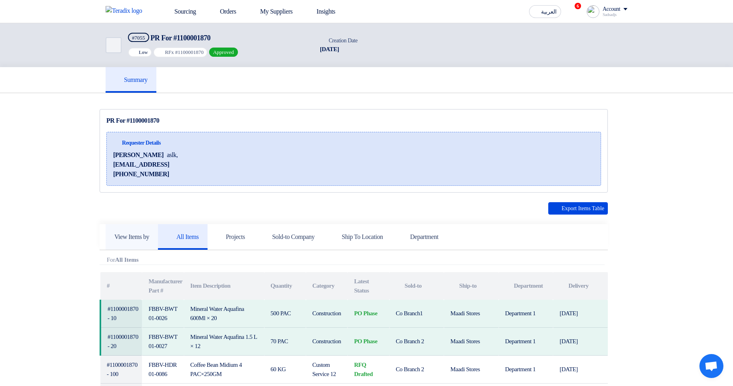
click at [158, 238] on link "View Items by" at bounding box center [132, 237] width 52 height 26
click at [374, 244] on link "Ship To Location" at bounding box center [358, 237] width 68 height 26
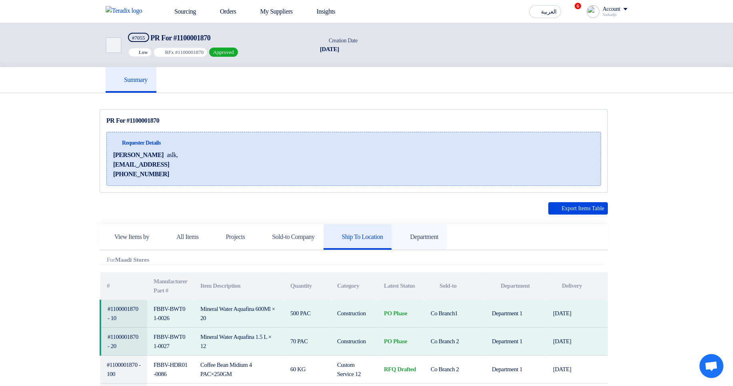
click at [447, 244] on link "Department" at bounding box center [419, 237] width 56 height 26
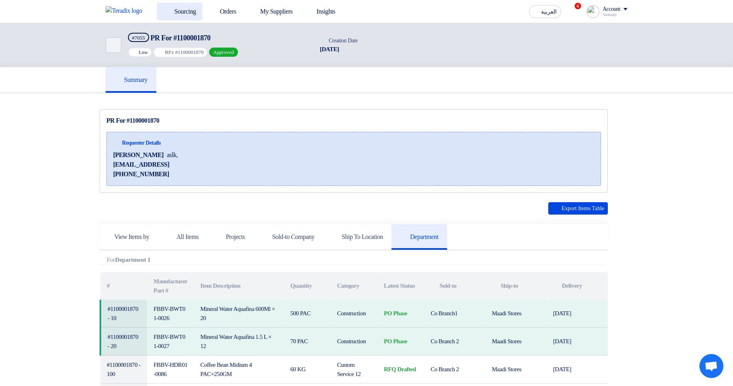
click at [176, 5] on link "Sourcing" at bounding box center [180, 12] width 46 height 18
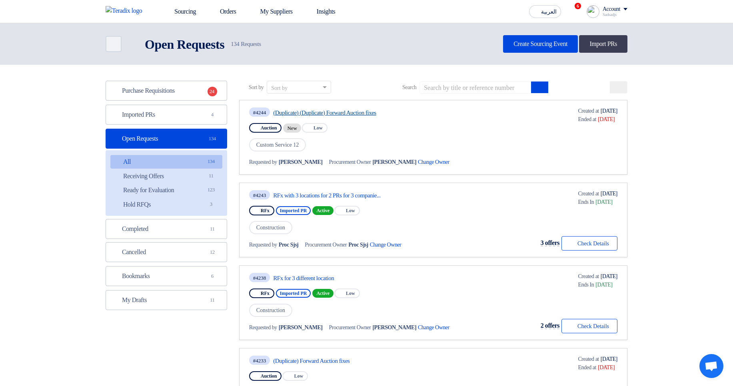
click at [360, 114] on link "(Duplicate) (Duplicate) Forward Auction fixes" at bounding box center [348, 112] width 150 height 7
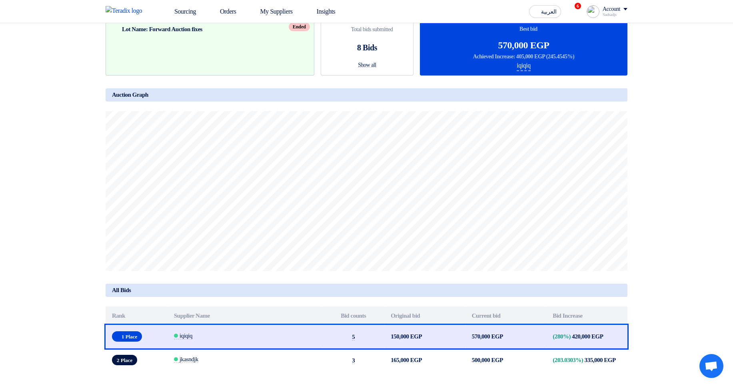
scroll to position [144, 0]
